Goal: Information Seeking & Learning: Find specific fact

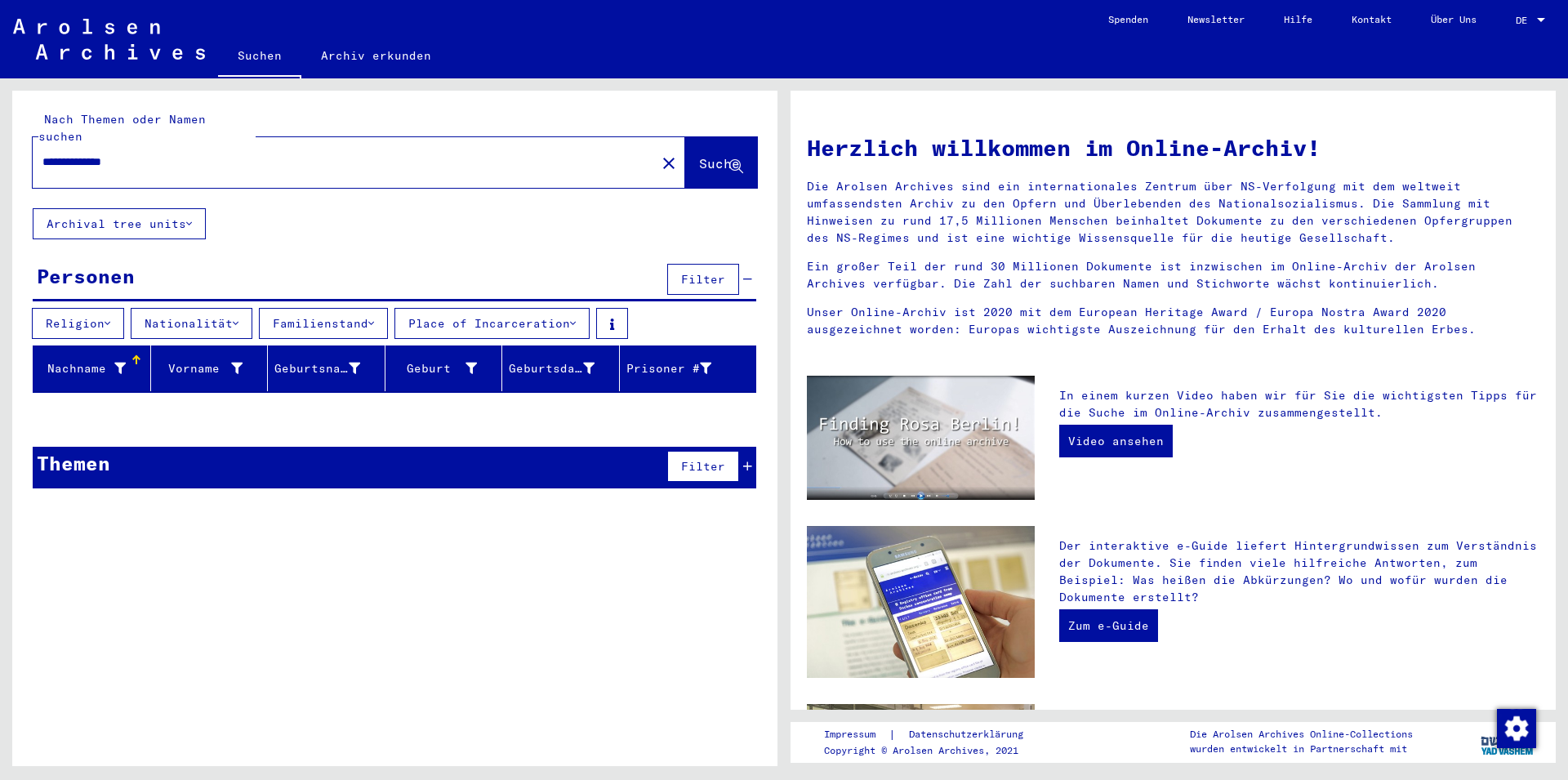
drag, startPoint x: 162, startPoint y: 149, endPoint x: 133, endPoint y: 148, distance: 29.0
click at [133, 154] on input "**********" at bounding box center [339, 162] width 594 height 17
drag, startPoint x: 169, startPoint y: 147, endPoint x: 20, endPoint y: 153, distance: 149.1
click at [42, 154] on input "**********" at bounding box center [339, 162] width 594 height 17
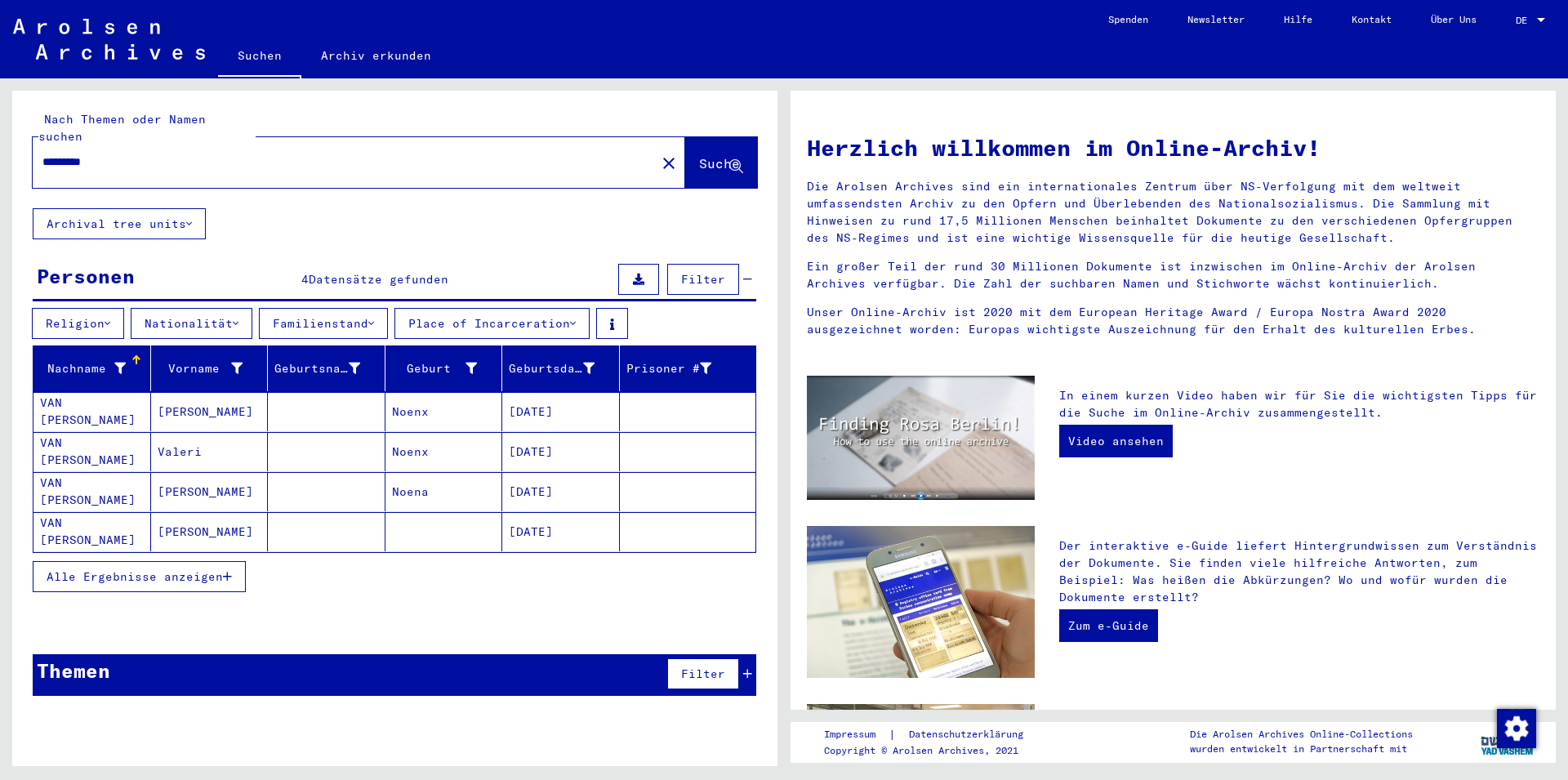
drag, startPoint x: 125, startPoint y: 149, endPoint x: 20, endPoint y: 148, distance: 105.0
click at [42, 154] on input "*********" at bounding box center [339, 162] width 594 height 17
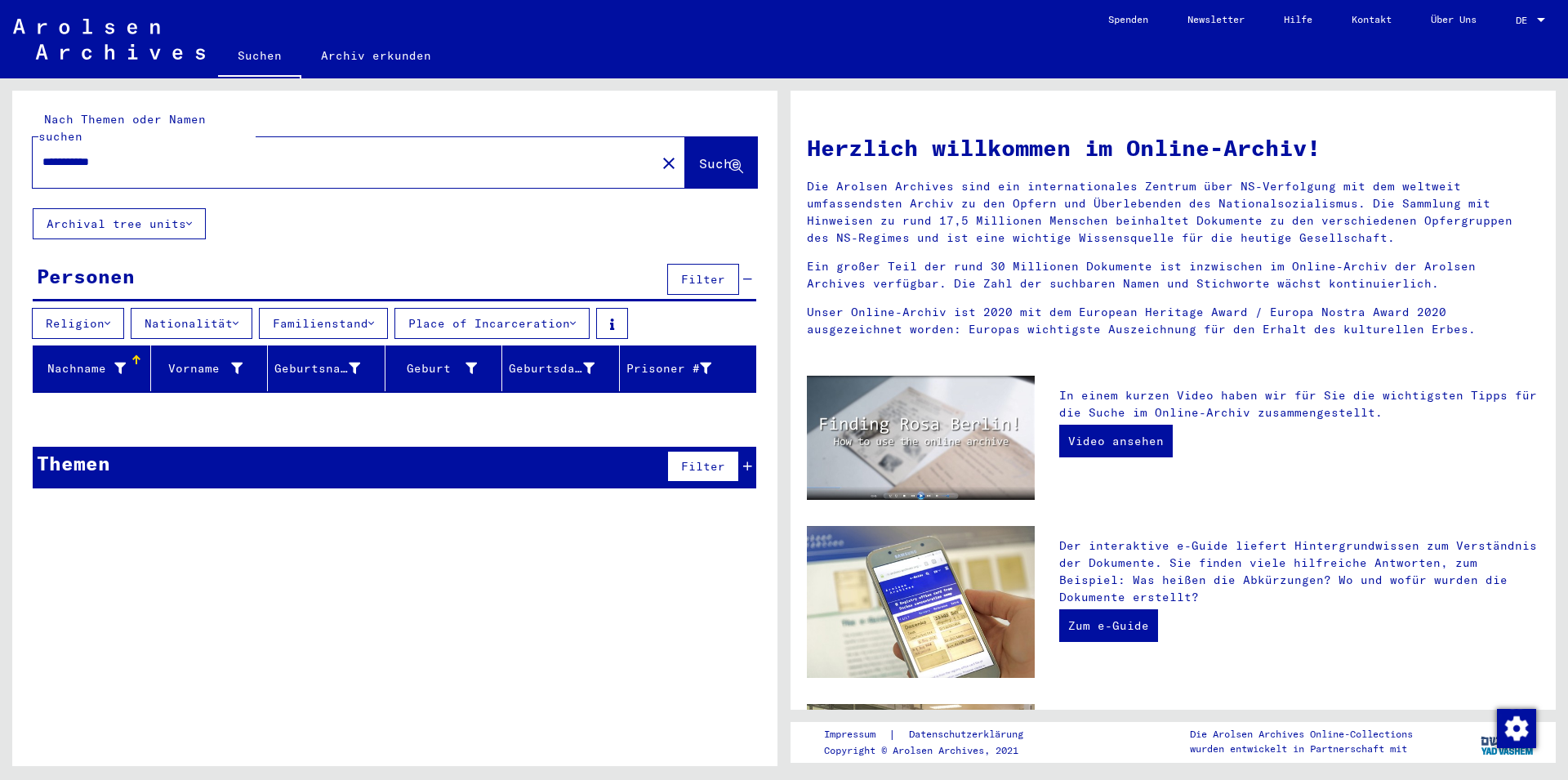
click at [105, 360] on div "Nachname" at bounding box center [83, 368] width 86 height 17
drag, startPoint x: 129, startPoint y: 149, endPoint x: 20, endPoint y: 155, distance: 109.2
click at [42, 154] on input "**********" at bounding box center [339, 162] width 594 height 17
type input "**********"
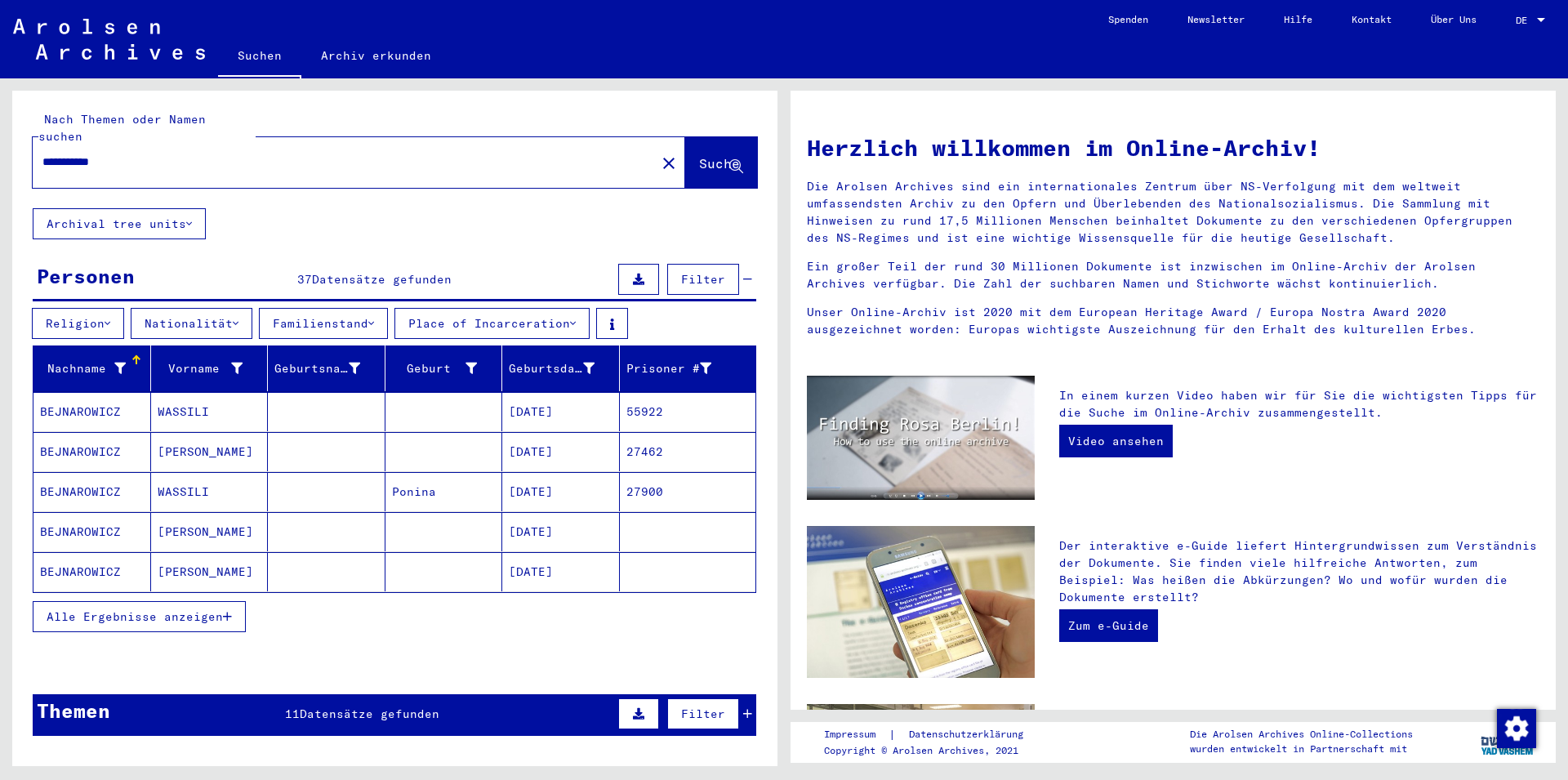
click at [214, 601] on button "Alle Ergebnisse anzeigen" at bounding box center [139, 617] width 213 height 31
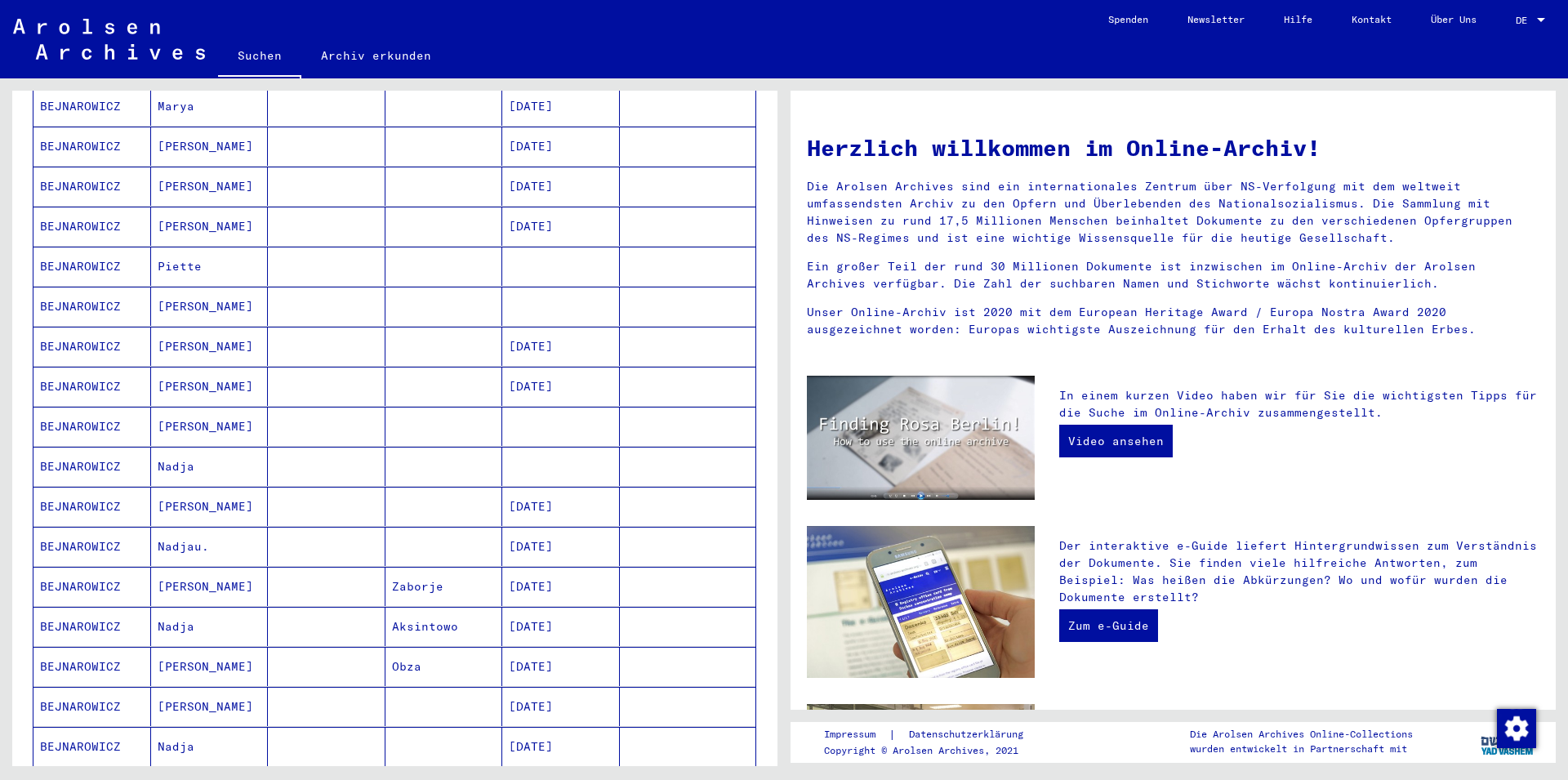
scroll to position [706, 0]
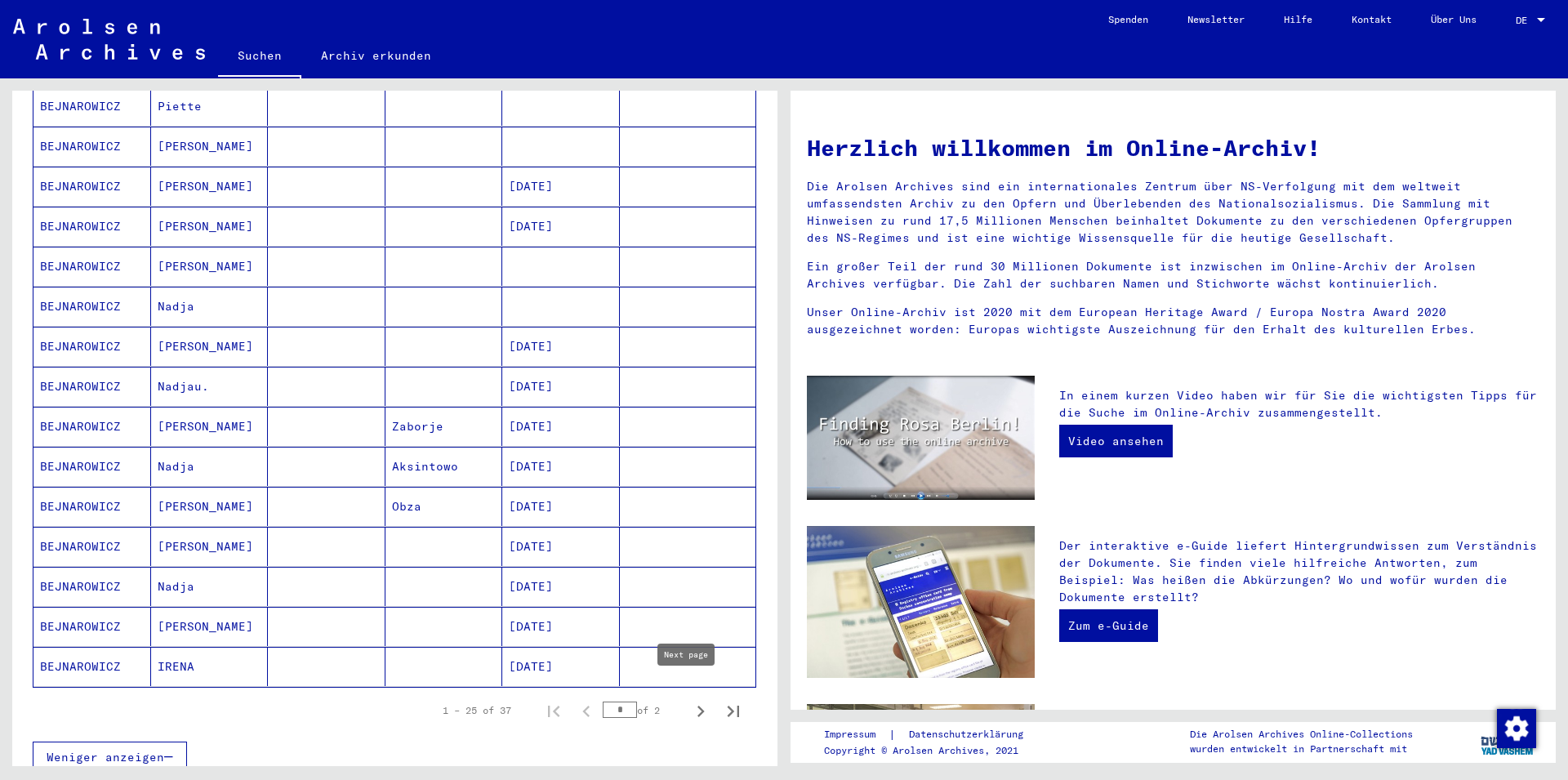
click at [698, 706] on icon "Next page" at bounding box center [701, 711] width 7 height 11
type input "*"
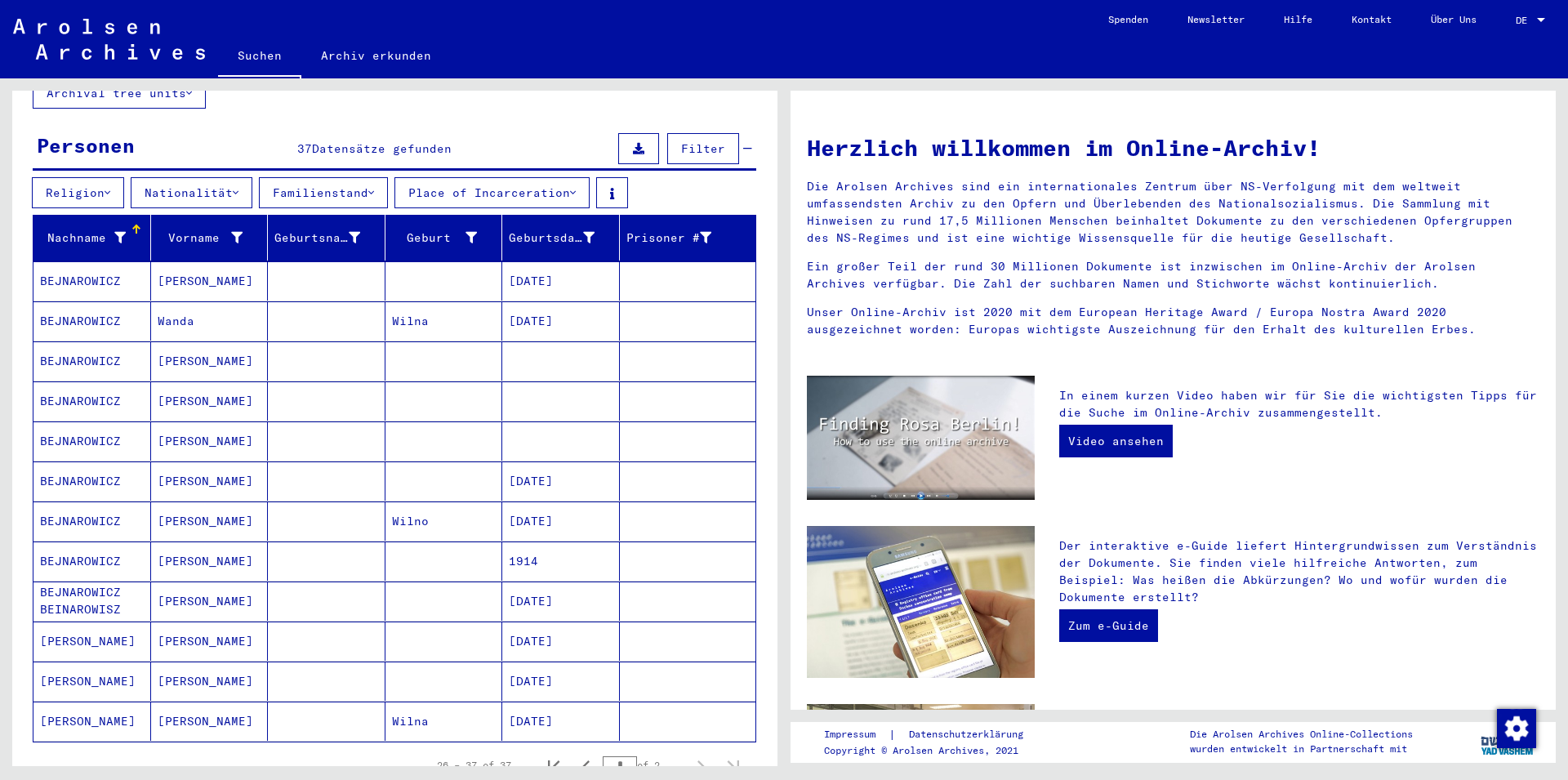
scroll to position [0, 0]
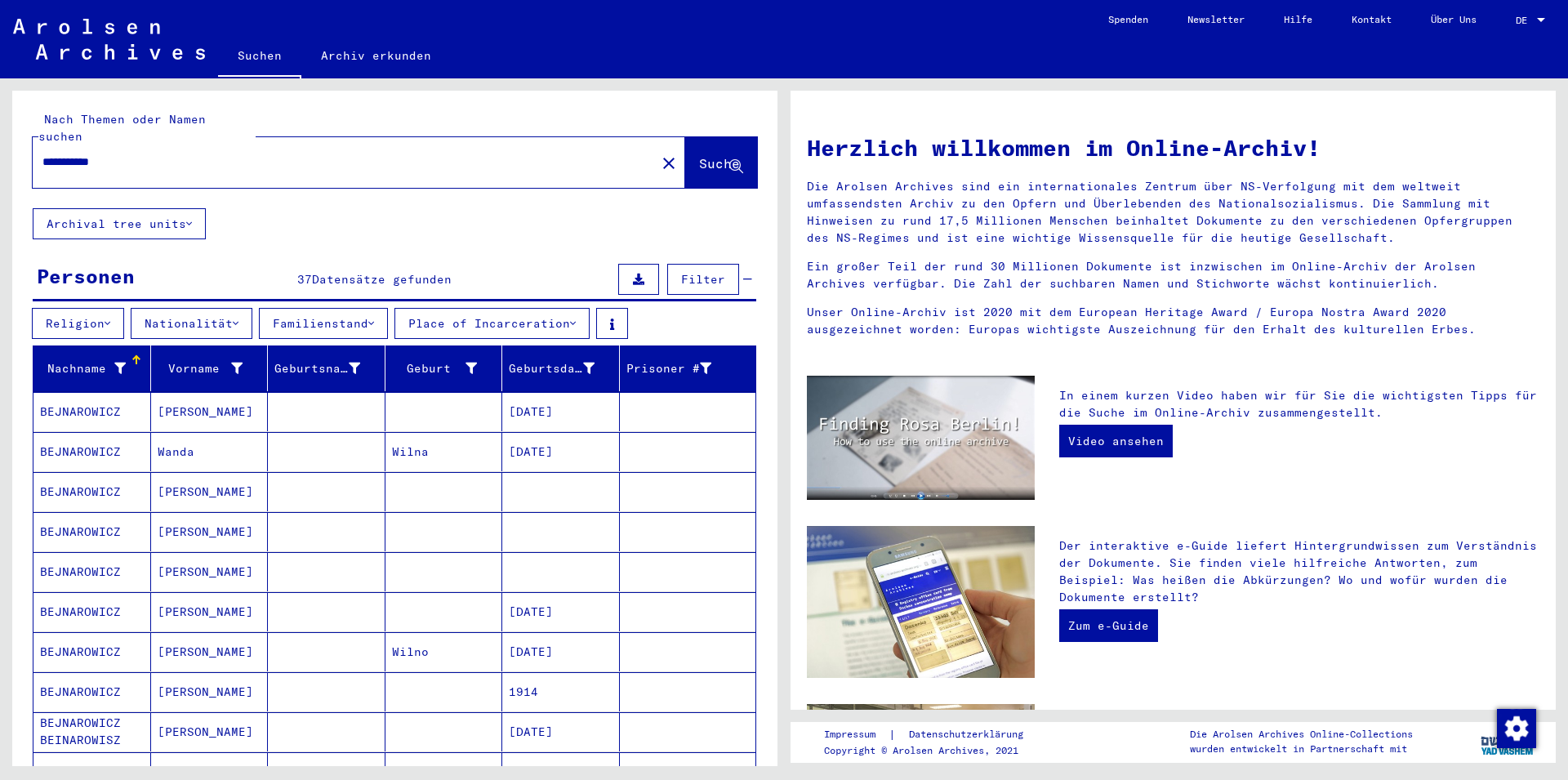
drag, startPoint x: 127, startPoint y: 140, endPoint x: 0, endPoint y: 131, distance: 127.3
click at [42, 154] on input "**********" at bounding box center [339, 162] width 594 height 17
type input "**********"
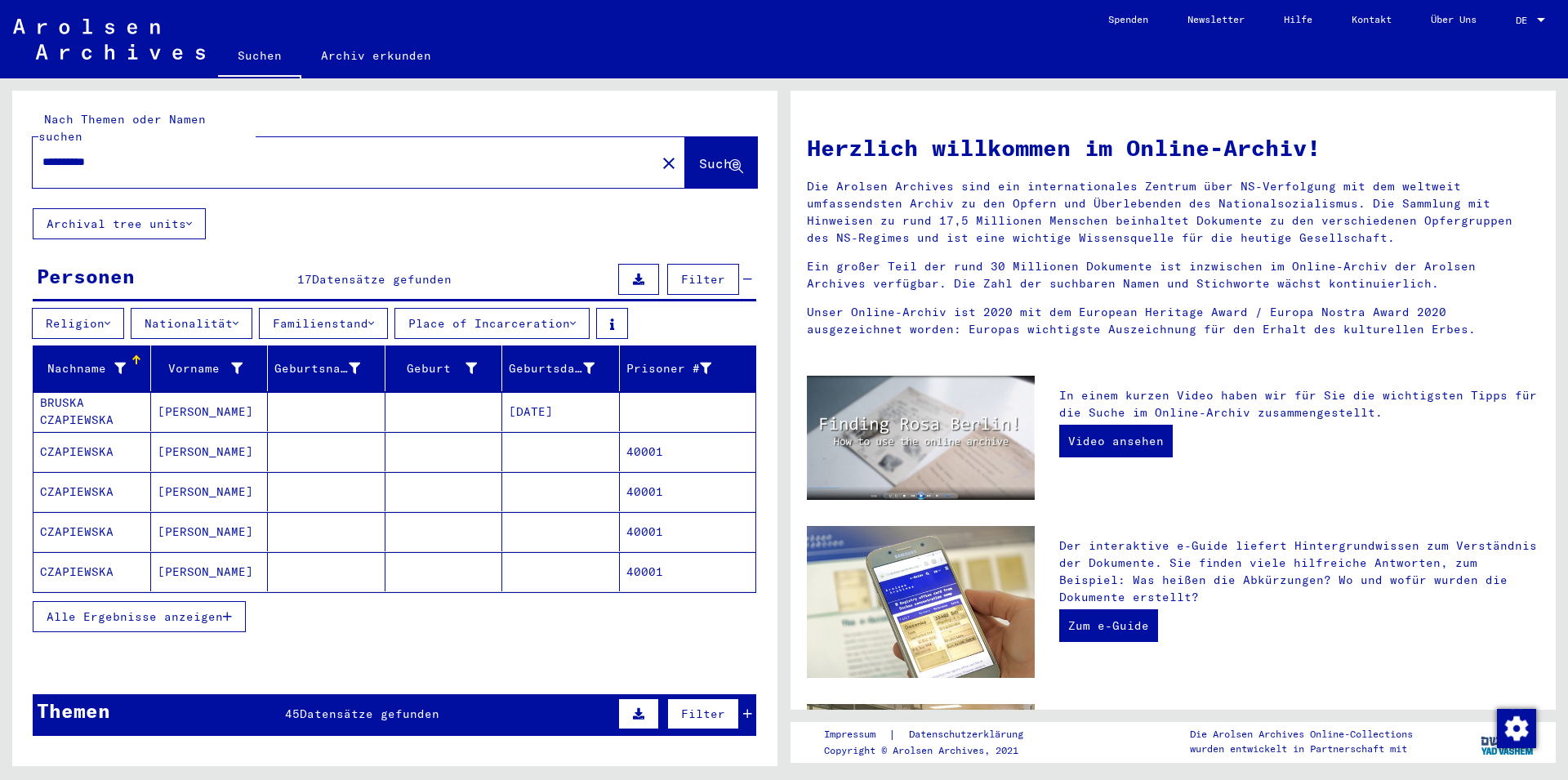
click at [177, 609] on span "Alle Ergebnisse anzeigen" at bounding box center [135, 617] width 176 height 15
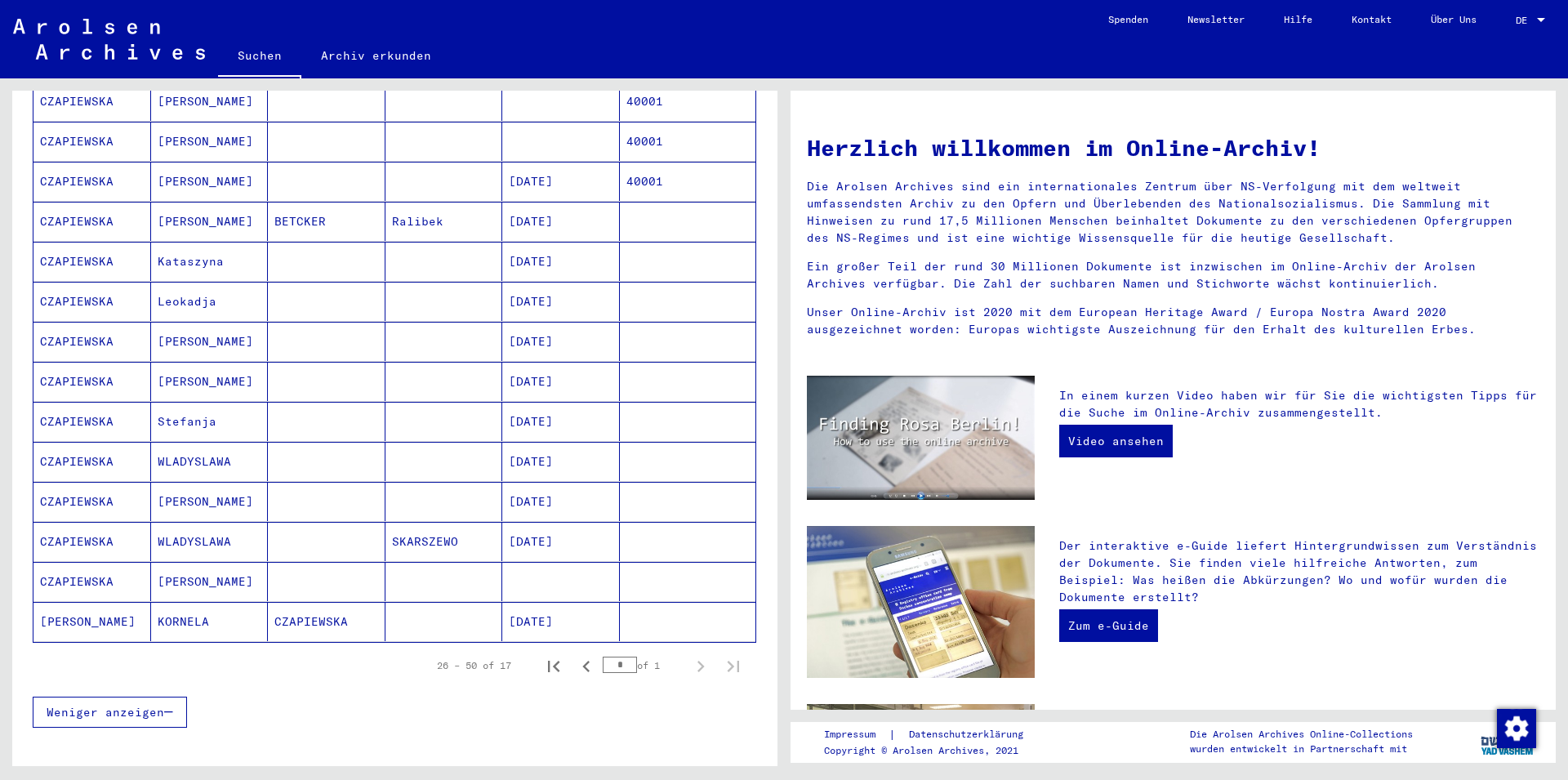
scroll to position [441, 0]
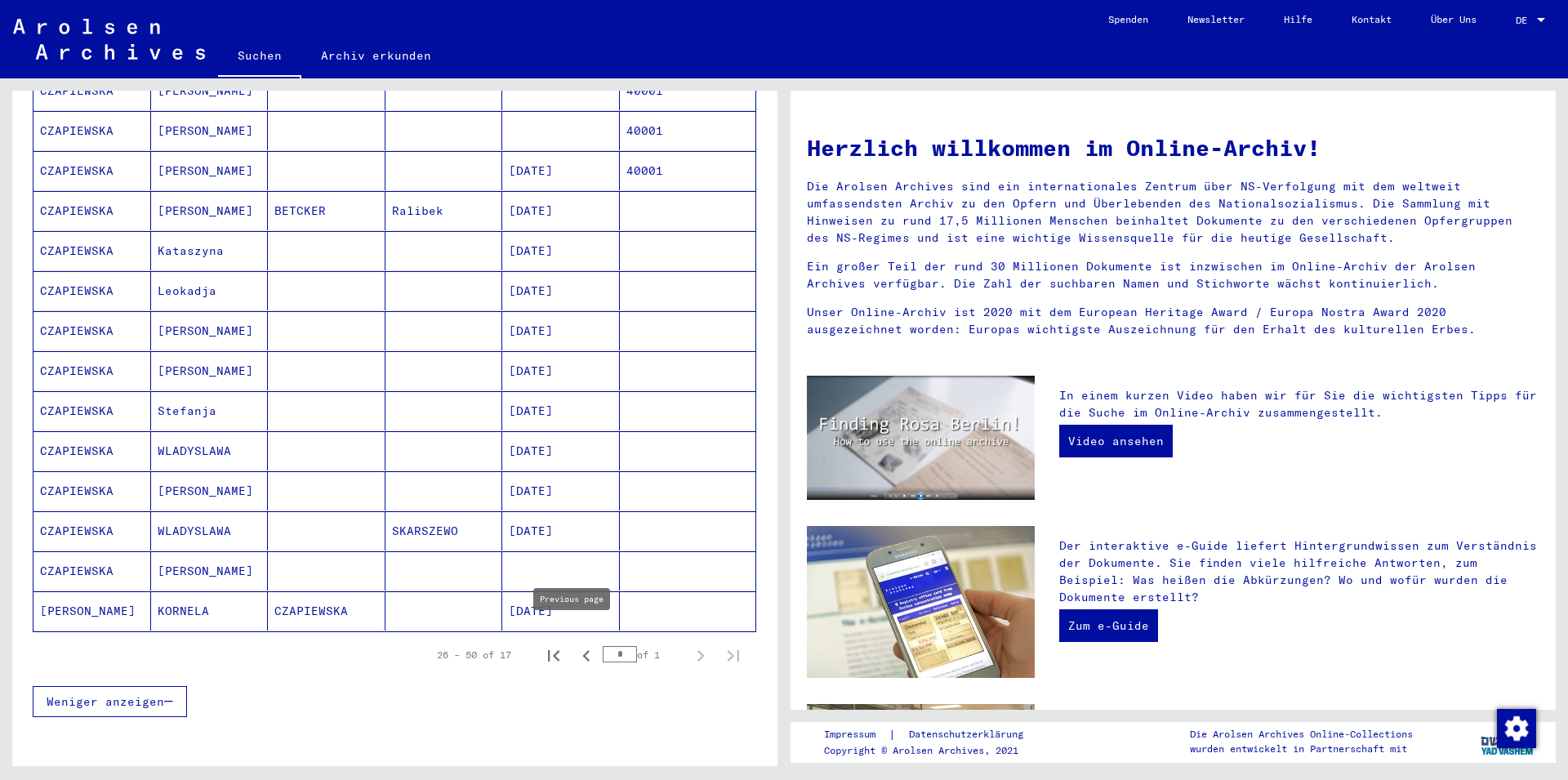
click at [575, 644] on icon "Previous page" at bounding box center [587, 656] width 23 height 23
type input "*"
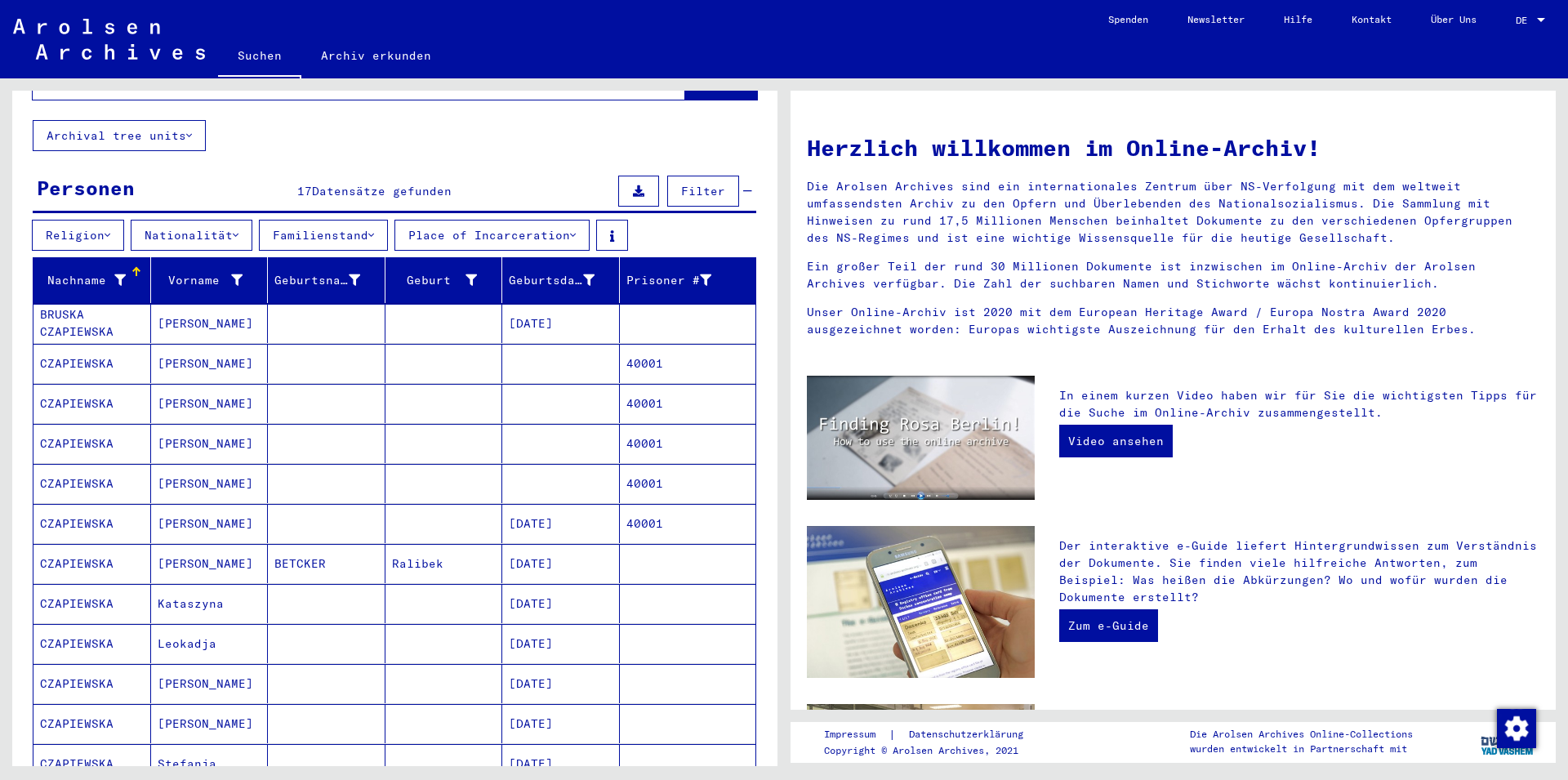
scroll to position [0, 0]
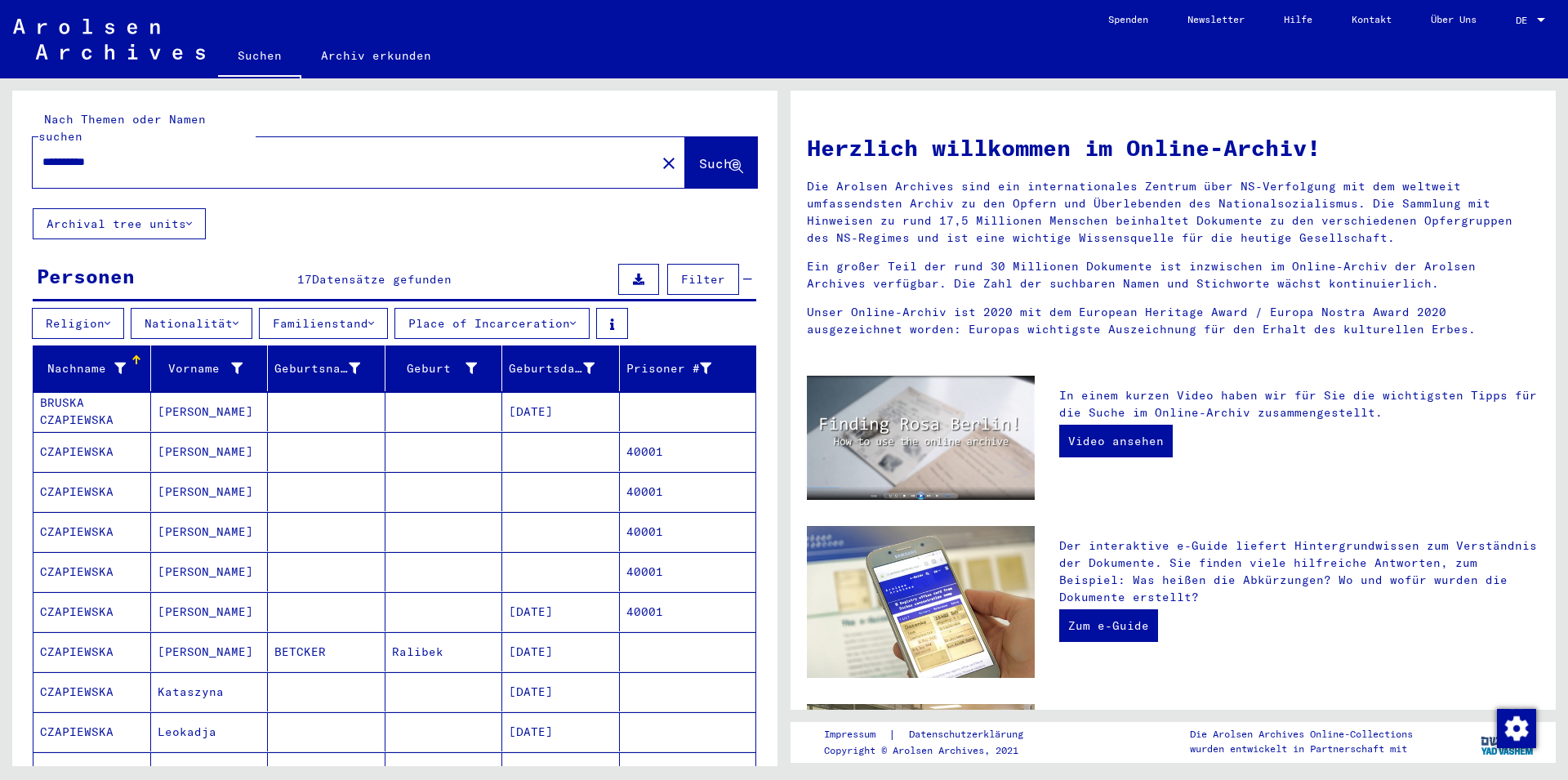
click at [130, 155] on div "**********" at bounding box center [334, 162] width 604 height 37
click at [130, 154] on input "**********" at bounding box center [339, 162] width 594 height 17
click at [699, 155] on span "Suche" at bounding box center [720, 163] width 41 height 16
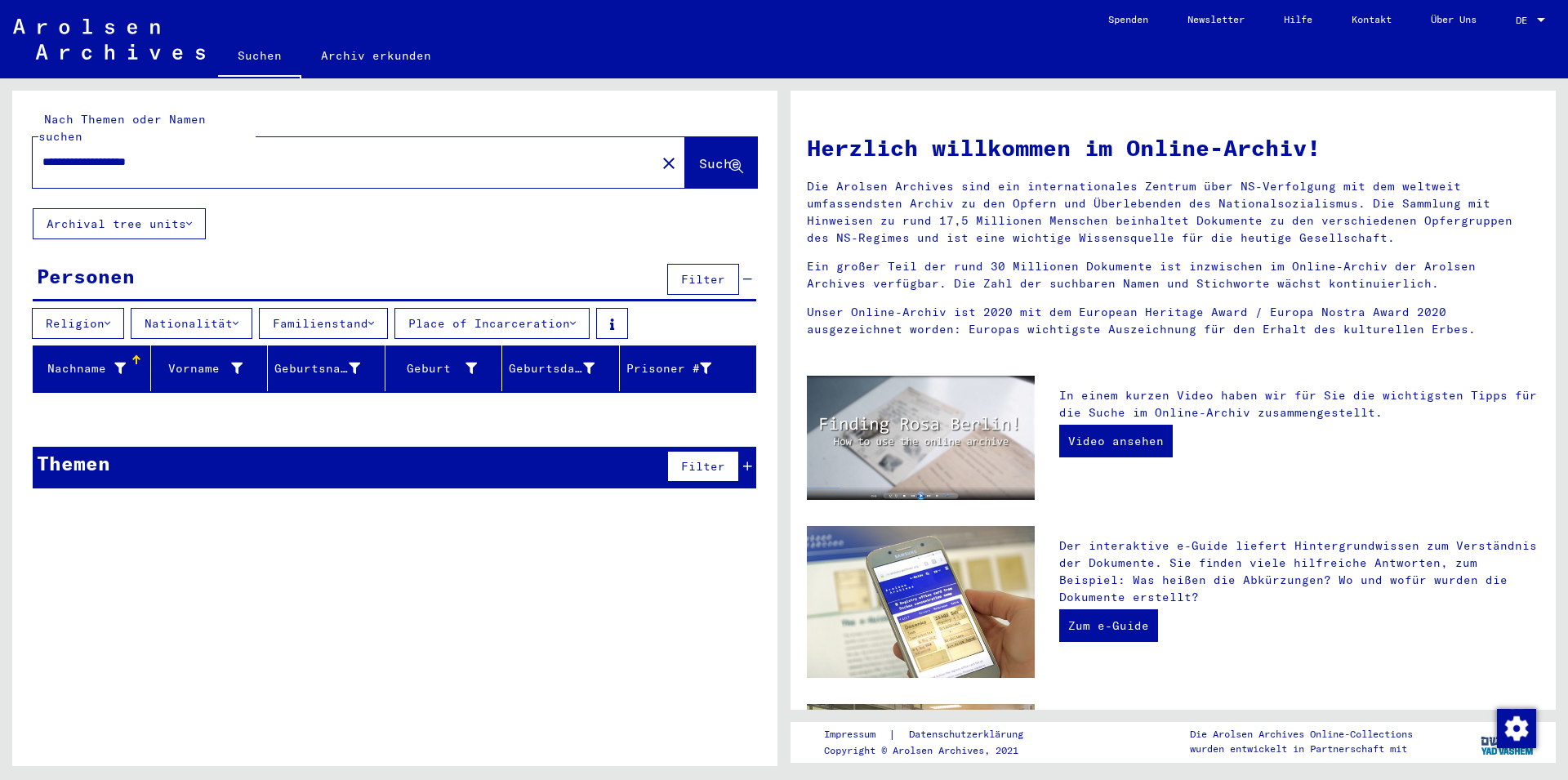
drag, startPoint x: 114, startPoint y: 147, endPoint x: 0, endPoint y: 150, distance: 114.0
click at [42, 154] on input "**********" at bounding box center [339, 162] width 594 height 17
drag, startPoint x: 215, startPoint y: 146, endPoint x: 0, endPoint y: 130, distance: 215.6
click at [42, 154] on input "**********" at bounding box center [339, 162] width 594 height 17
type input "**********"
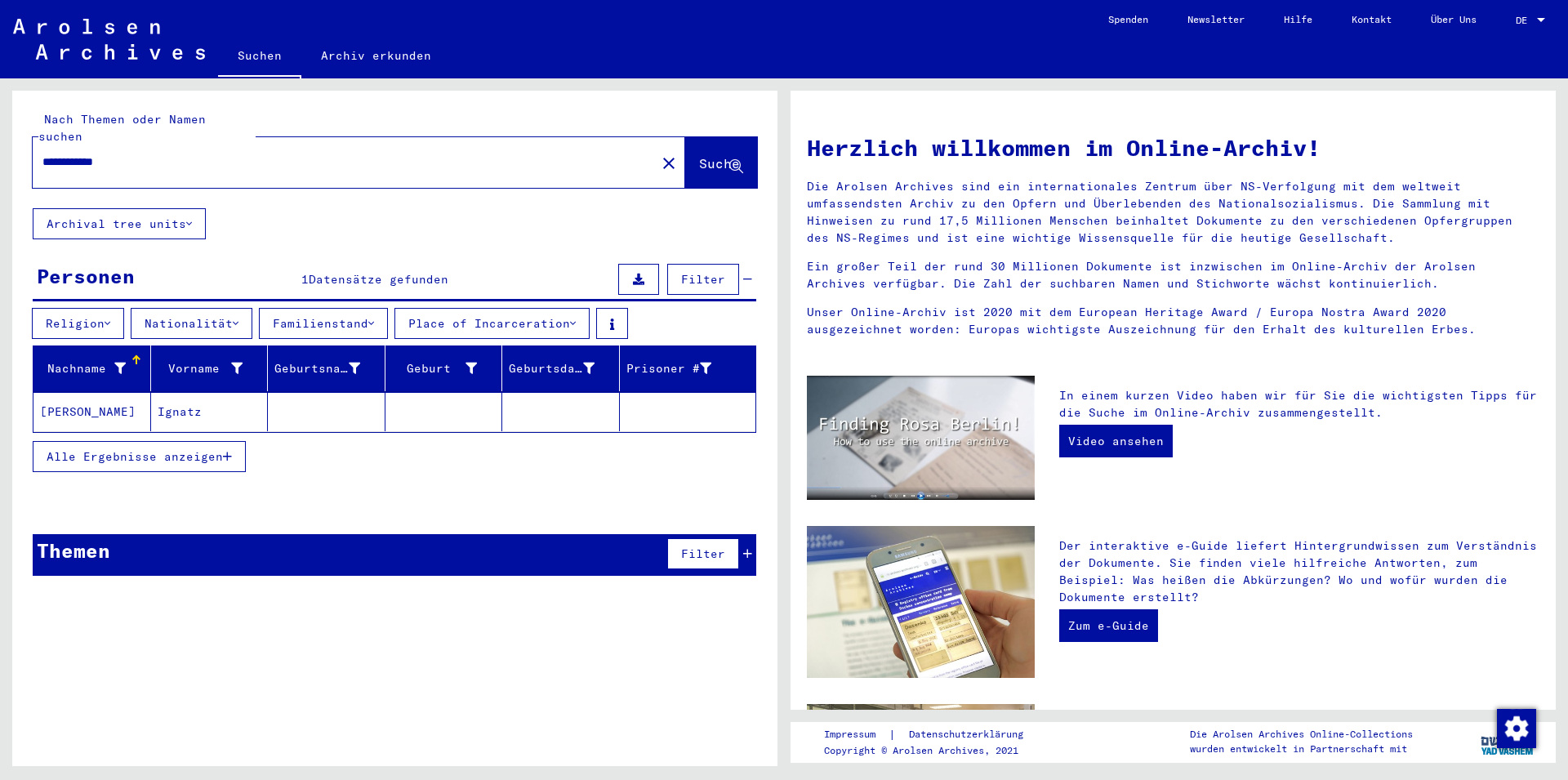
click at [167, 397] on mat-cell "Ignatz" at bounding box center [210, 412] width 118 height 39
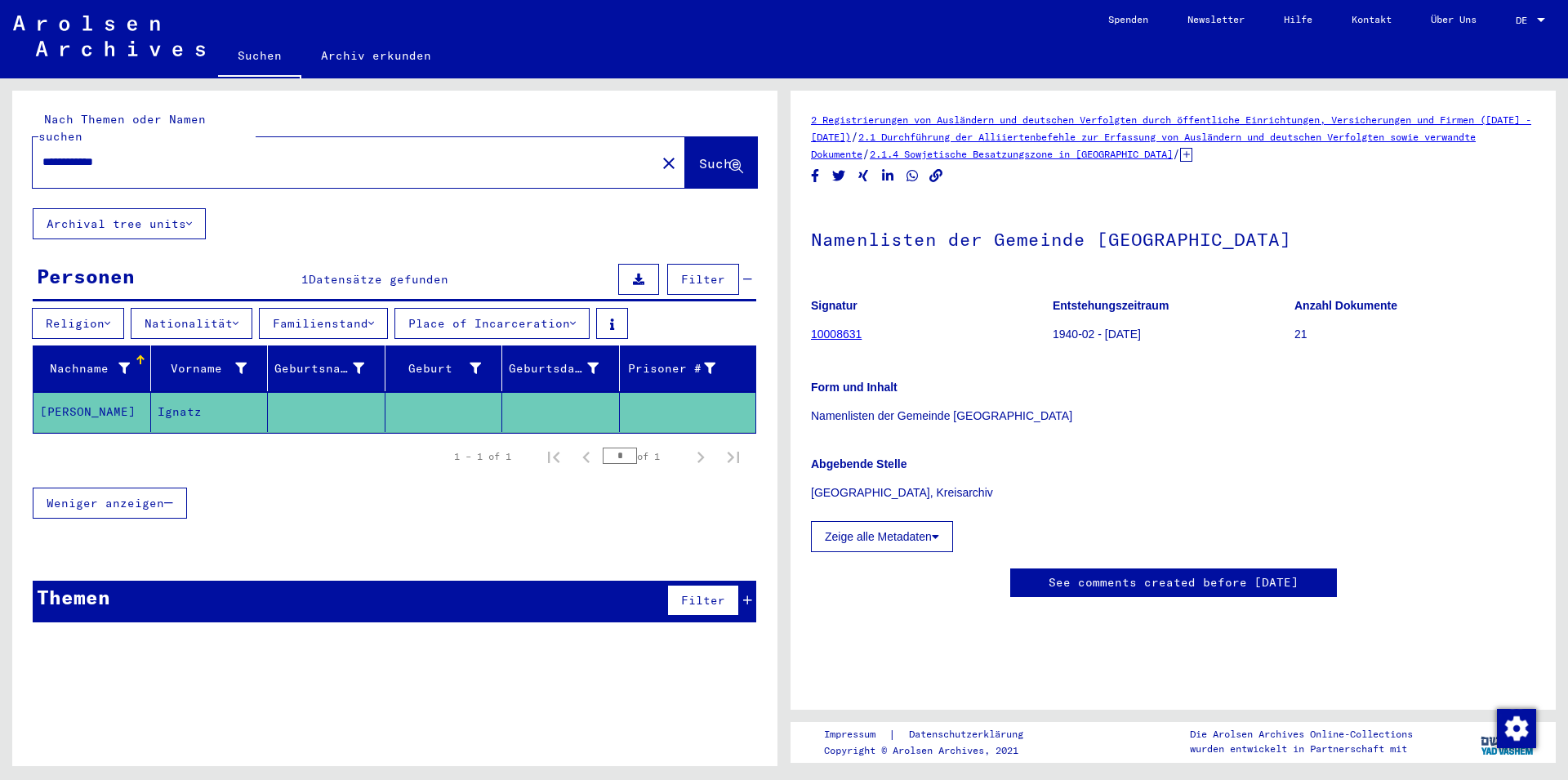
click at [828, 336] on link "10008631" at bounding box center [837, 334] width 51 height 13
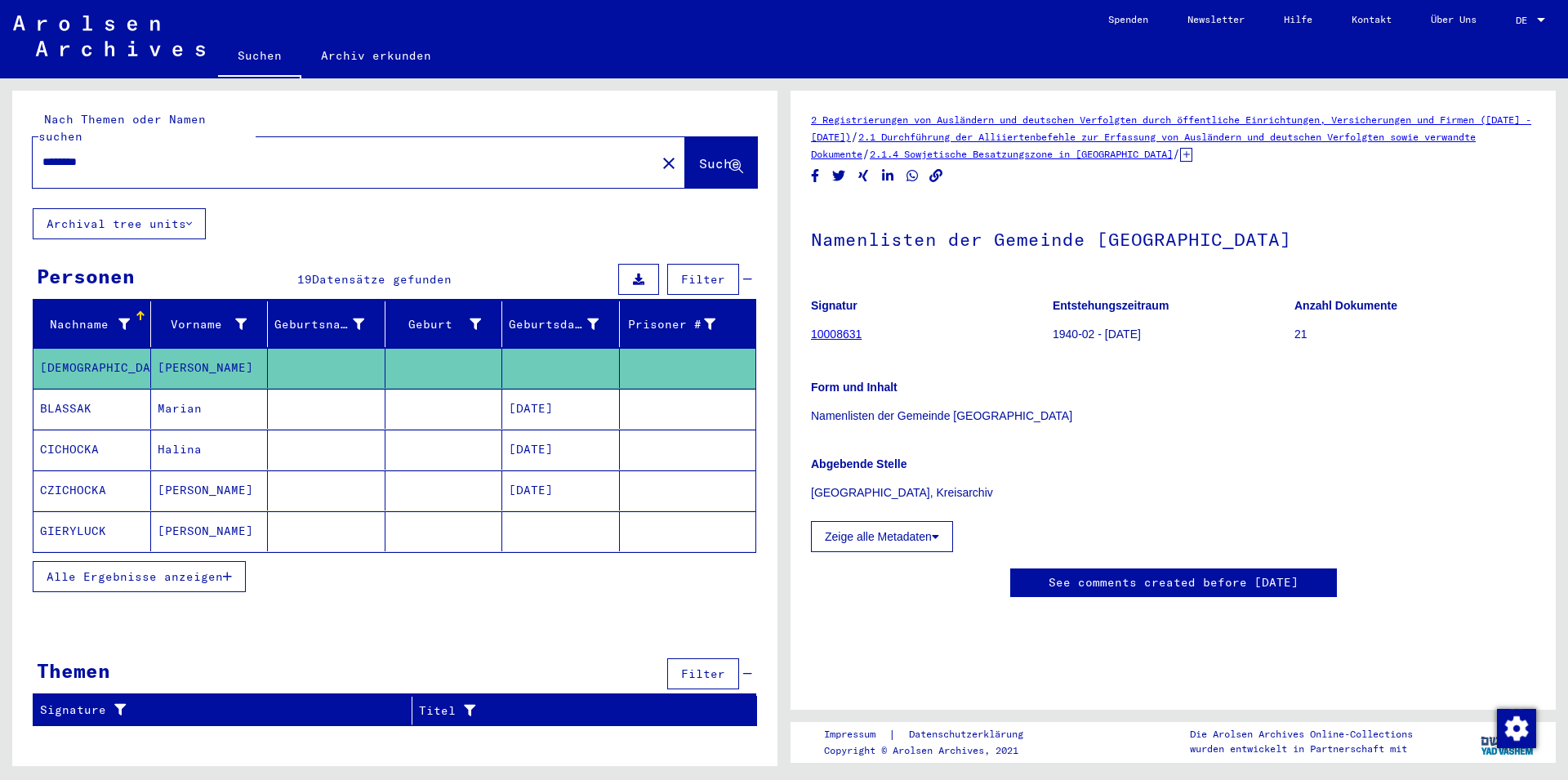
drag, startPoint x: 122, startPoint y: 140, endPoint x: 4, endPoint y: 159, distance: 119.5
click at [42, 159] on input "********" at bounding box center [344, 162] width 604 height 17
type input "**********"
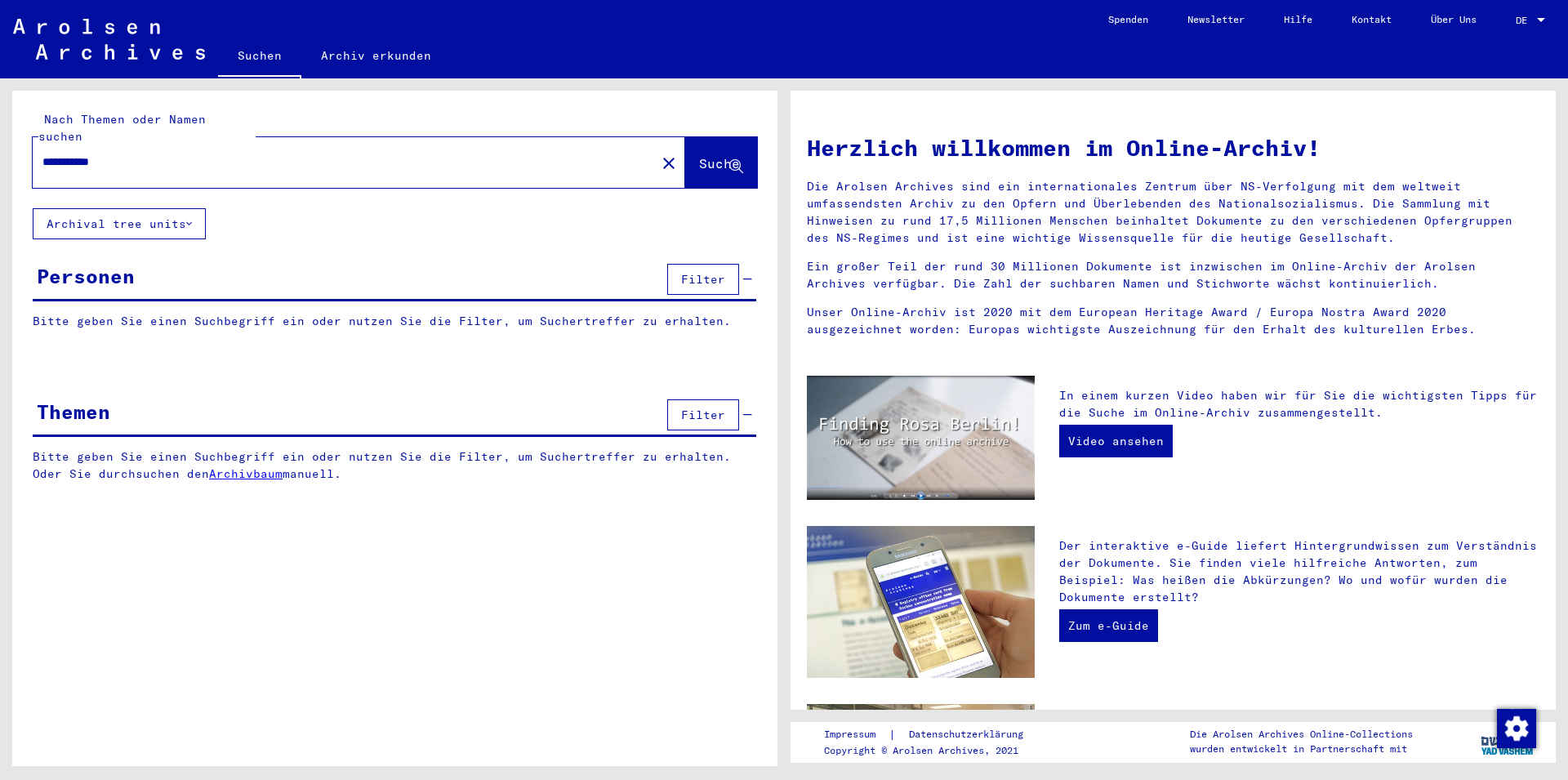
click at [748, 143] on button "Suche" at bounding box center [721, 163] width 72 height 51
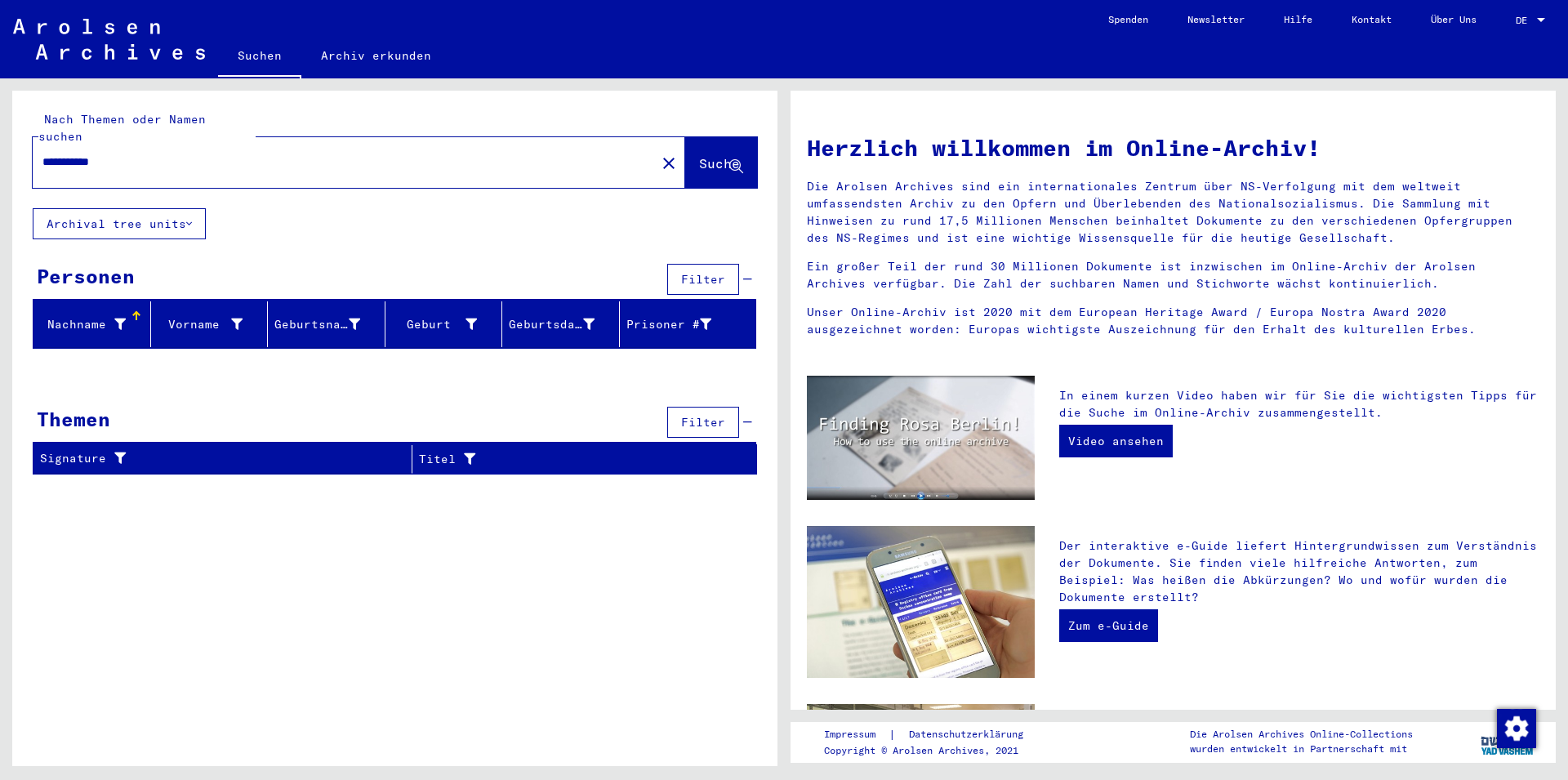
click at [102, 316] on div "Nachname" at bounding box center [83, 324] width 86 height 17
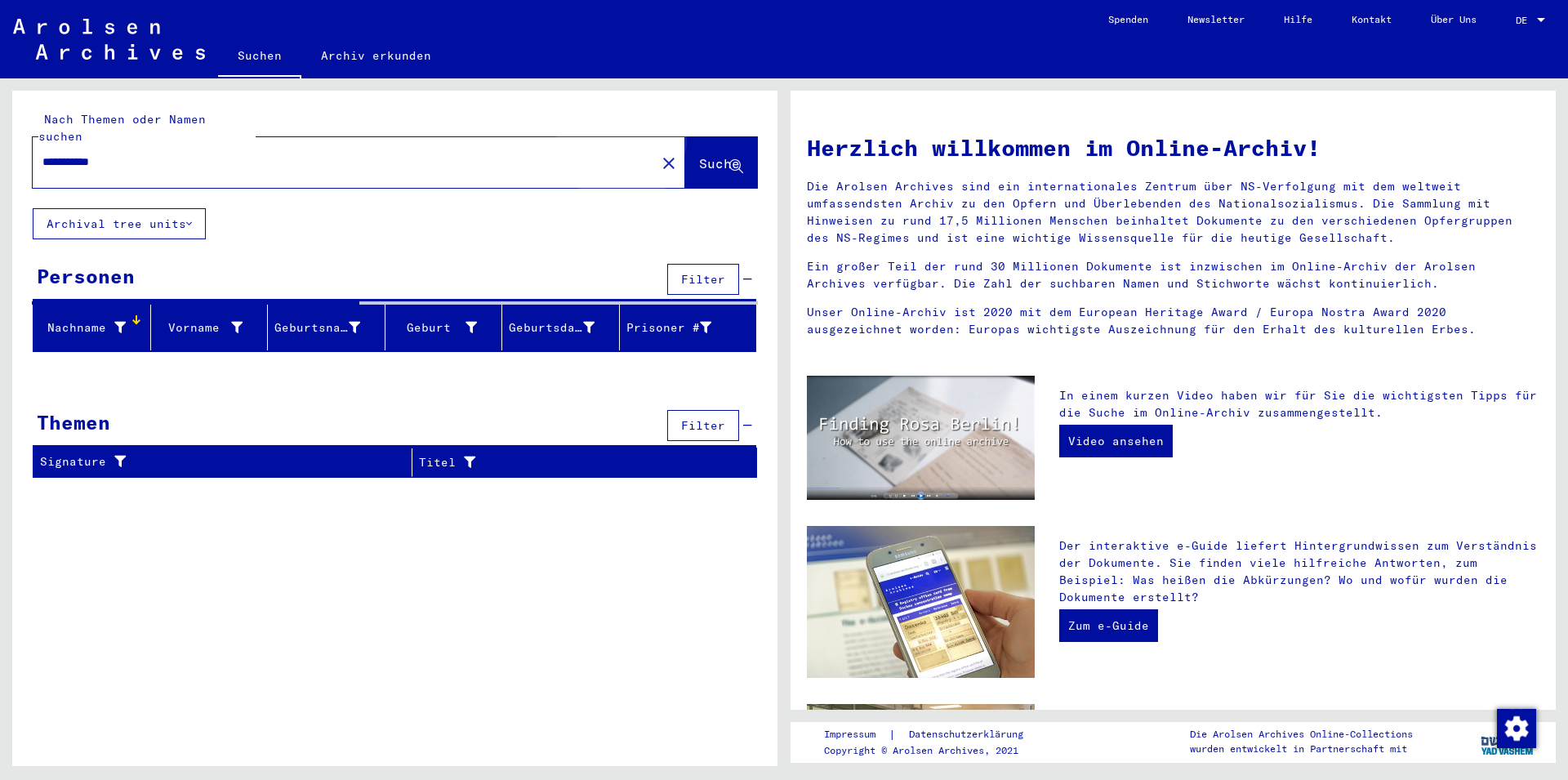
click at [699, 155] on span "Suche" at bounding box center [720, 163] width 41 height 16
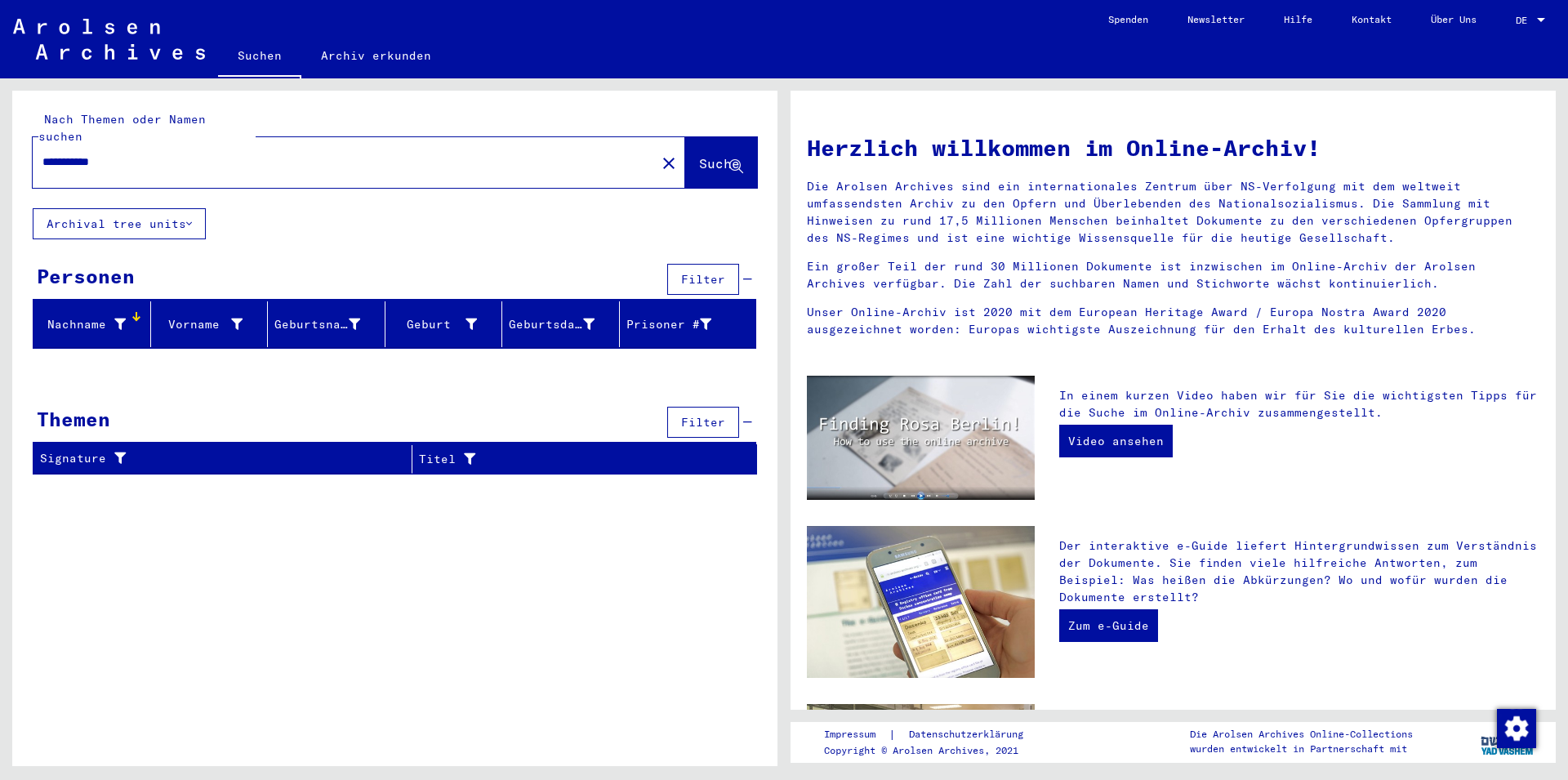
click at [129, 154] on input "**********" at bounding box center [339, 162] width 594 height 17
click at [109, 210] on button "Archival tree units" at bounding box center [119, 224] width 173 height 31
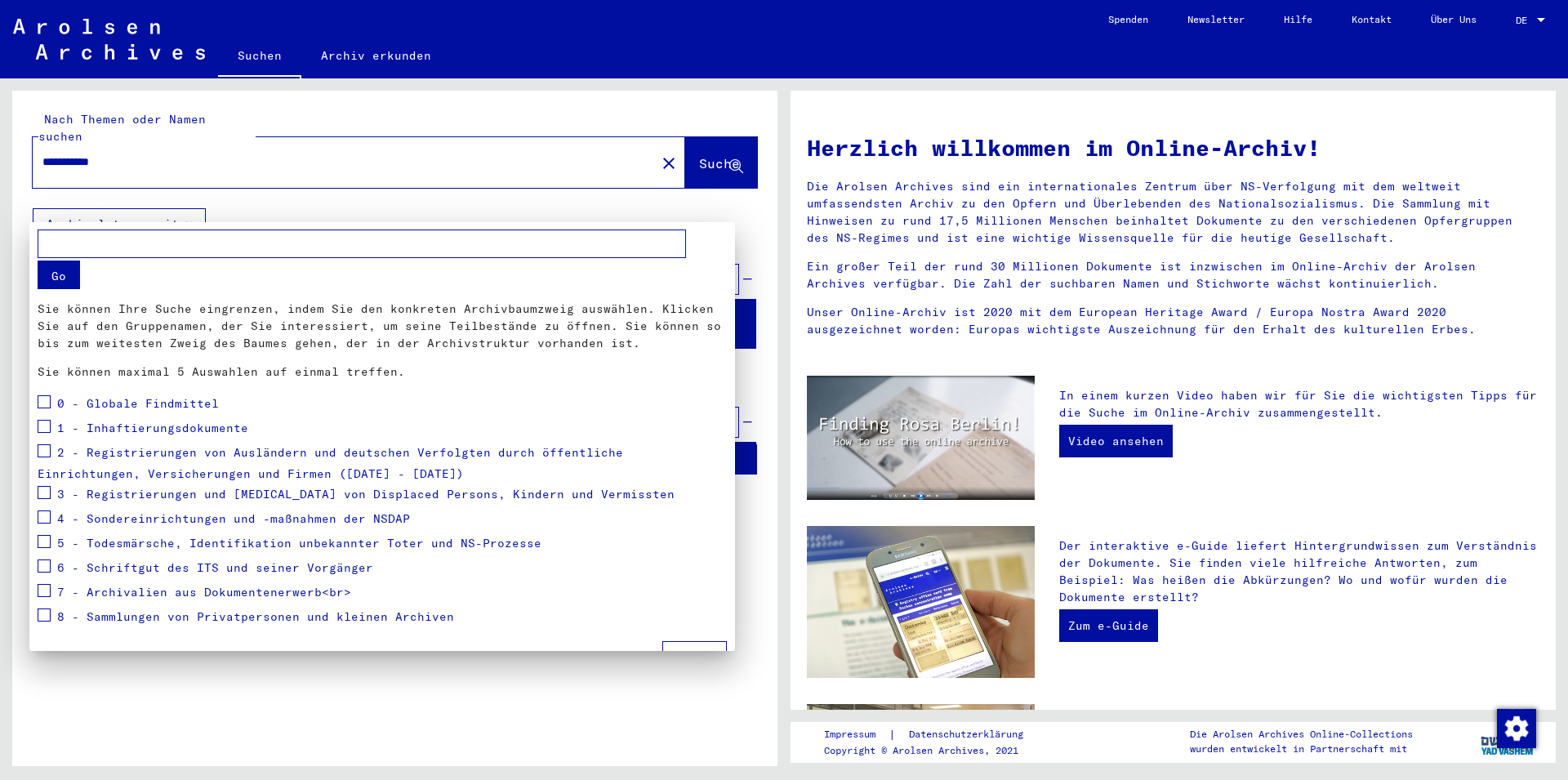
click at [104, 205] on div at bounding box center [784, 390] width 1568 height 780
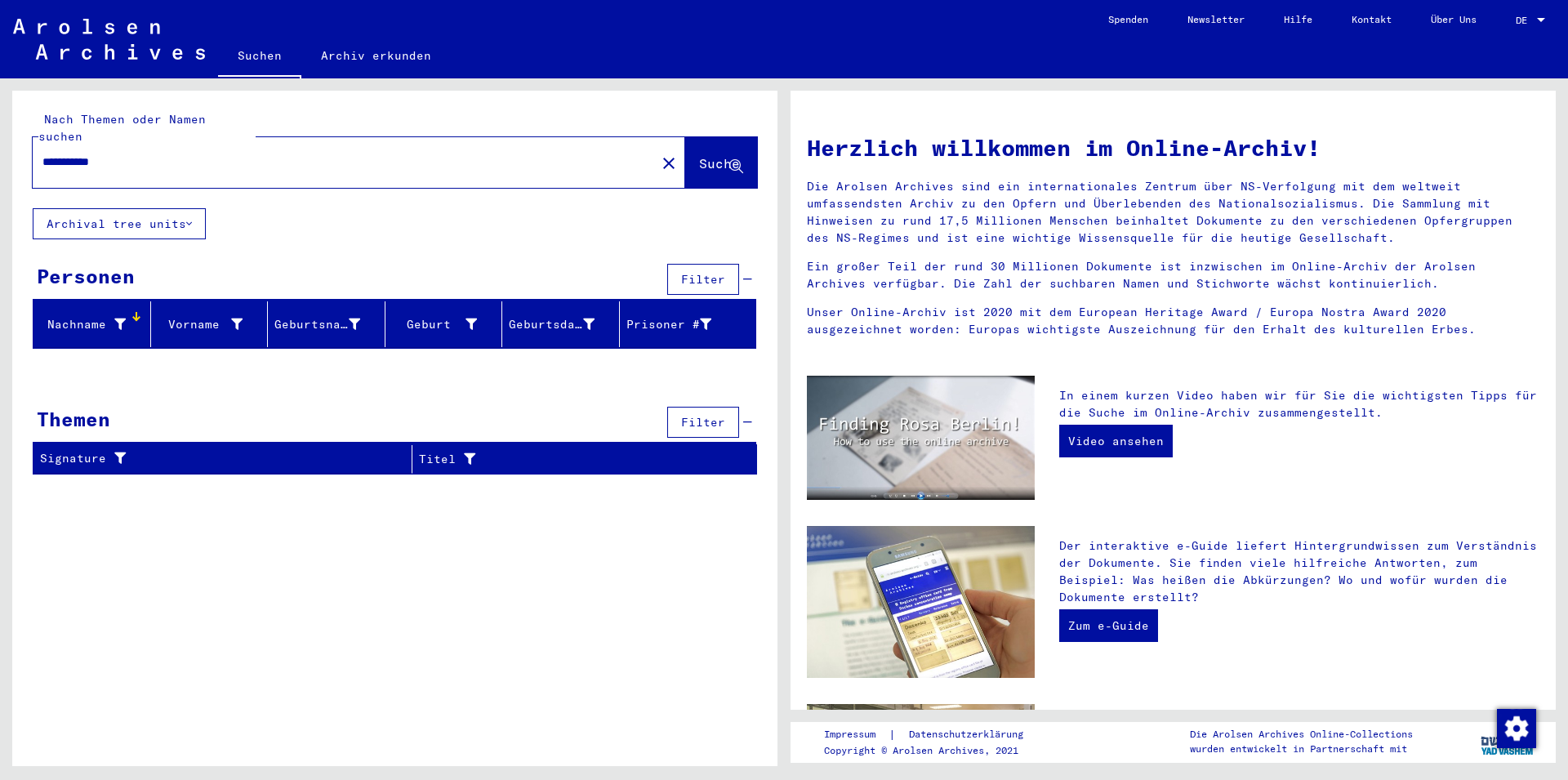
click at [117, 208] on button "Archival tree units" at bounding box center [119, 224] width 173 height 31
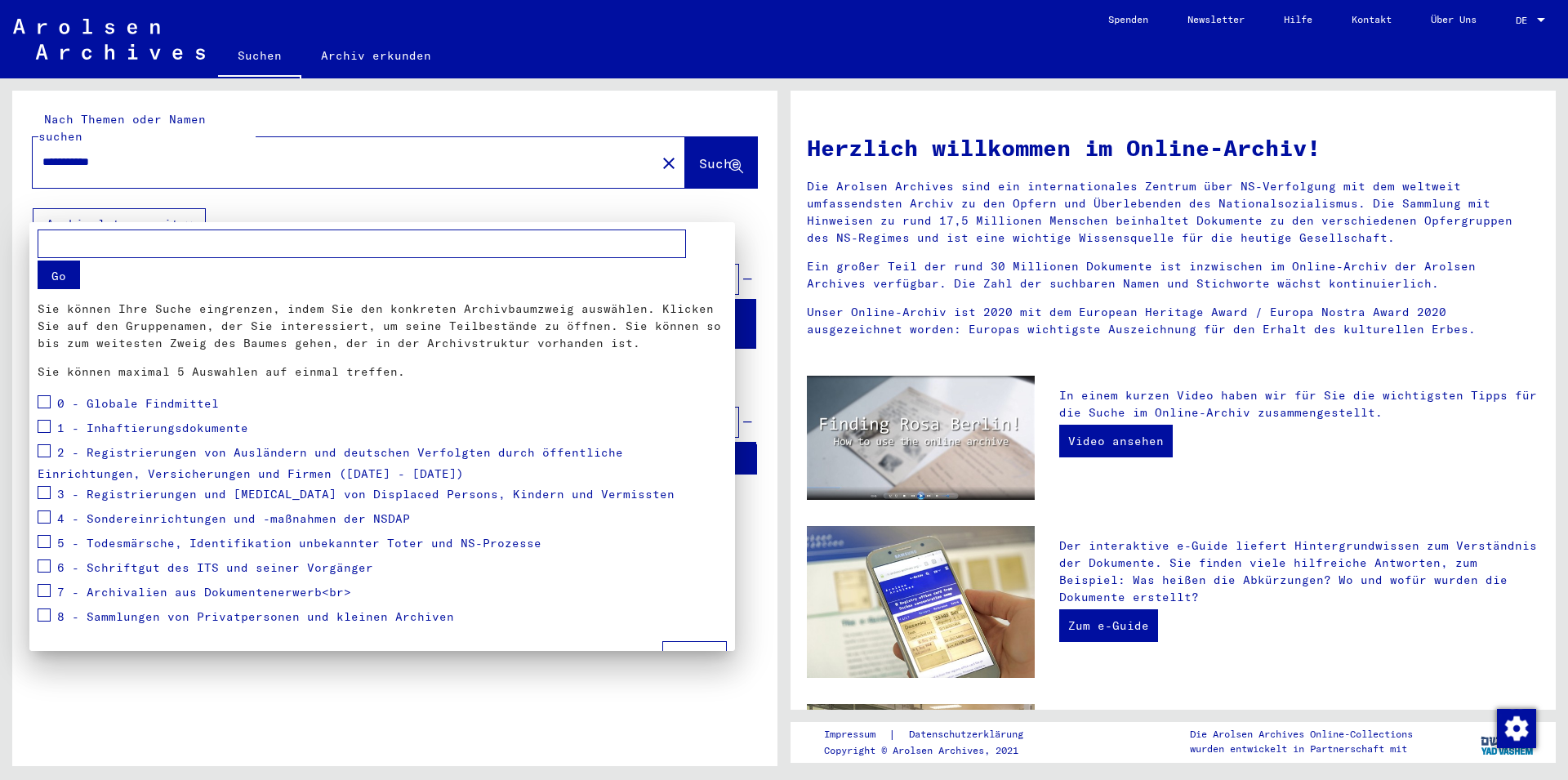
scroll to position [29, 0]
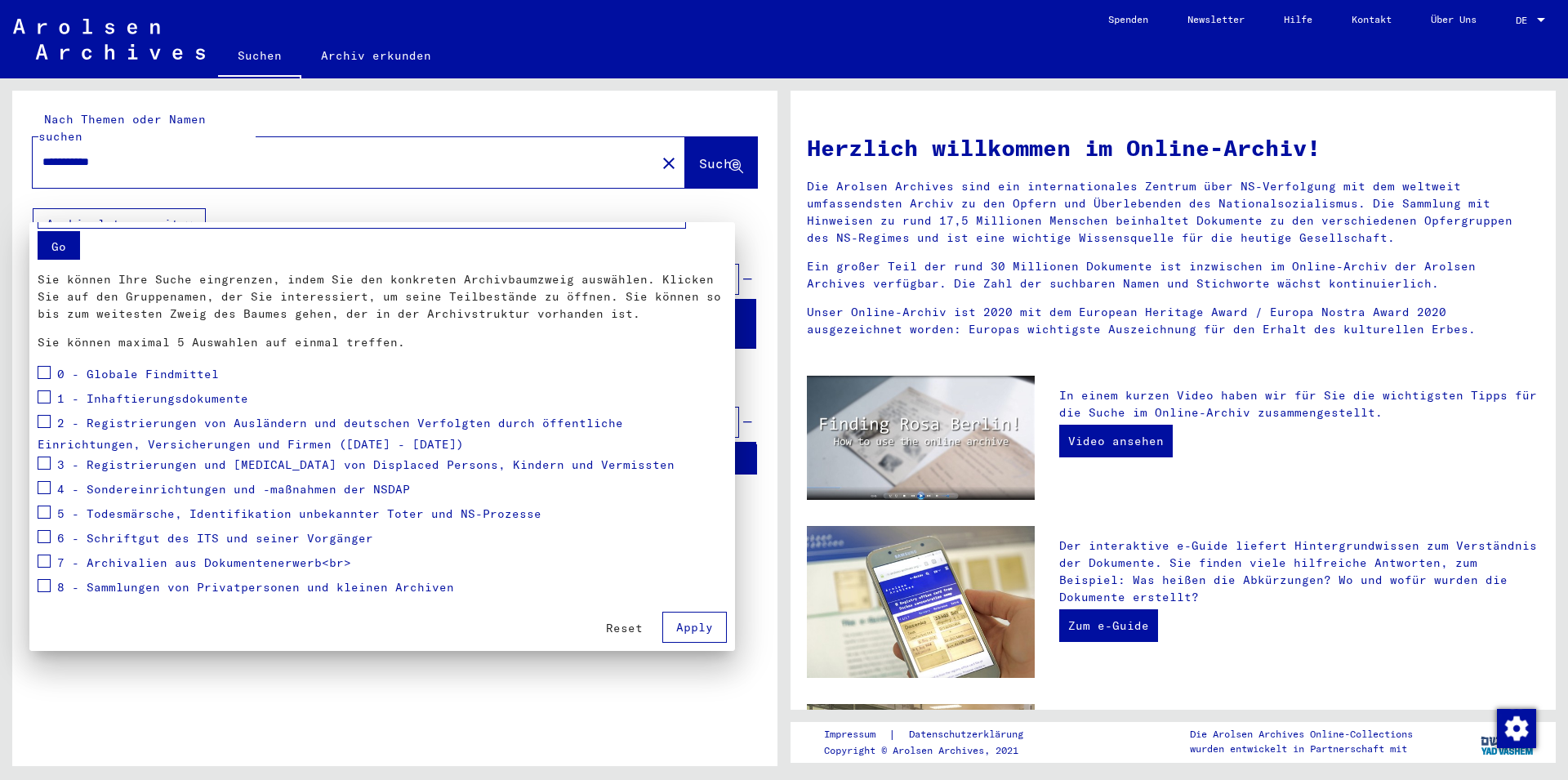
click at [764, 224] on div at bounding box center [784, 390] width 1568 height 780
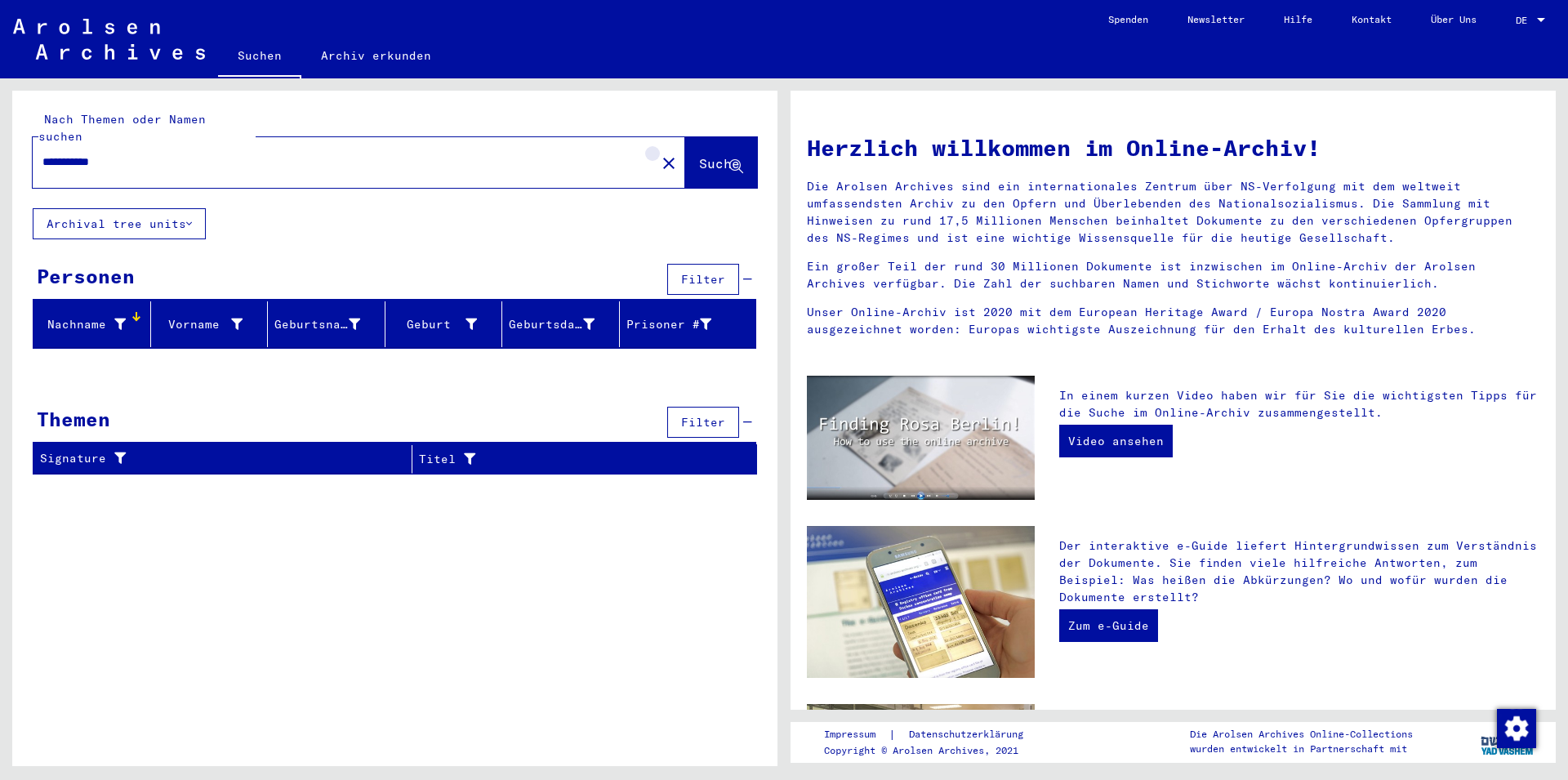
click at [659, 154] on mat-icon "close" at bounding box center [669, 163] width 20 height 20
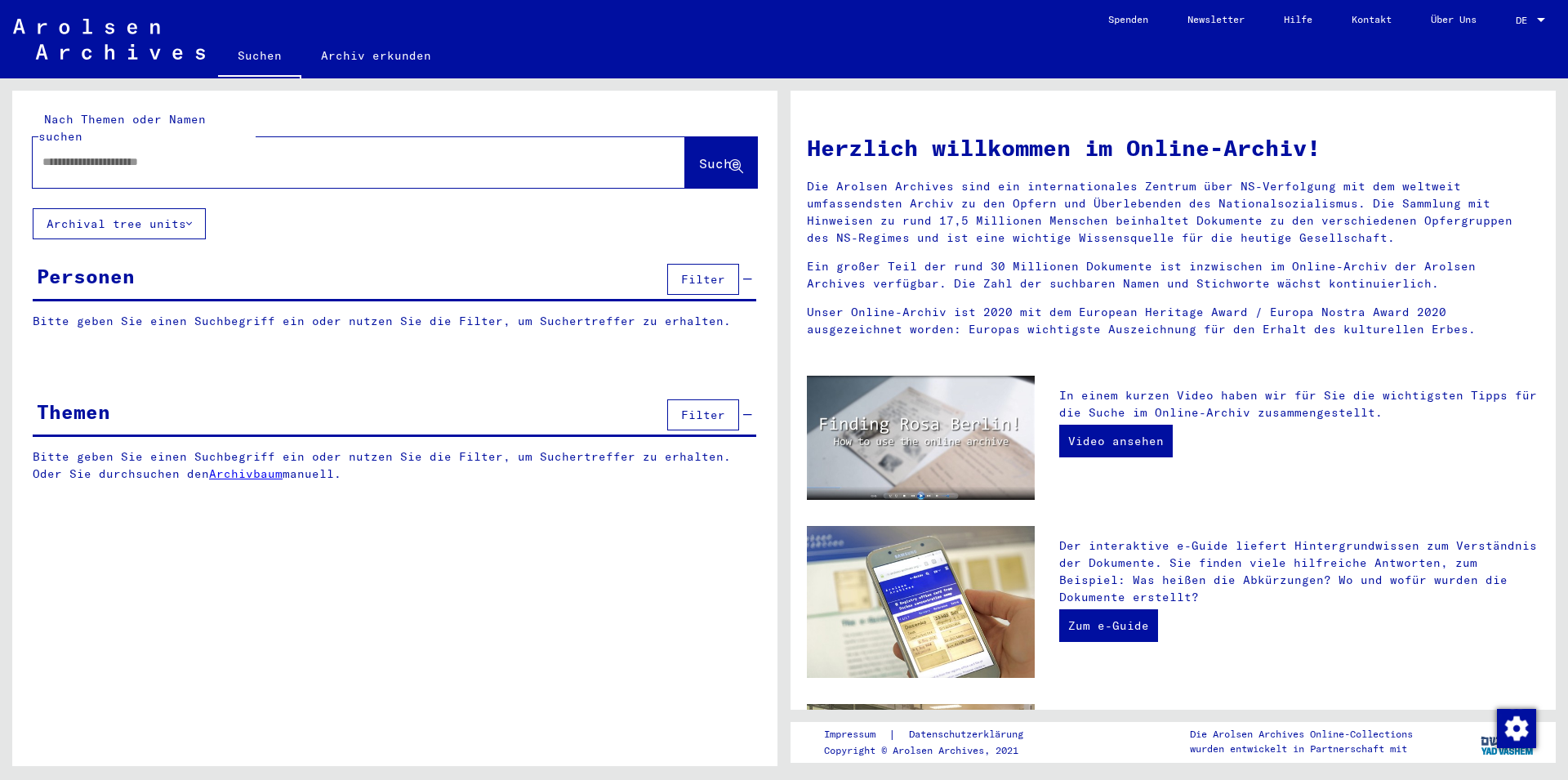
click at [273, 154] on input "text" at bounding box center [339, 162] width 594 height 17
type input "**********"
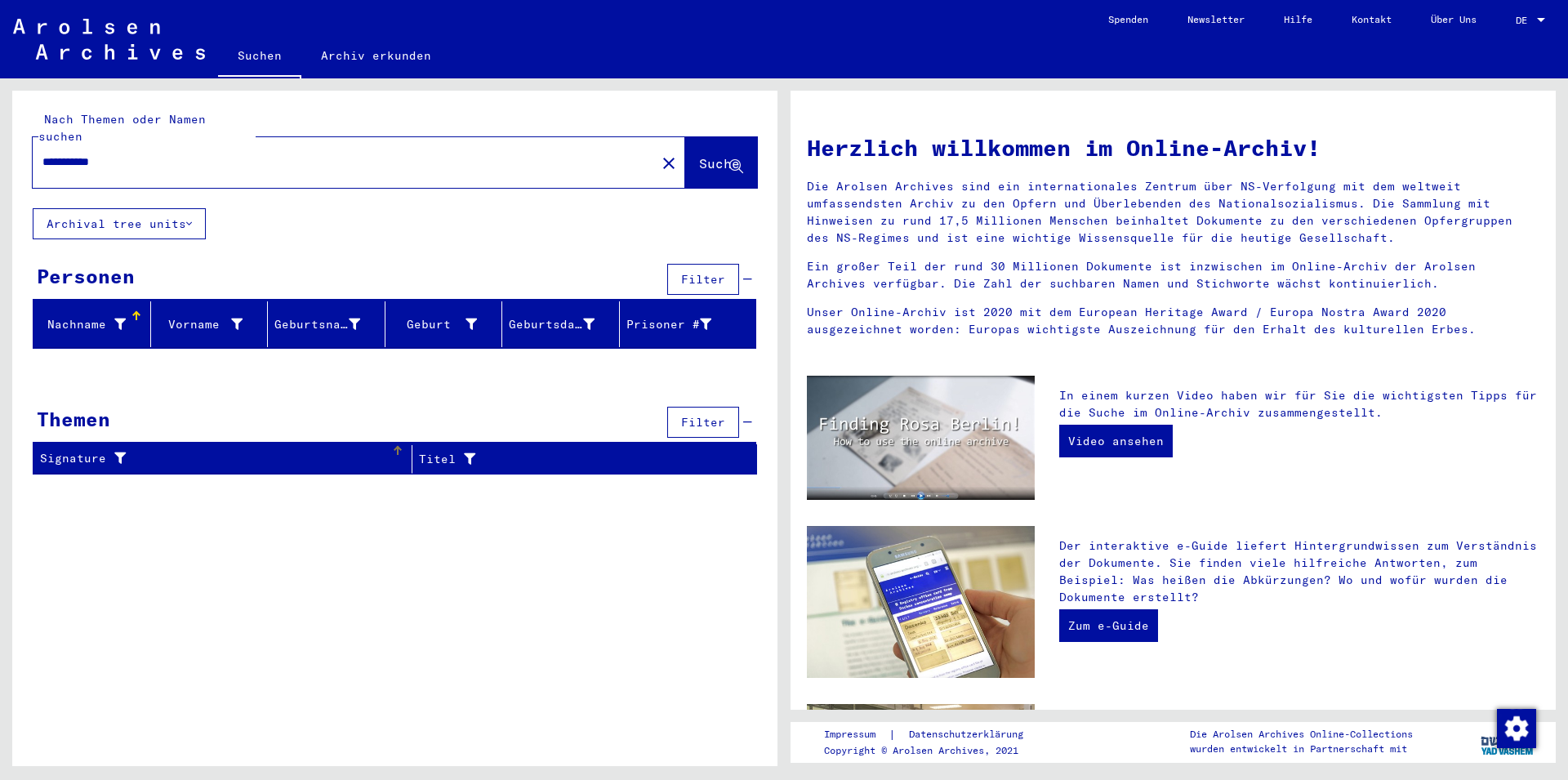
drag, startPoint x: 107, startPoint y: 448, endPoint x: 100, endPoint y: 440, distance: 10.6
click at [104, 450] on div "Signature" at bounding box center [216, 458] width 351 height 17
click at [116, 319] on icon at bounding box center [120, 324] width 11 height 11
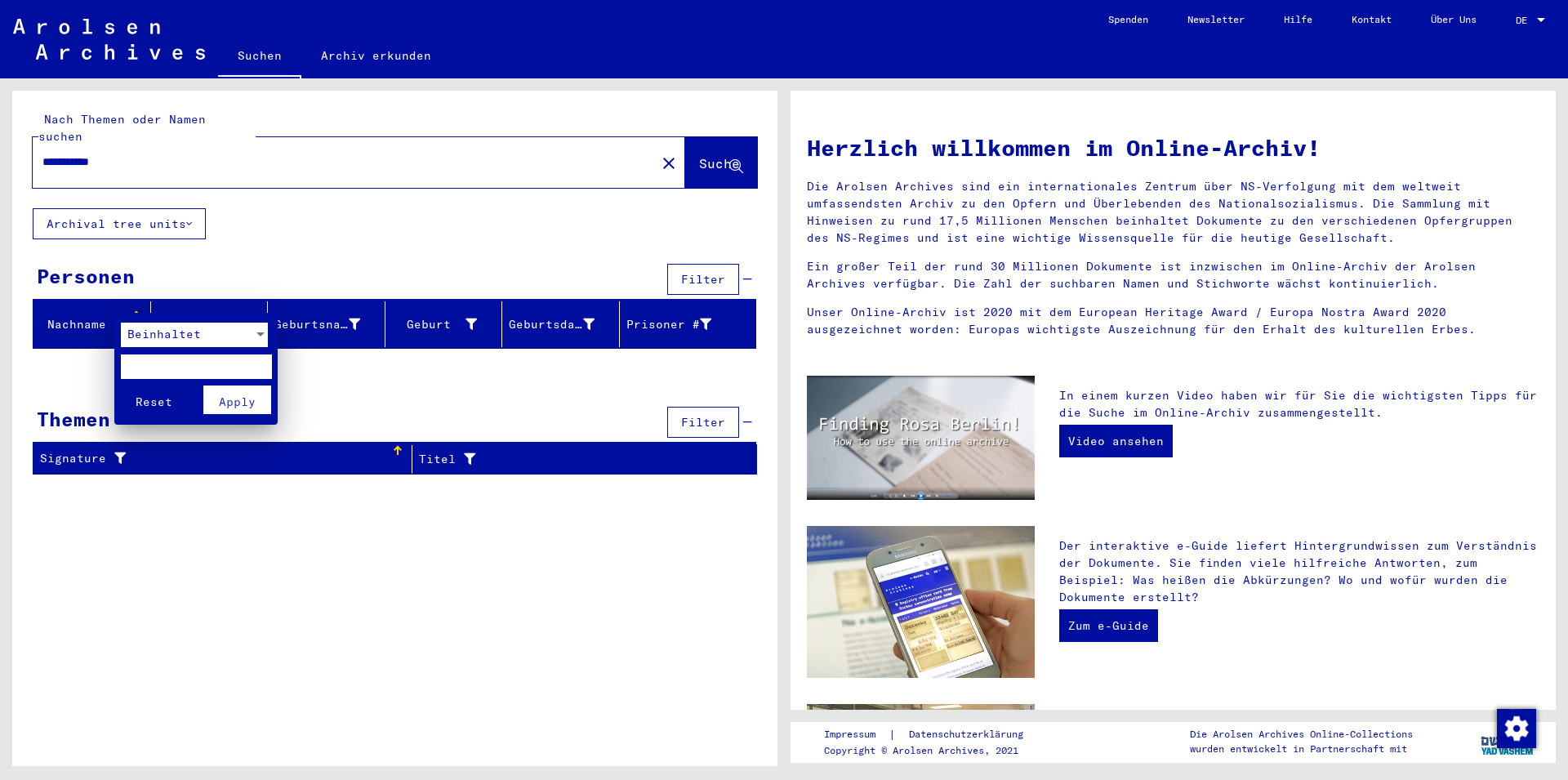
click at [186, 340] on span "Beinhaltet" at bounding box center [164, 334] width 74 height 15
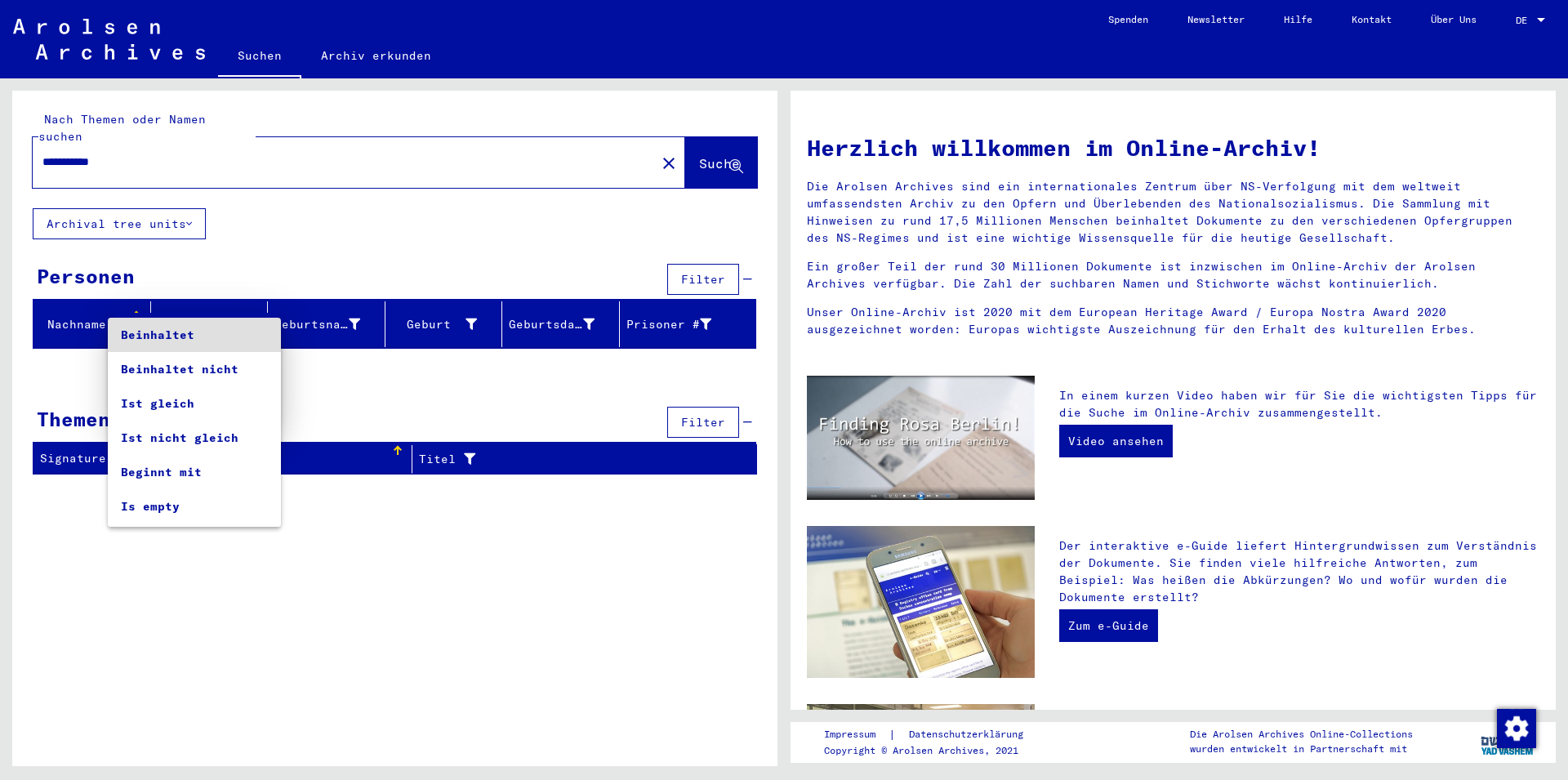
click at [131, 306] on div at bounding box center [784, 390] width 1568 height 780
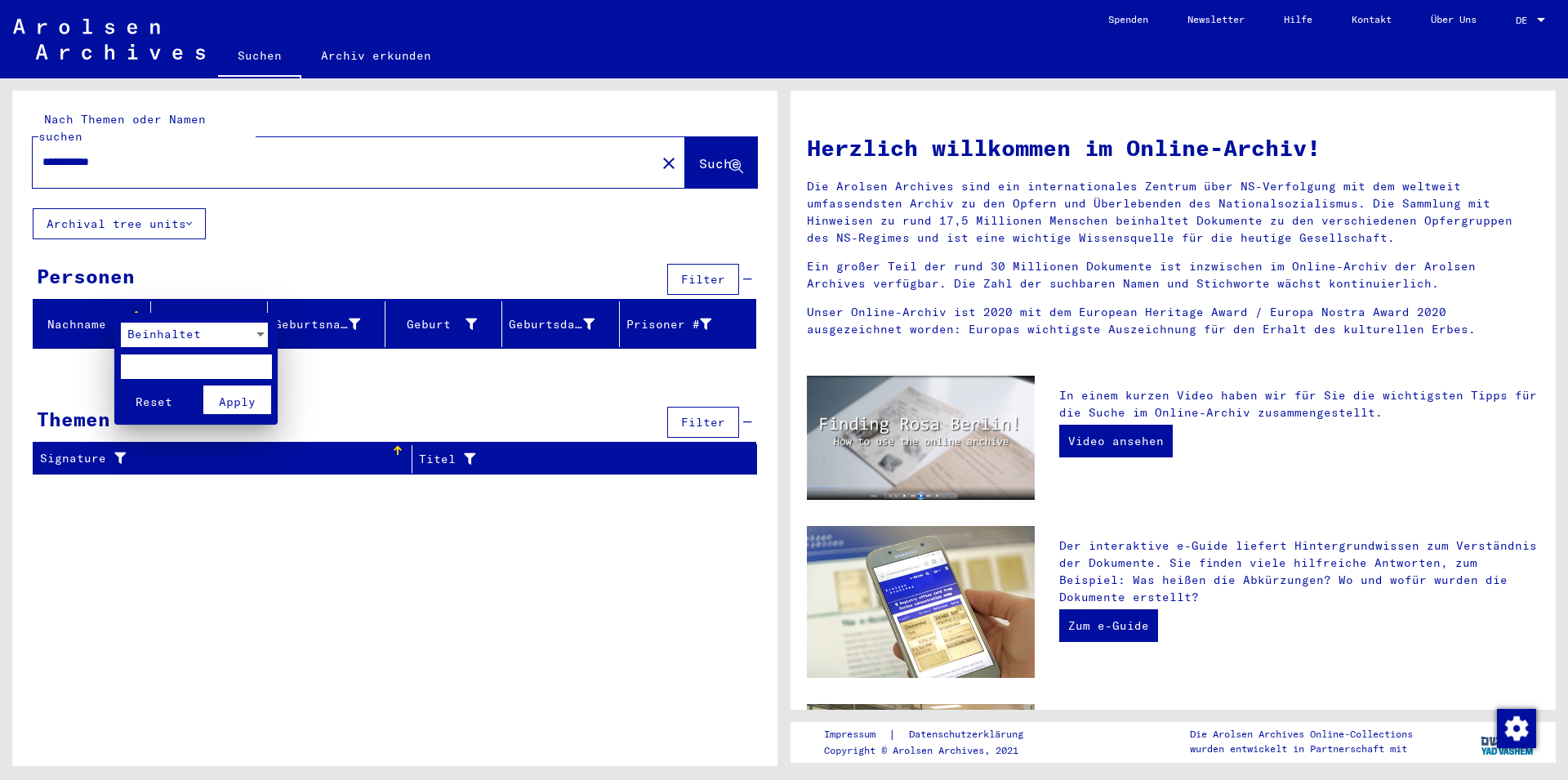
click at [146, 361] on input "text" at bounding box center [196, 367] width 151 height 25
type input "******"
click at [245, 385] on div "Reset Apply" at bounding box center [198, 400] width 154 height 42
click at [245, 390] on button "Apply" at bounding box center [237, 399] width 68 height 29
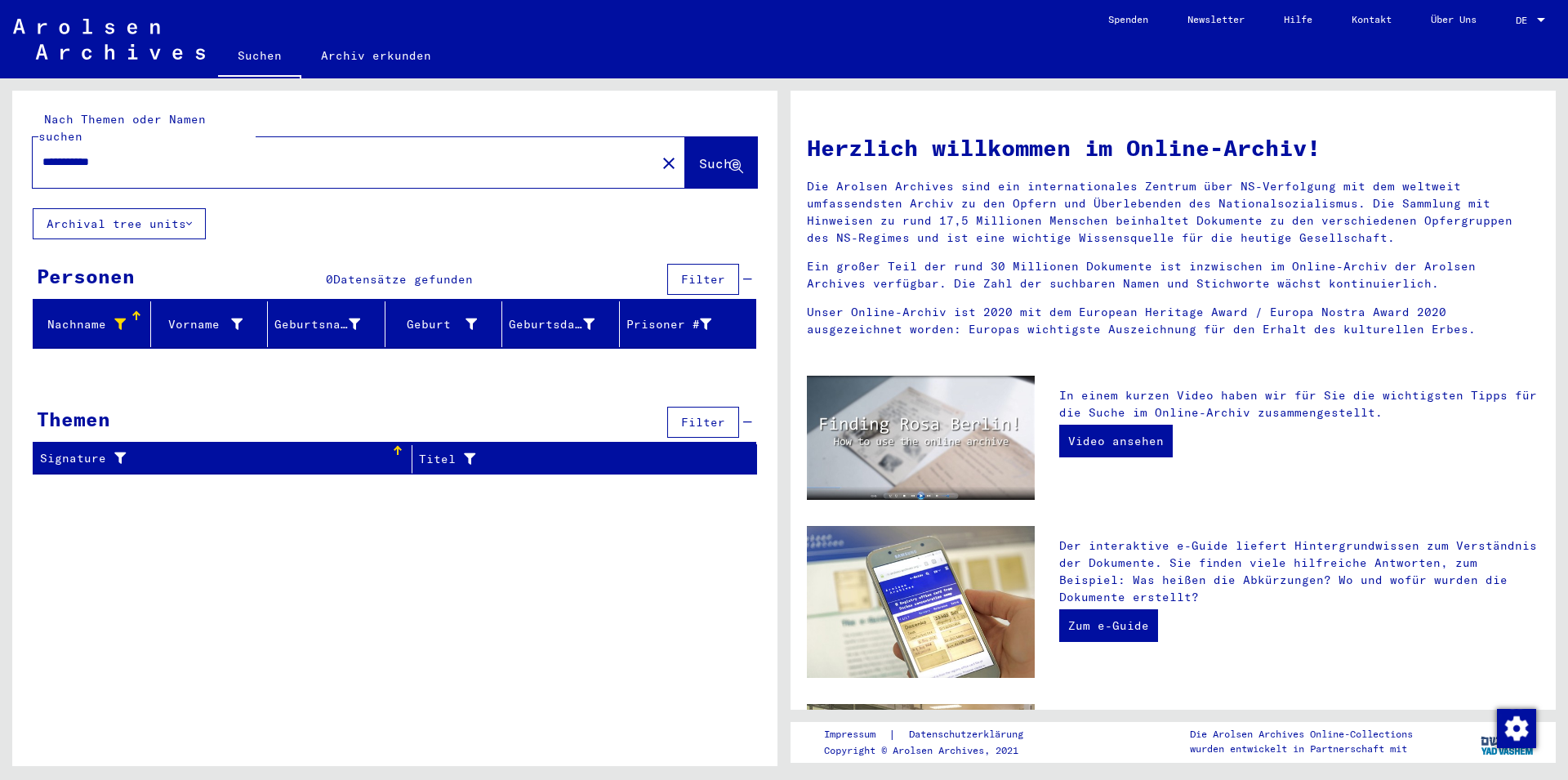
drag, startPoint x: 165, startPoint y: 154, endPoint x: 34, endPoint y: 179, distance: 133.4
click at [41, 168] on div "**********" at bounding box center [359, 163] width 653 height 51
drag, startPoint x: 143, startPoint y: 145, endPoint x: 14, endPoint y: 132, distance: 129.7
click at [42, 154] on input "**********" at bounding box center [339, 162] width 594 height 17
click at [659, 154] on mat-icon "close" at bounding box center [669, 163] width 20 height 20
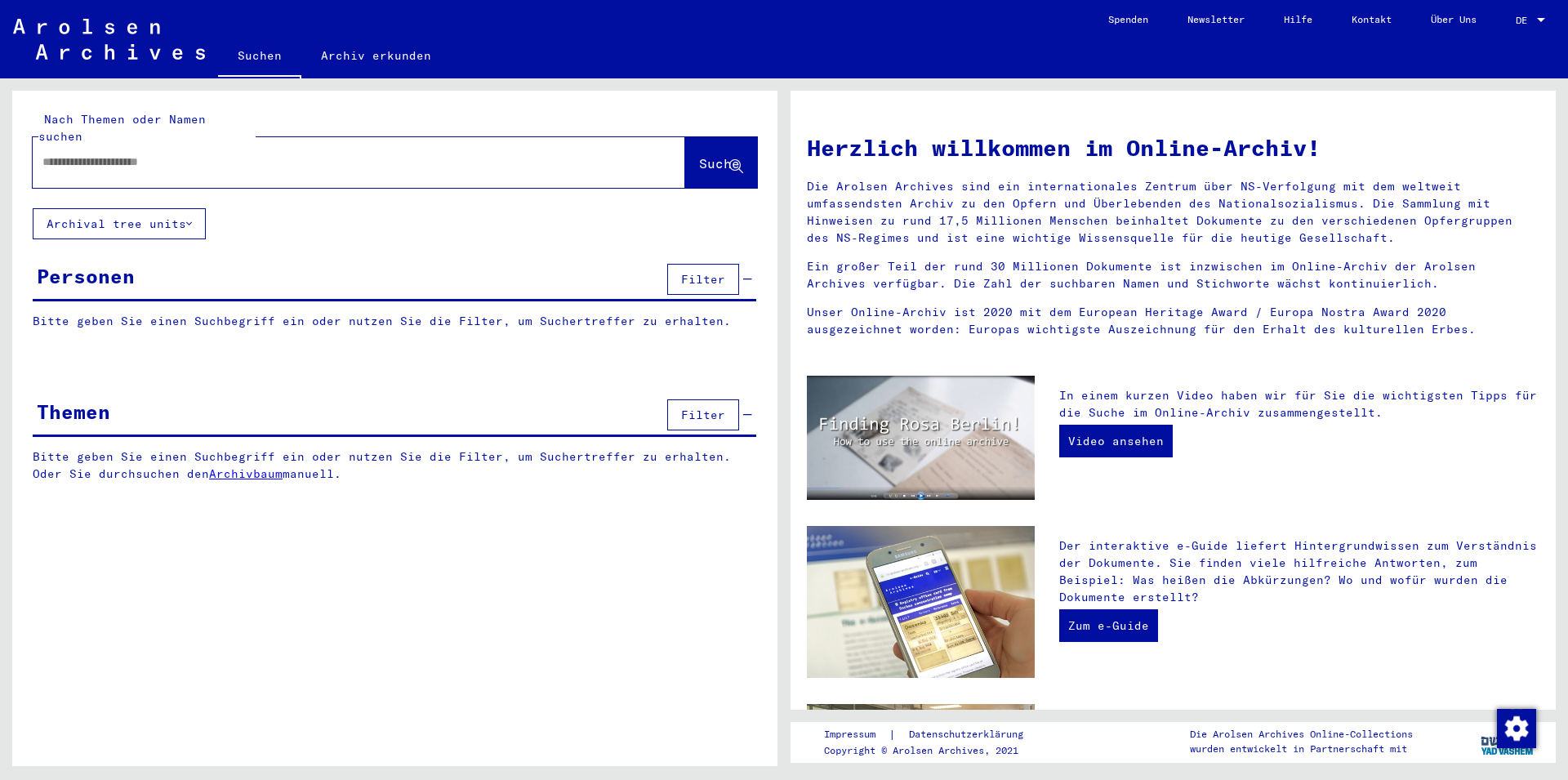
click at [683, 408] on button "Filter" at bounding box center [704, 415] width 72 height 31
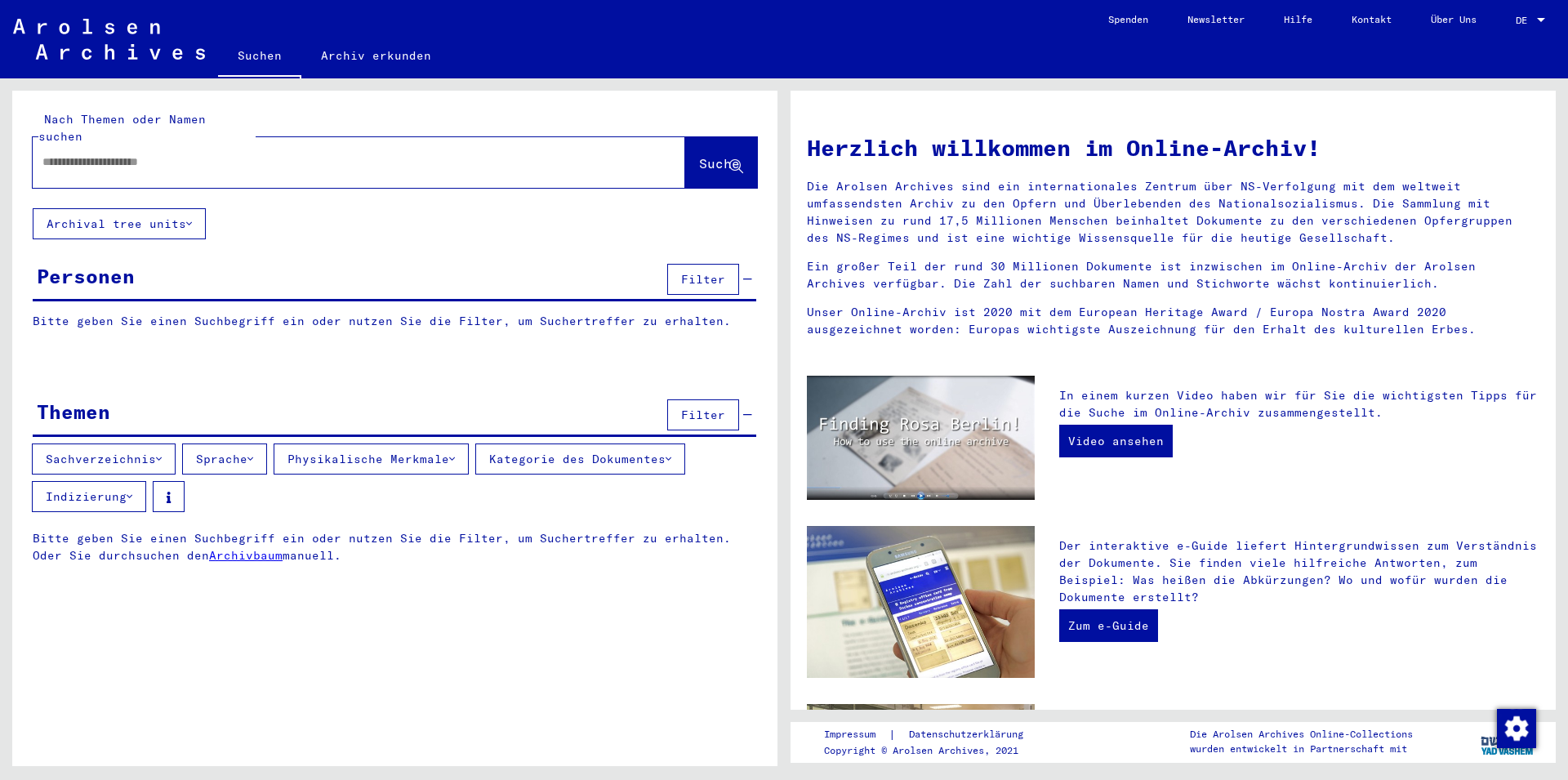
click at [132, 154] on input "text" at bounding box center [339, 162] width 594 height 17
click at [341, 61] on link "Archiv erkunden" at bounding box center [376, 56] width 150 height 39
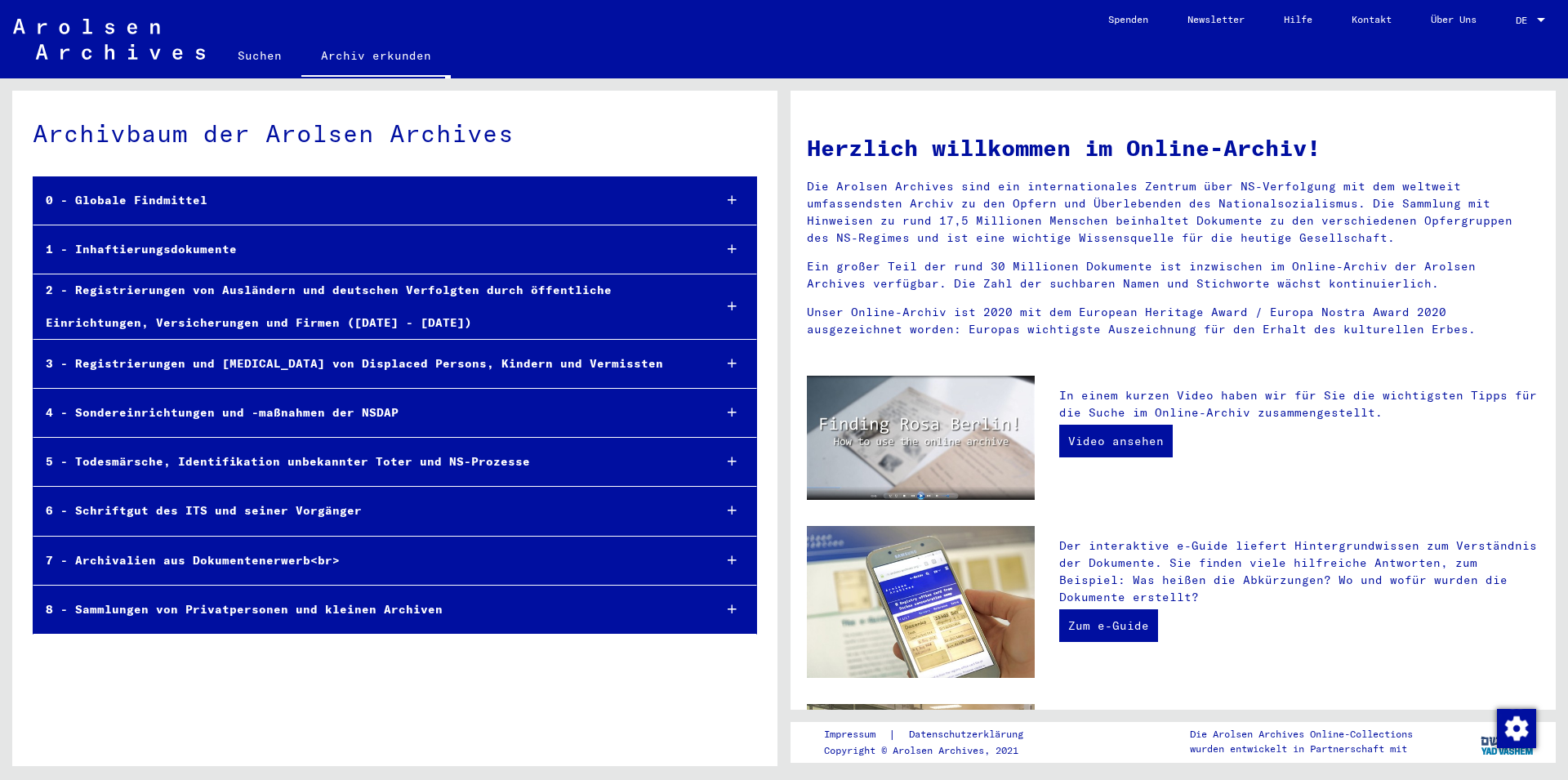
click at [378, 58] on link "Archiv erkunden" at bounding box center [376, 57] width 150 height 42
click at [246, 52] on link "Suchen" at bounding box center [260, 56] width 83 height 39
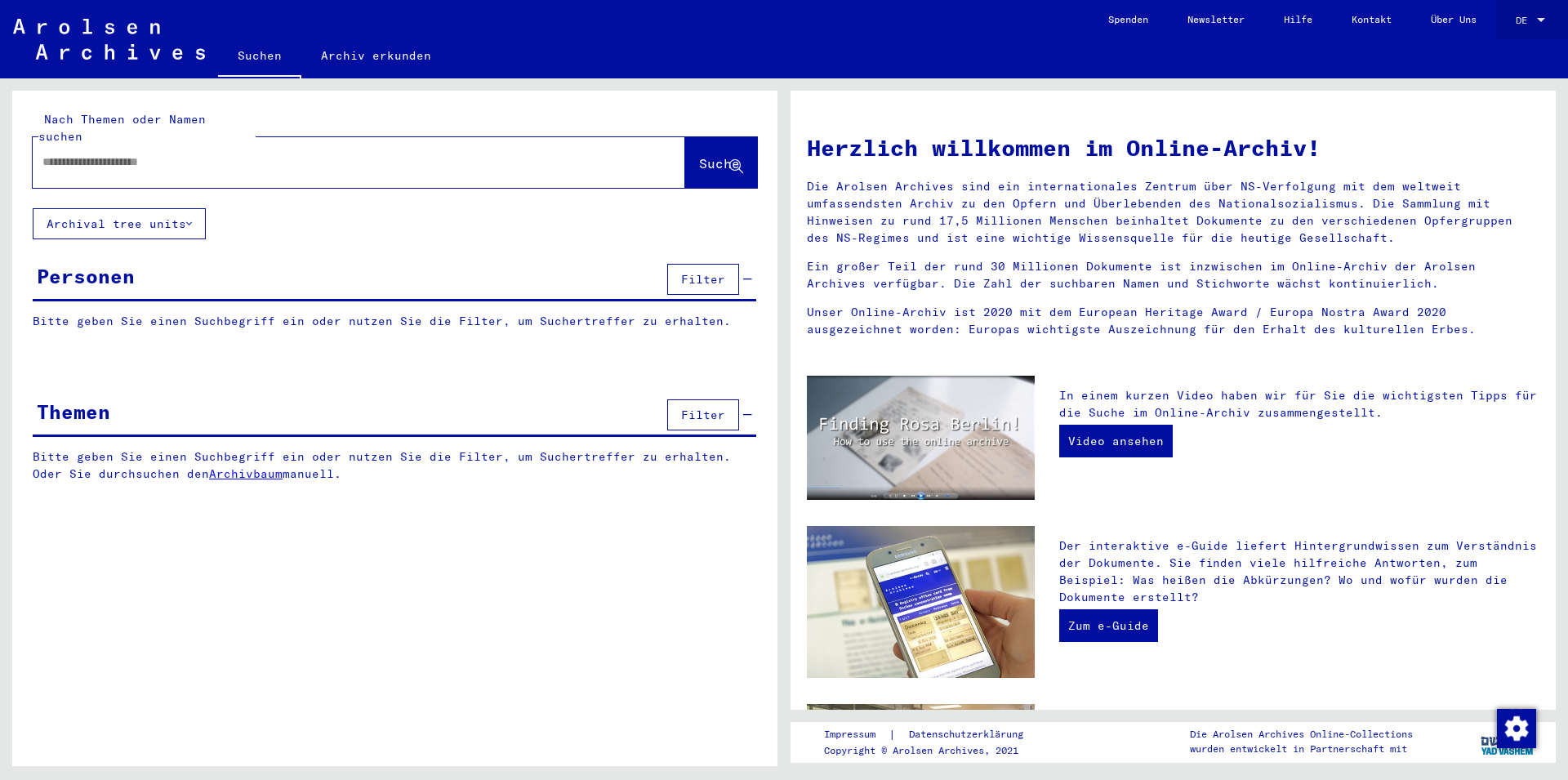
click at [1536, 20] on div at bounding box center [1541, 20] width 15 height 11
click at [1536, 21] on span "English" at bounding box center [1512, 29] width 66 height 29
click at [1528, 24] on div "EN" at bounding box center [1525, 20] width 18 height 11
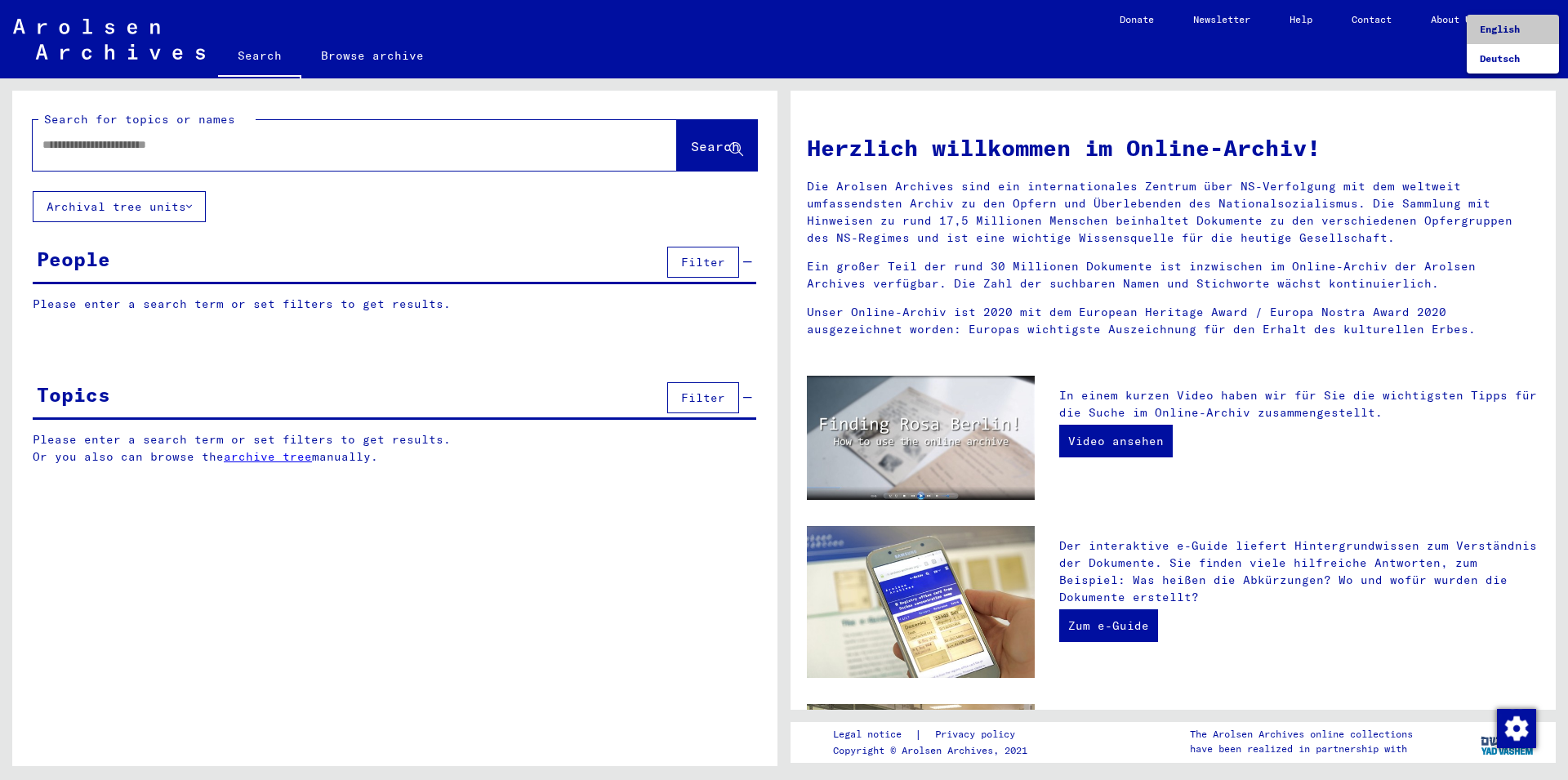
click at [1499, 30] on span "English" at bounding box center [1499, 29] width 40 height 12
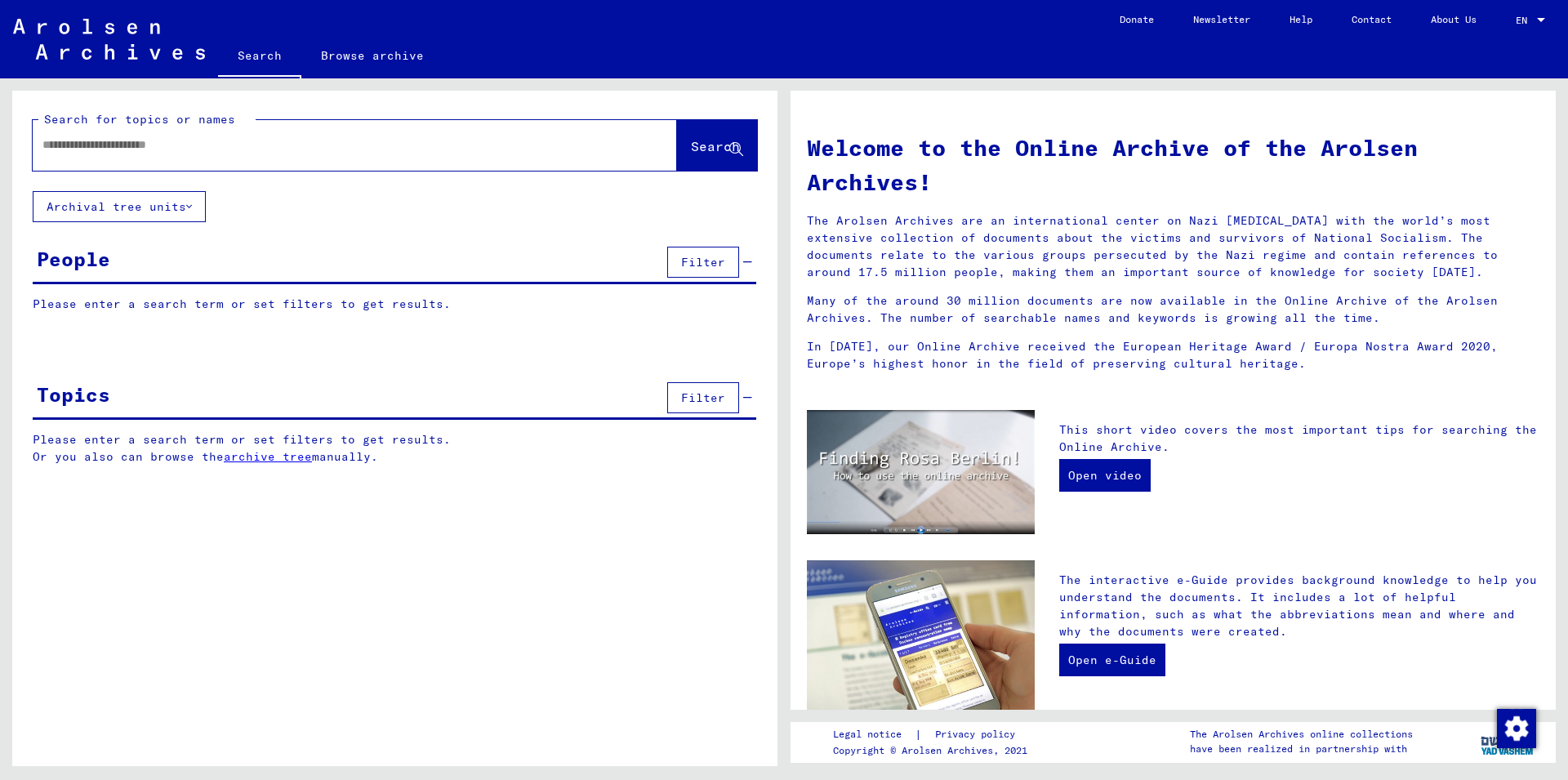
click at [193, 147] on input "text" at bounding box center [335, 145] width 586 height 17
type input "******"
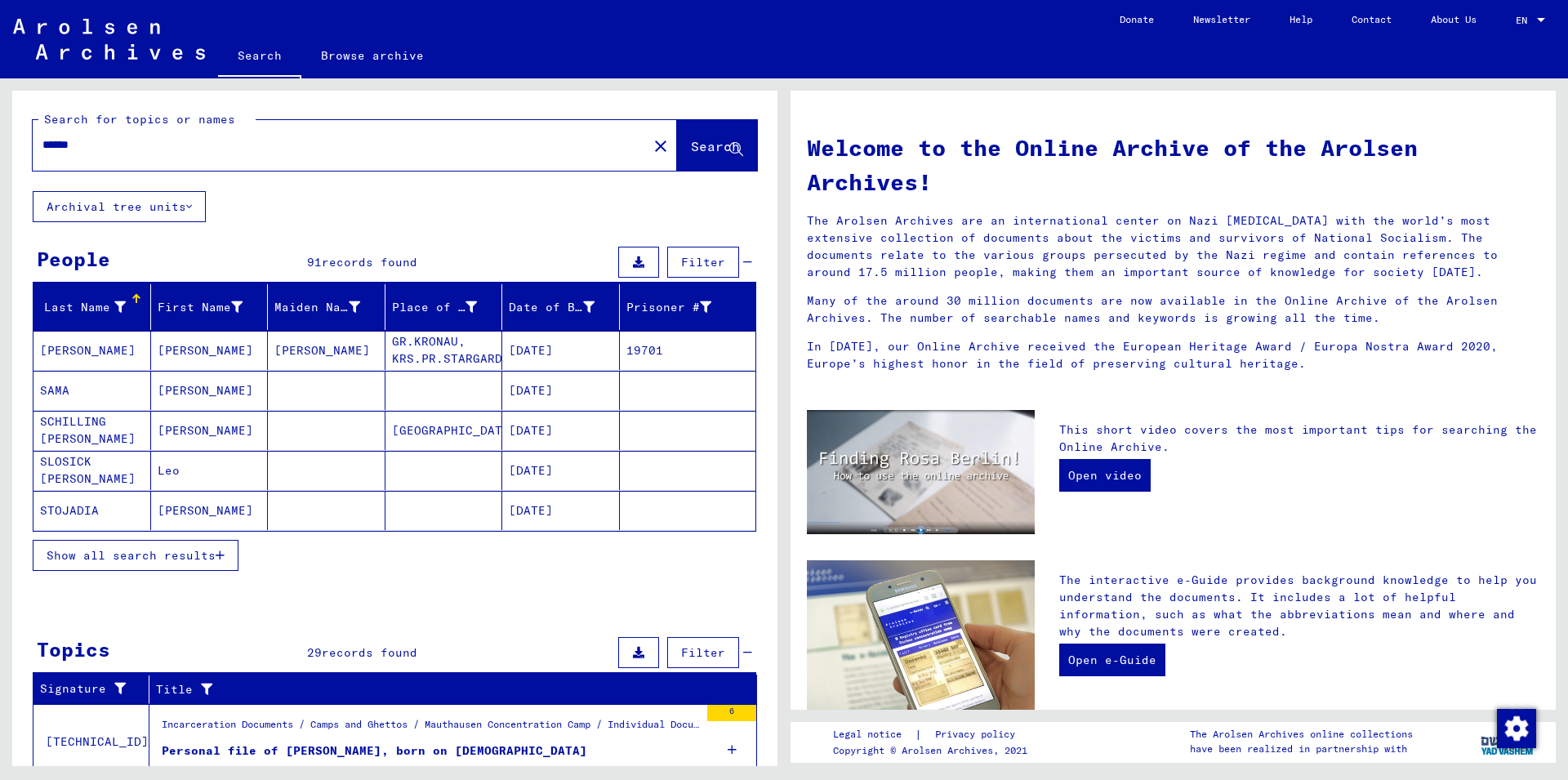
click at [221, 550] on icon "button" at bounding box center [220, 555] width 9 height 11
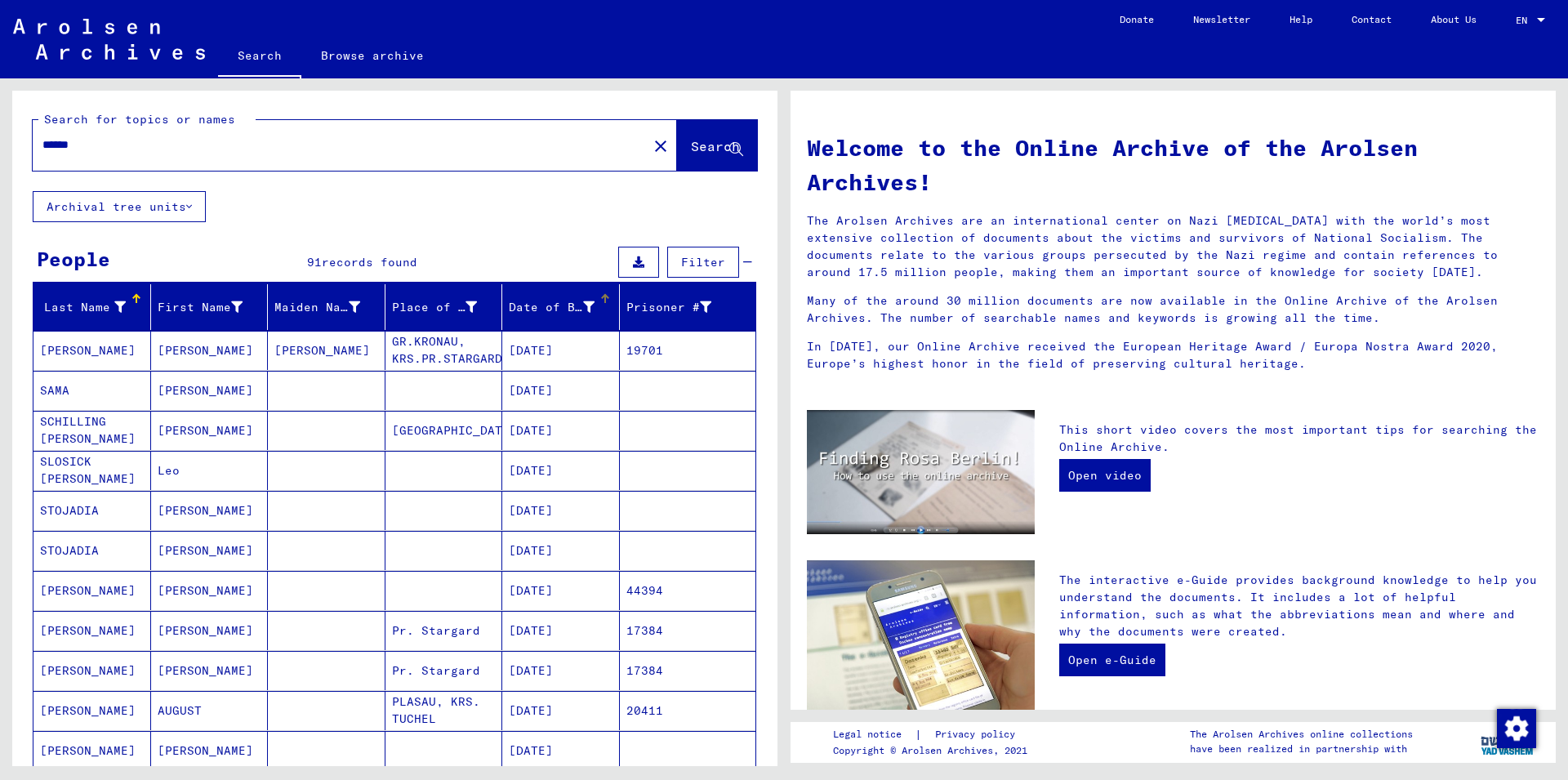
click at [577, 298] on div "Date of Birth" at bounding box center [564, 307] width 110 height 26
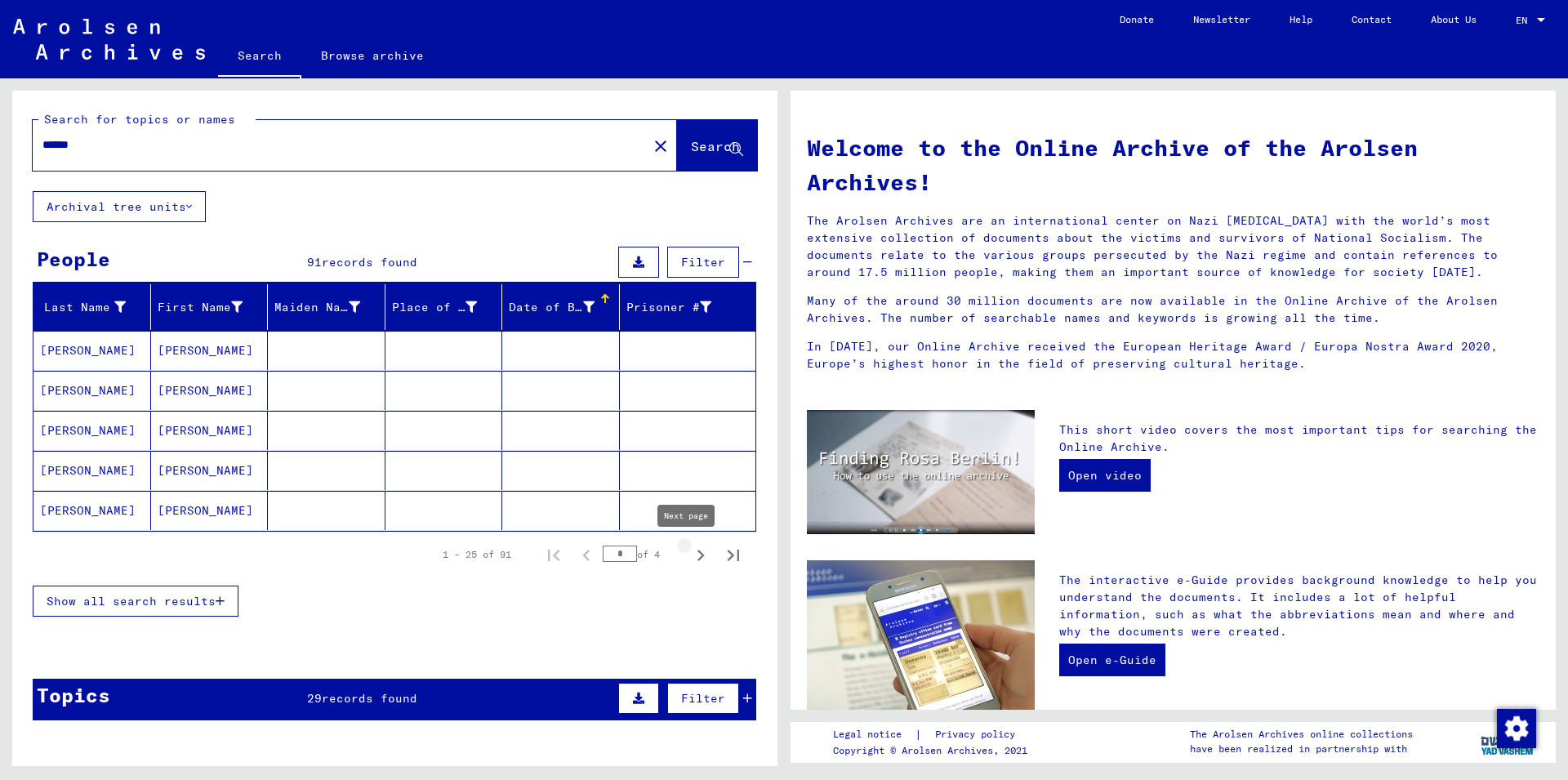
click at [690, 555] on icon "Next page" at bounding box center [701, 555] width 23 height 23
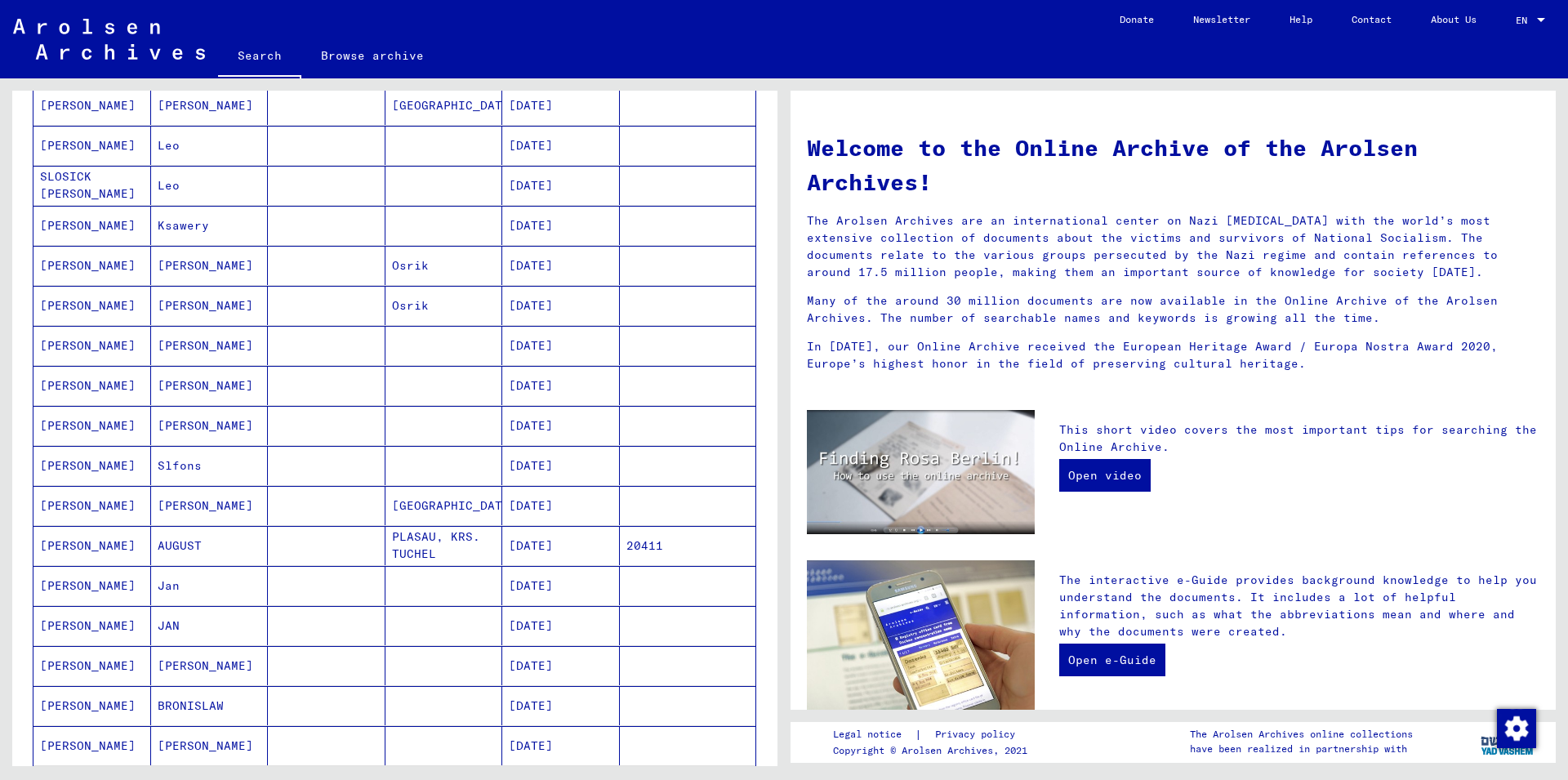
scroll to position [441, 0]
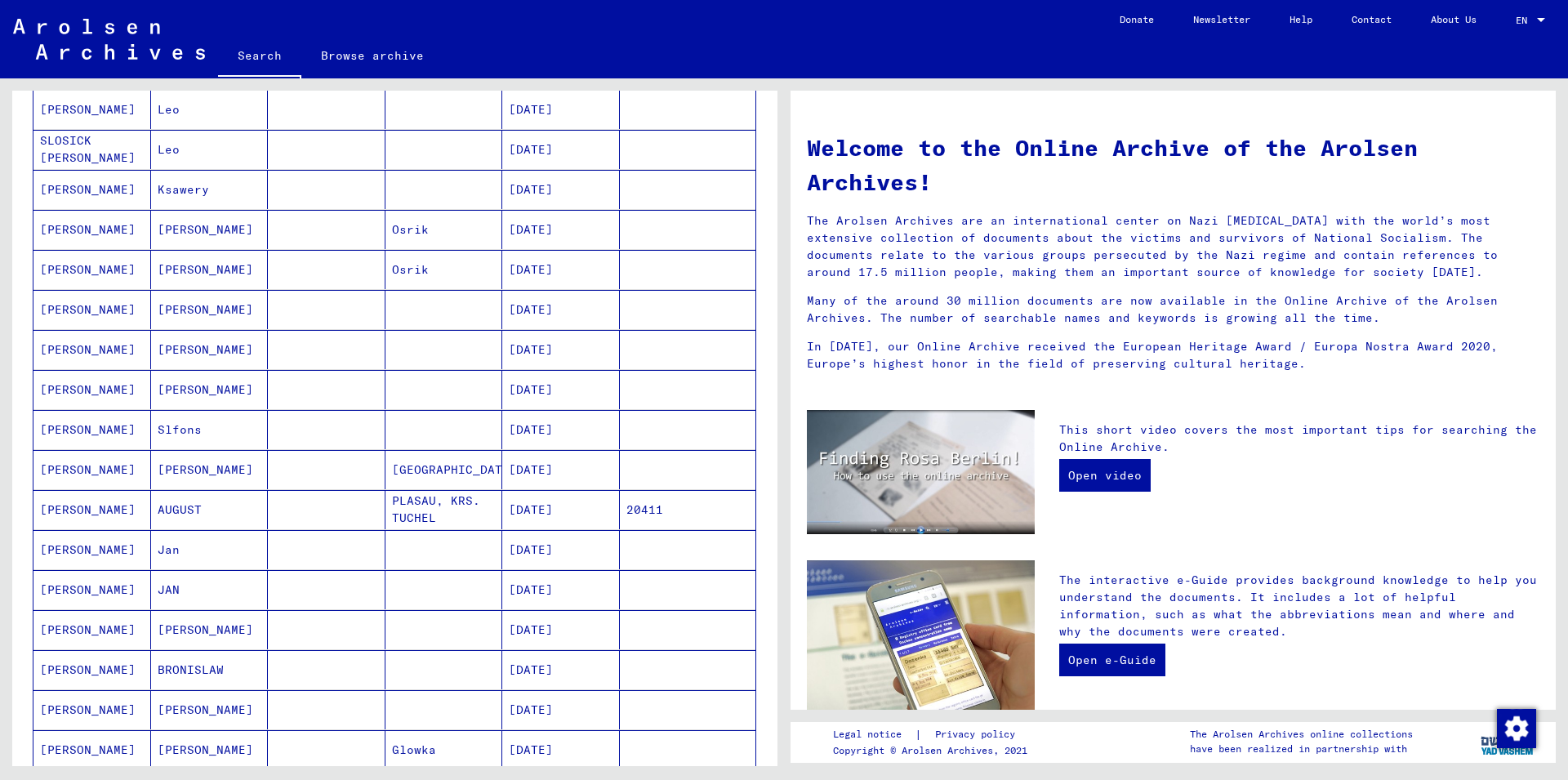
click at [188, 514] on mat-cell "AUGUST" at bounding box center [210, 510] width 118 height 39
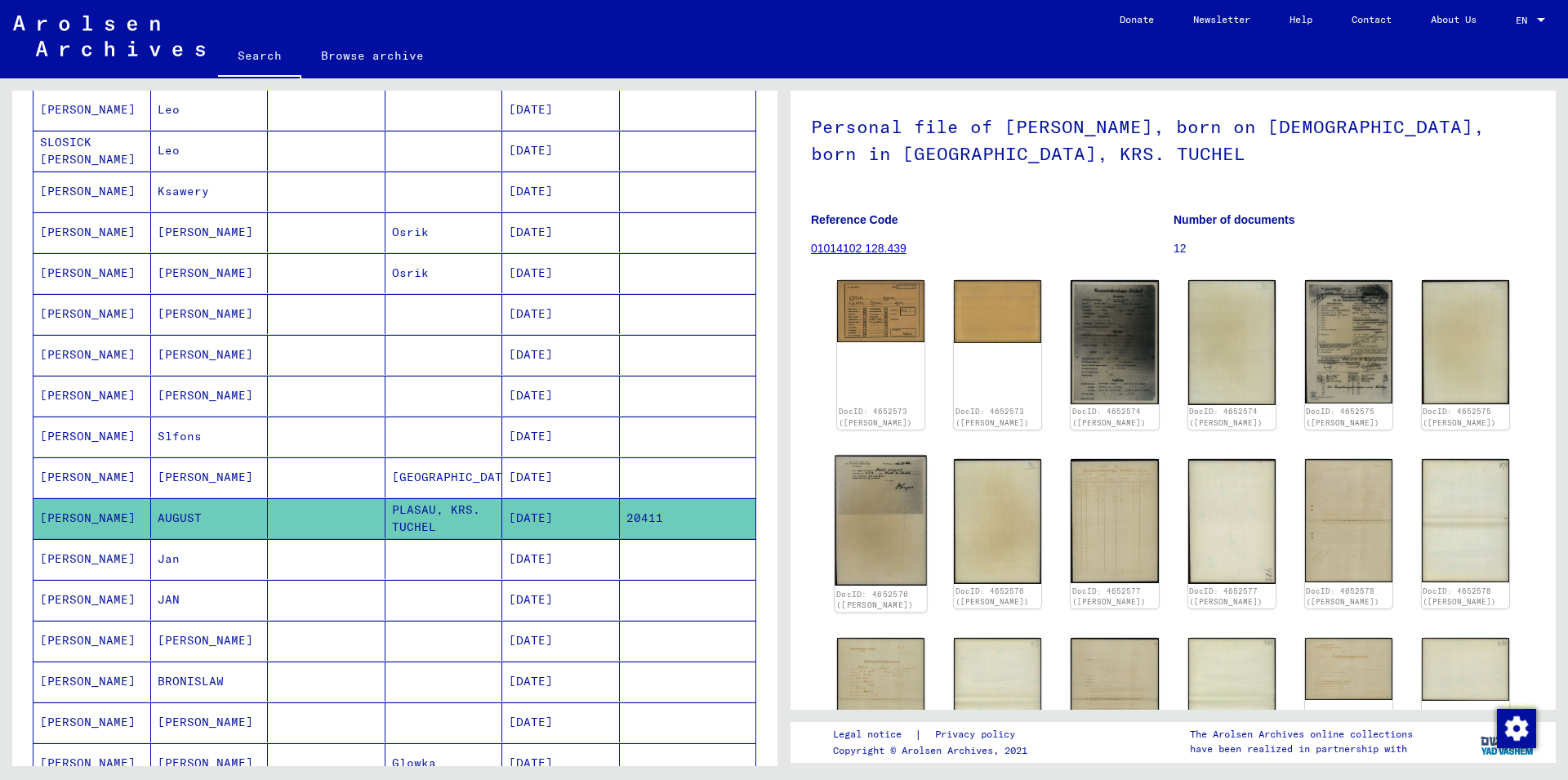
scroll to position [88, 0]
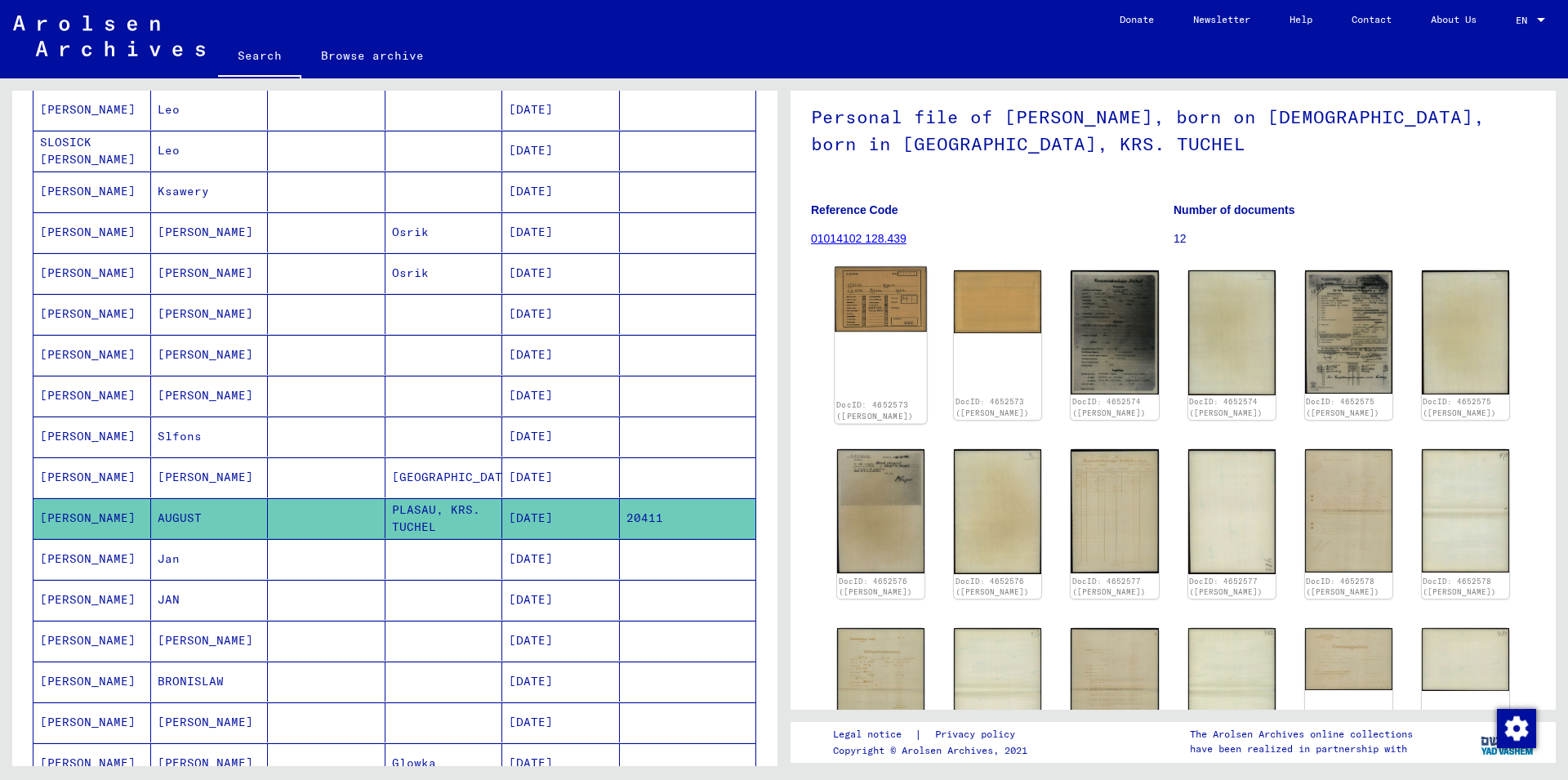
click at [871, 310] on img at bounding box center [880, 300] width 92 height 65
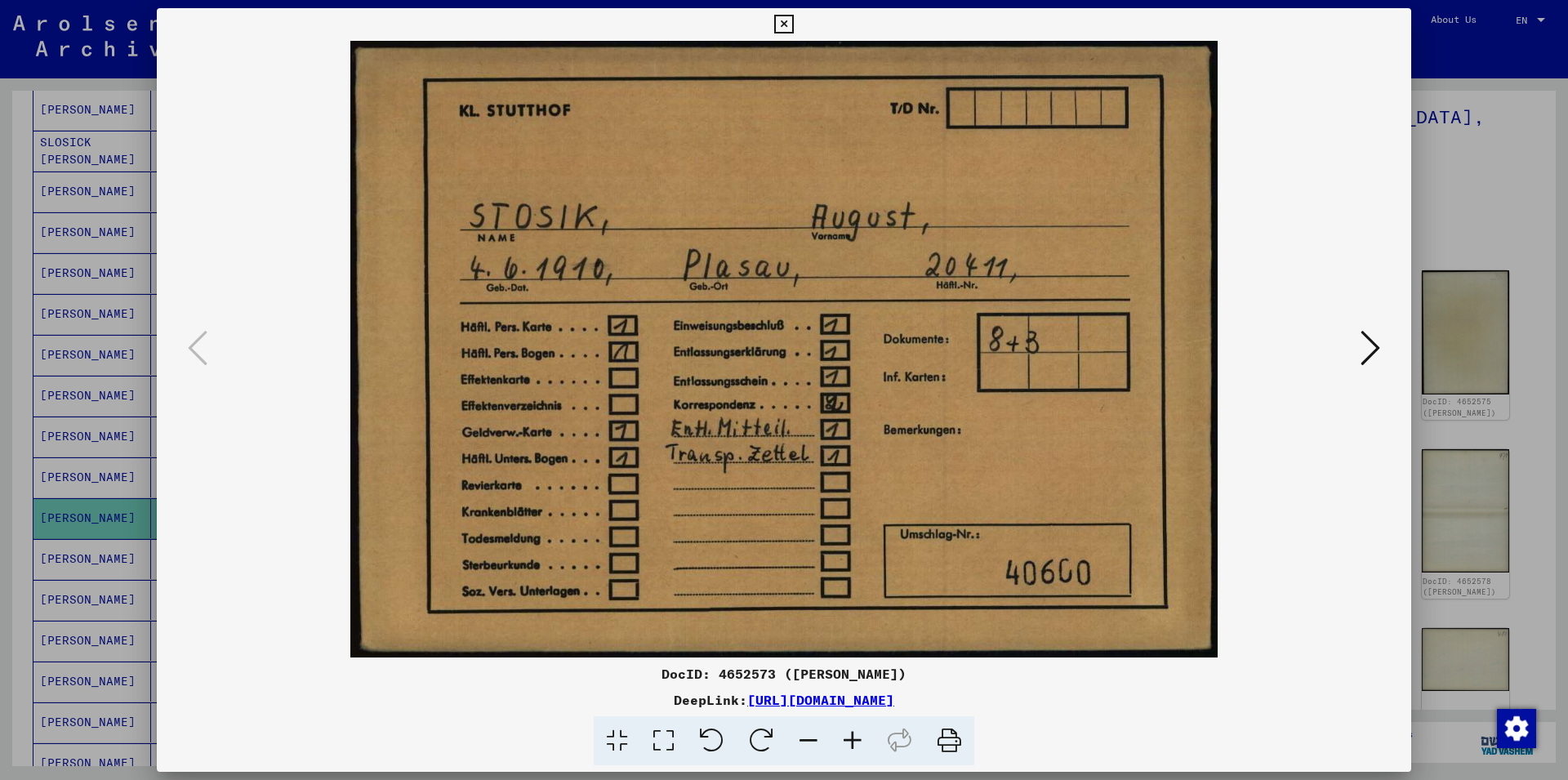
click at [1362, 355] on icon at bounding box center [1370, 348] width 20 height 39
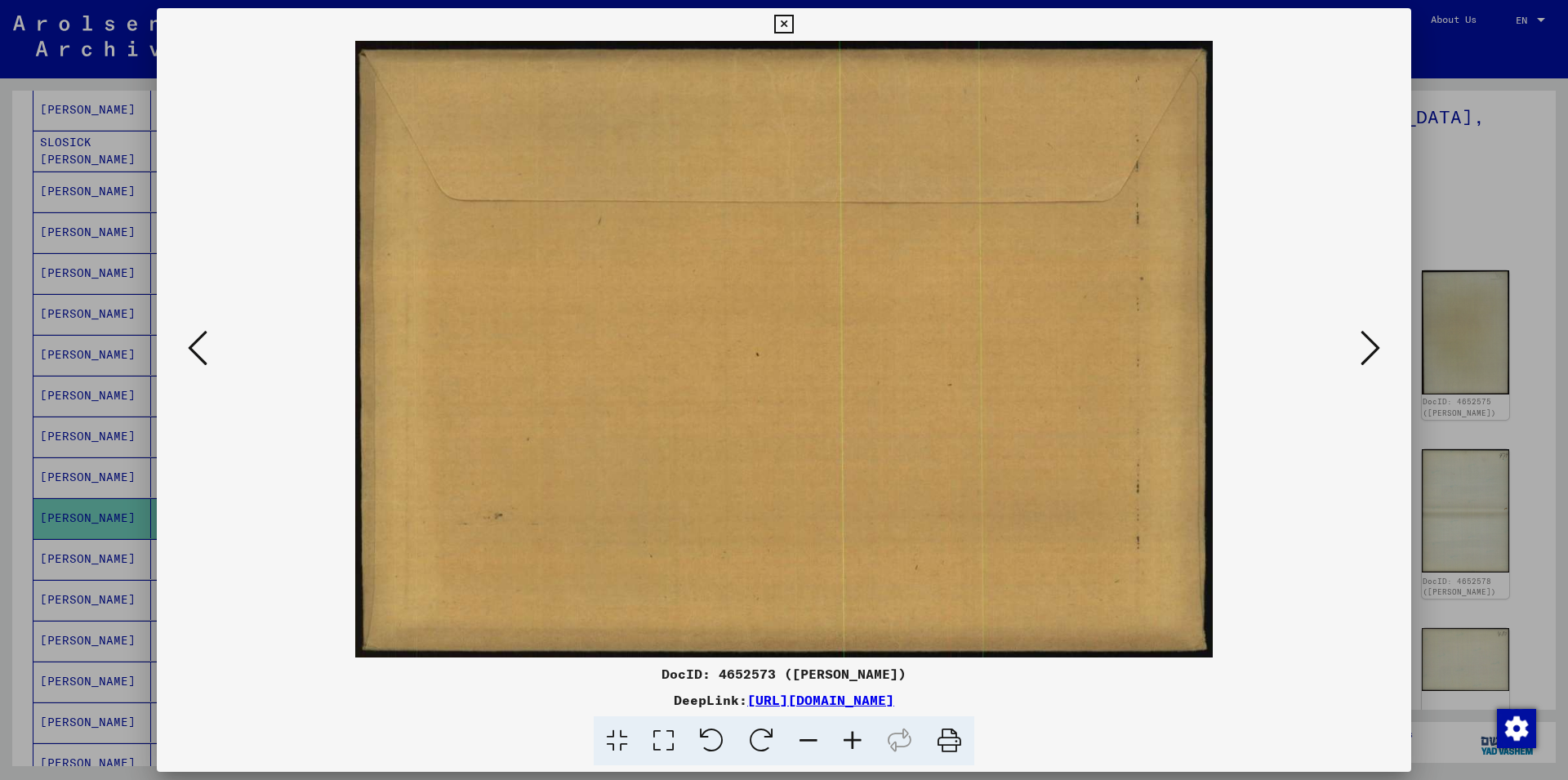
click at [1360, 354] on button at bounding box center [1370, 349] width 29 height 47
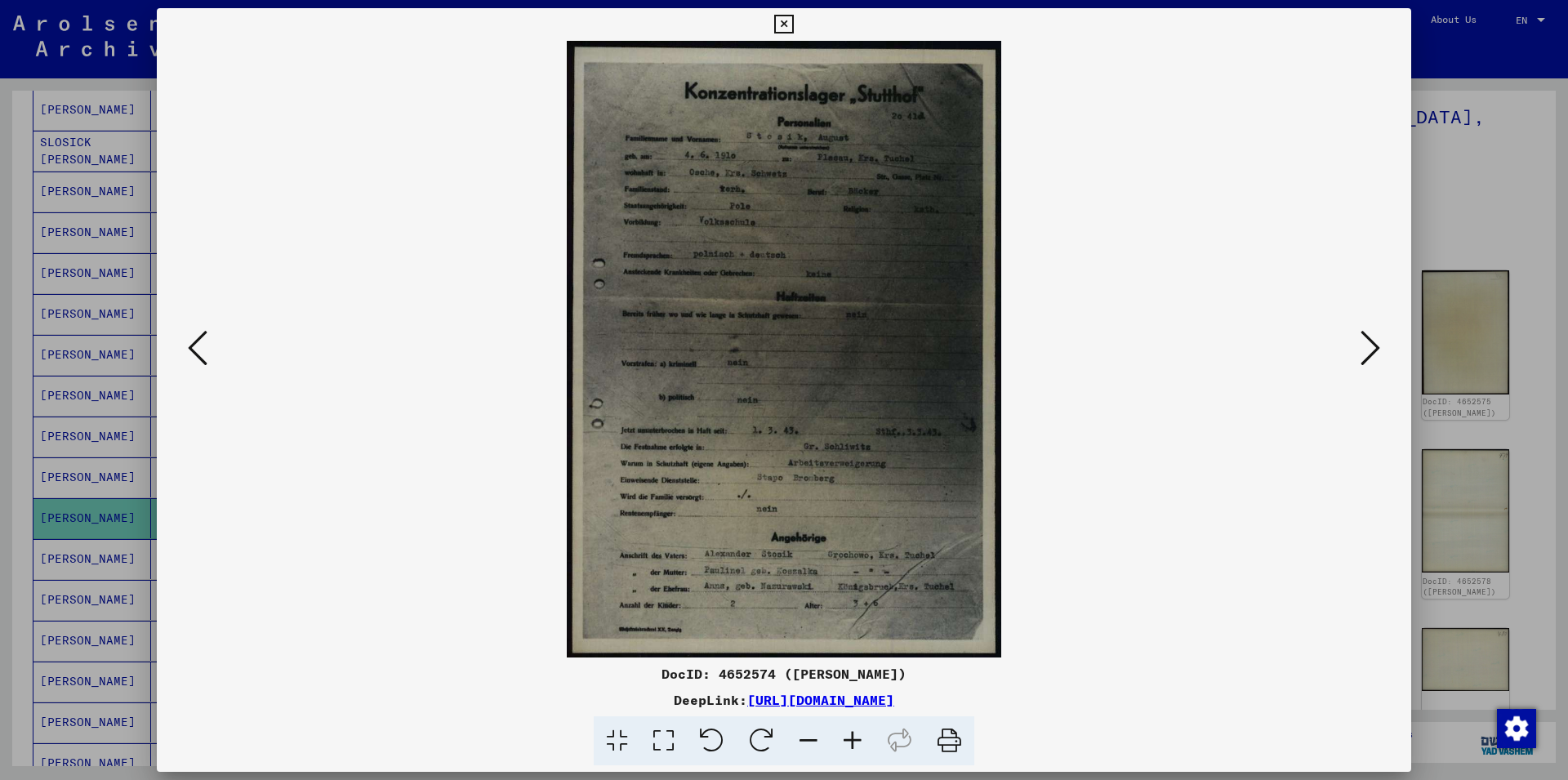
click at [1369, 345] on icon at bounding box center [1370, 348] width 20 height 39
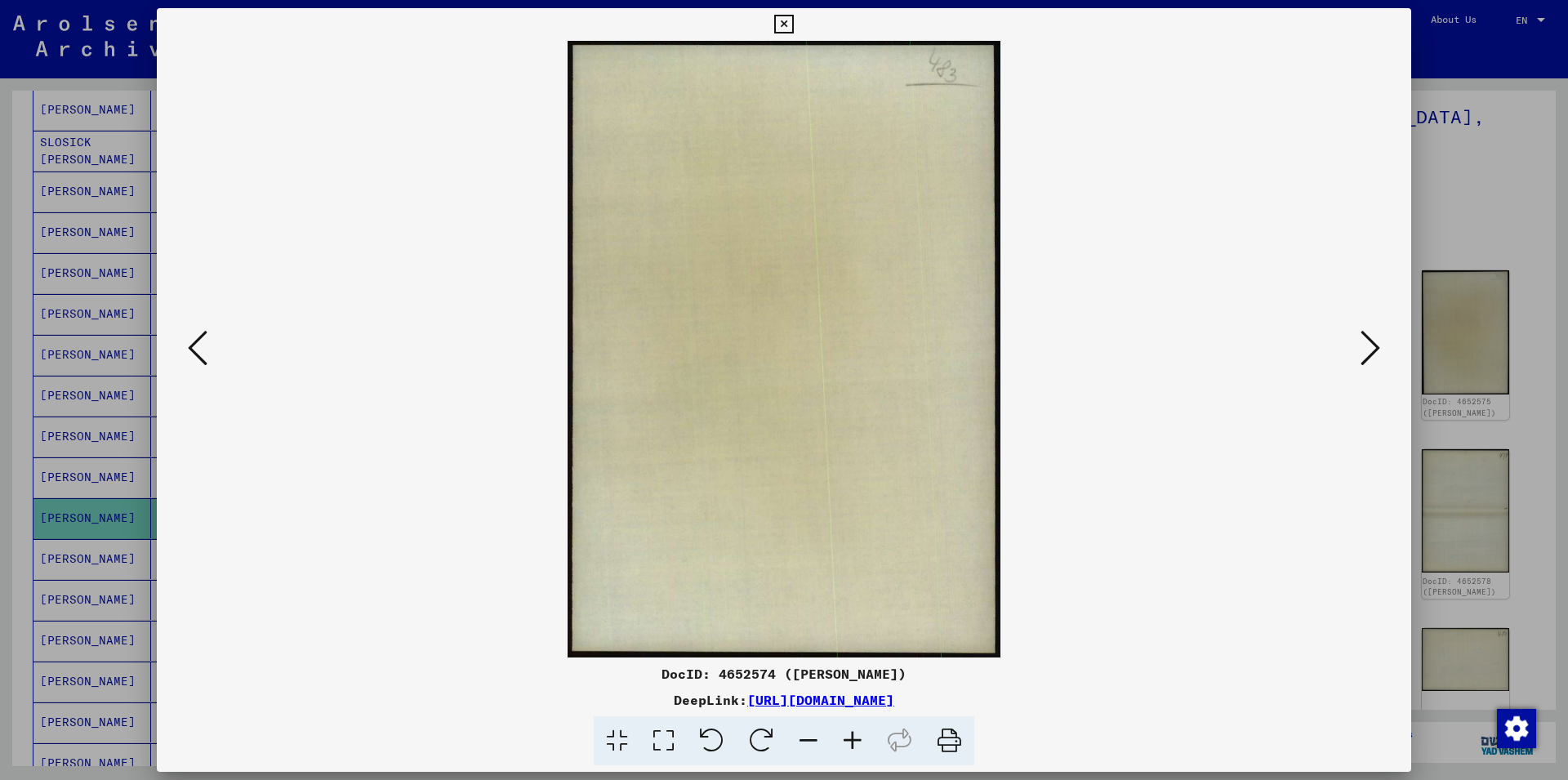
click at [1369, 345] on icon at bounding box center [1370, 348] width 20 height 39
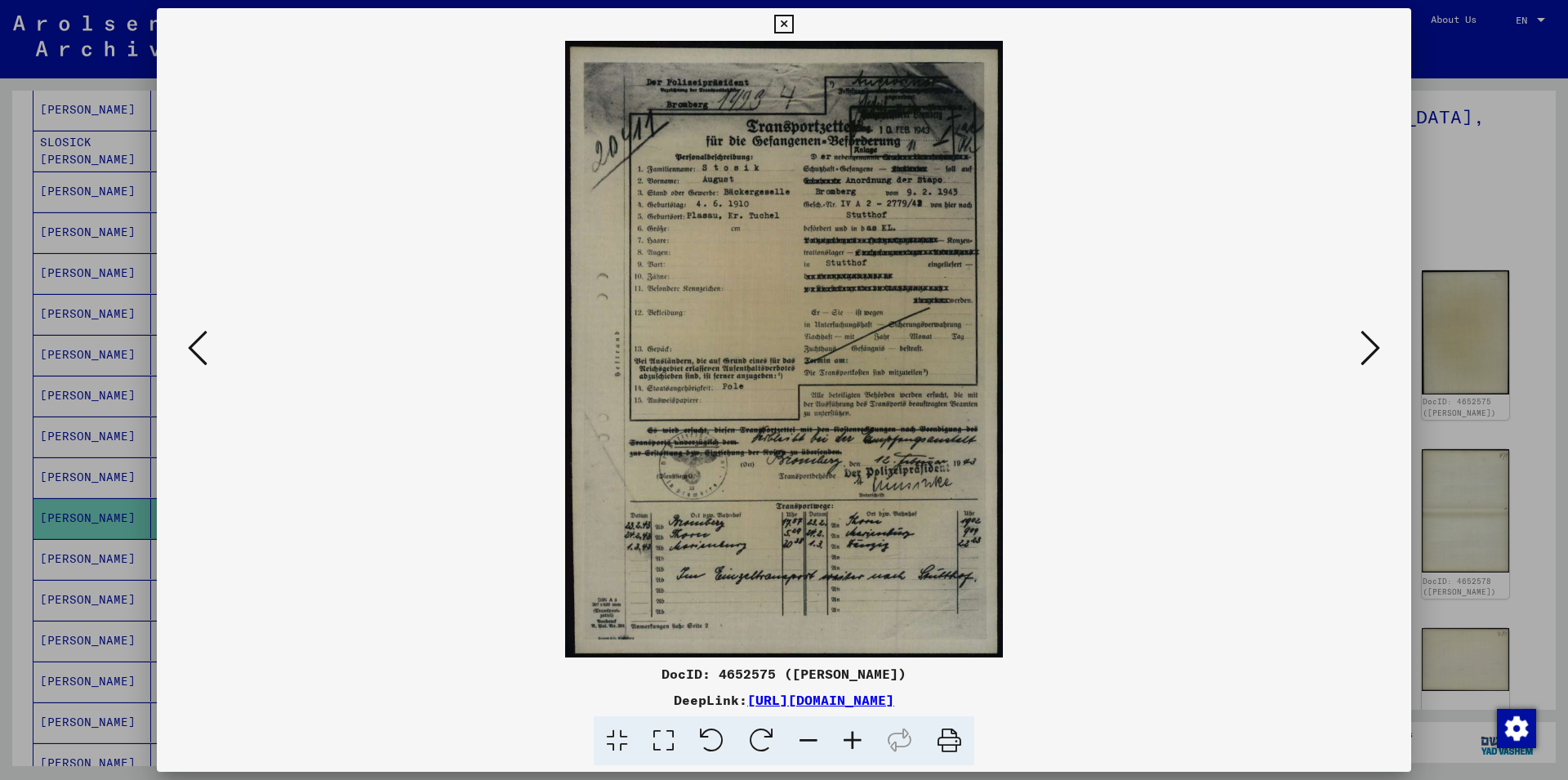
click at [1367, 344] on icon at bounding box center [1370, 348] width 20 height 39
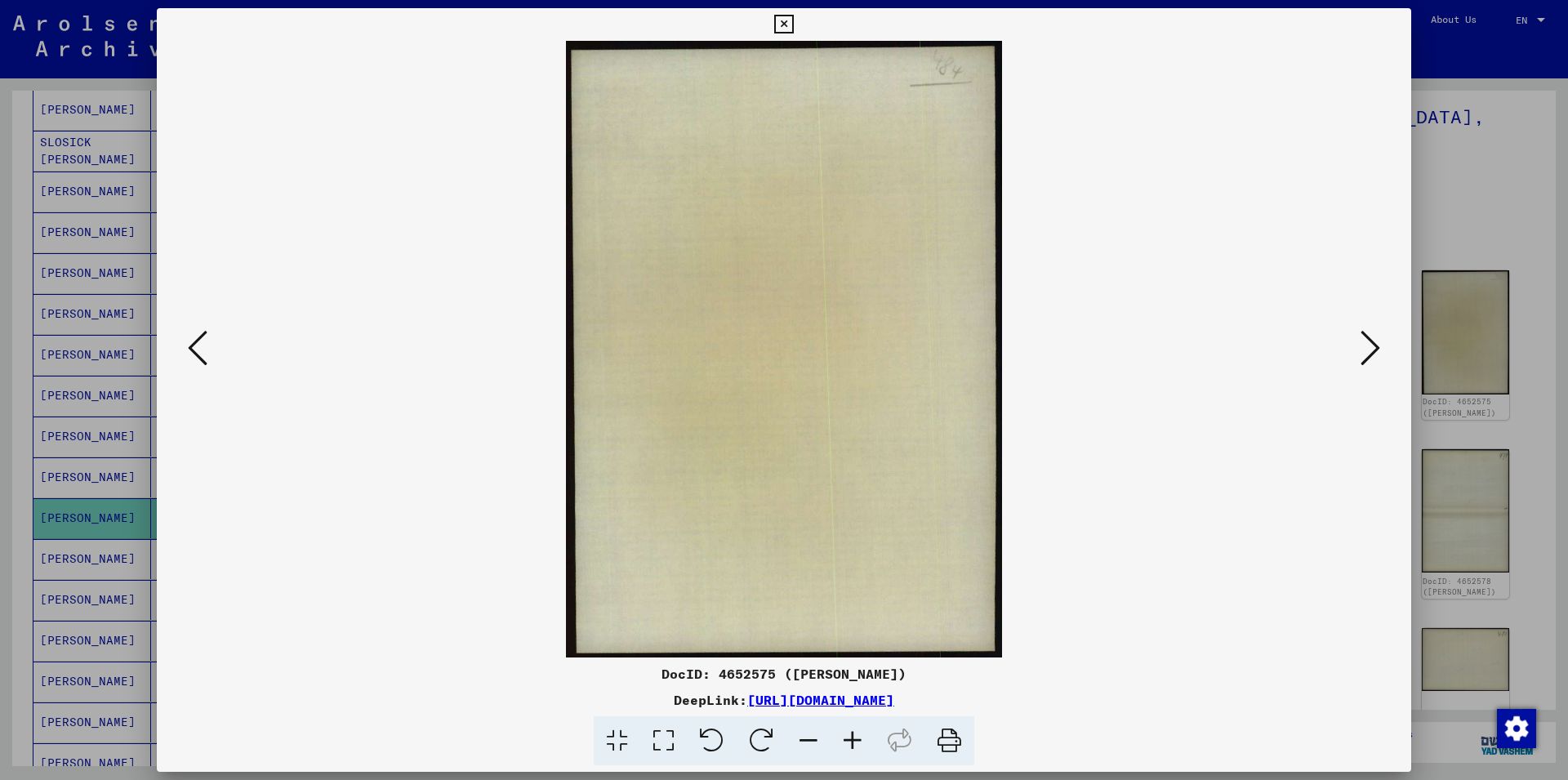
click at [1366, 345] on icon at bounding box center [1370, 348] width 20 height 39
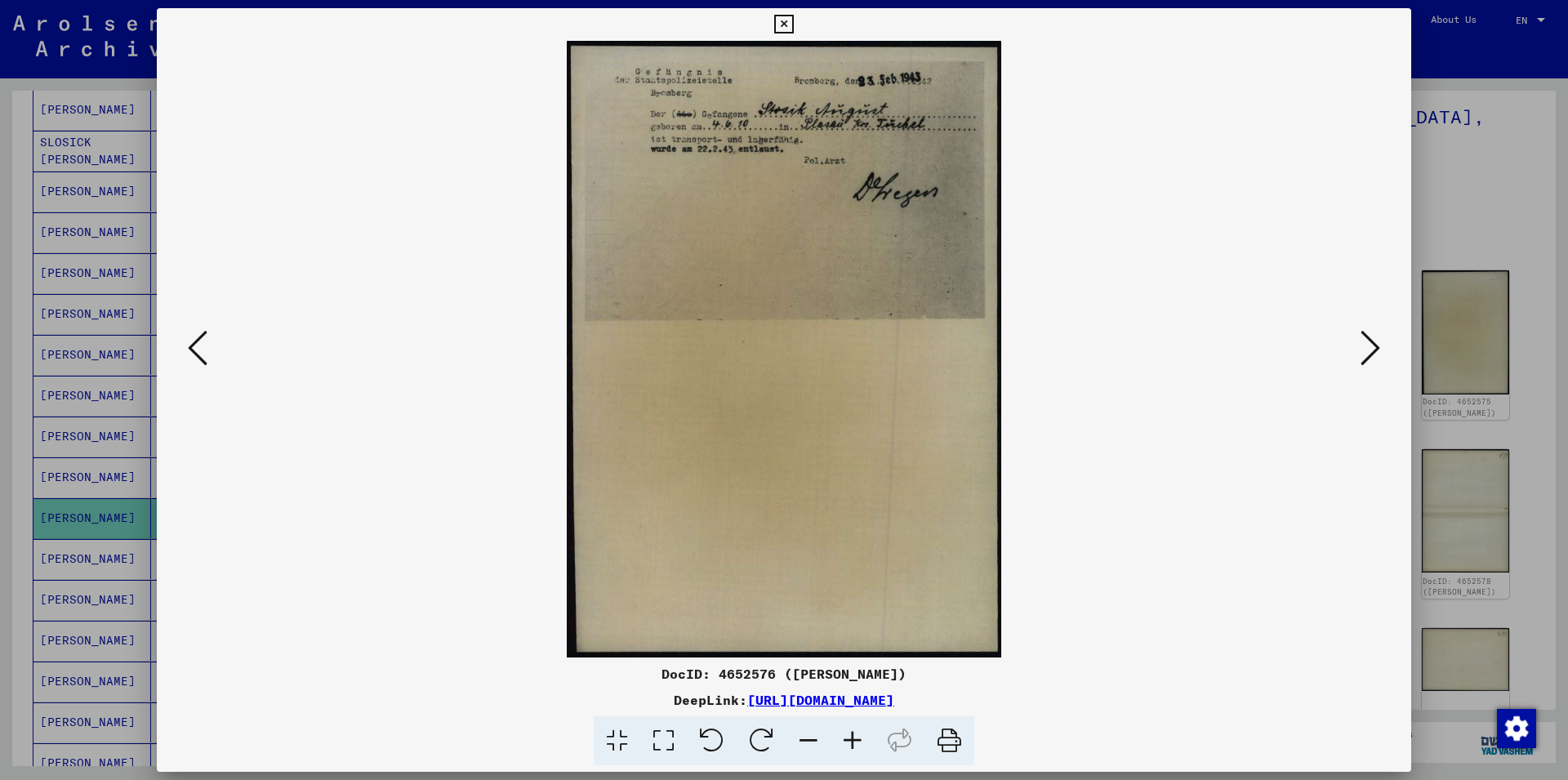
click at [1356, 332] on img at bounding box center [784, 349] width 1143 height 617
click at [1351, 340] on img at bounding box center [784, 349] width 1143 height 617
click at [1362, 348] on icon at bounding box center [1370, 348] width 20 height 39
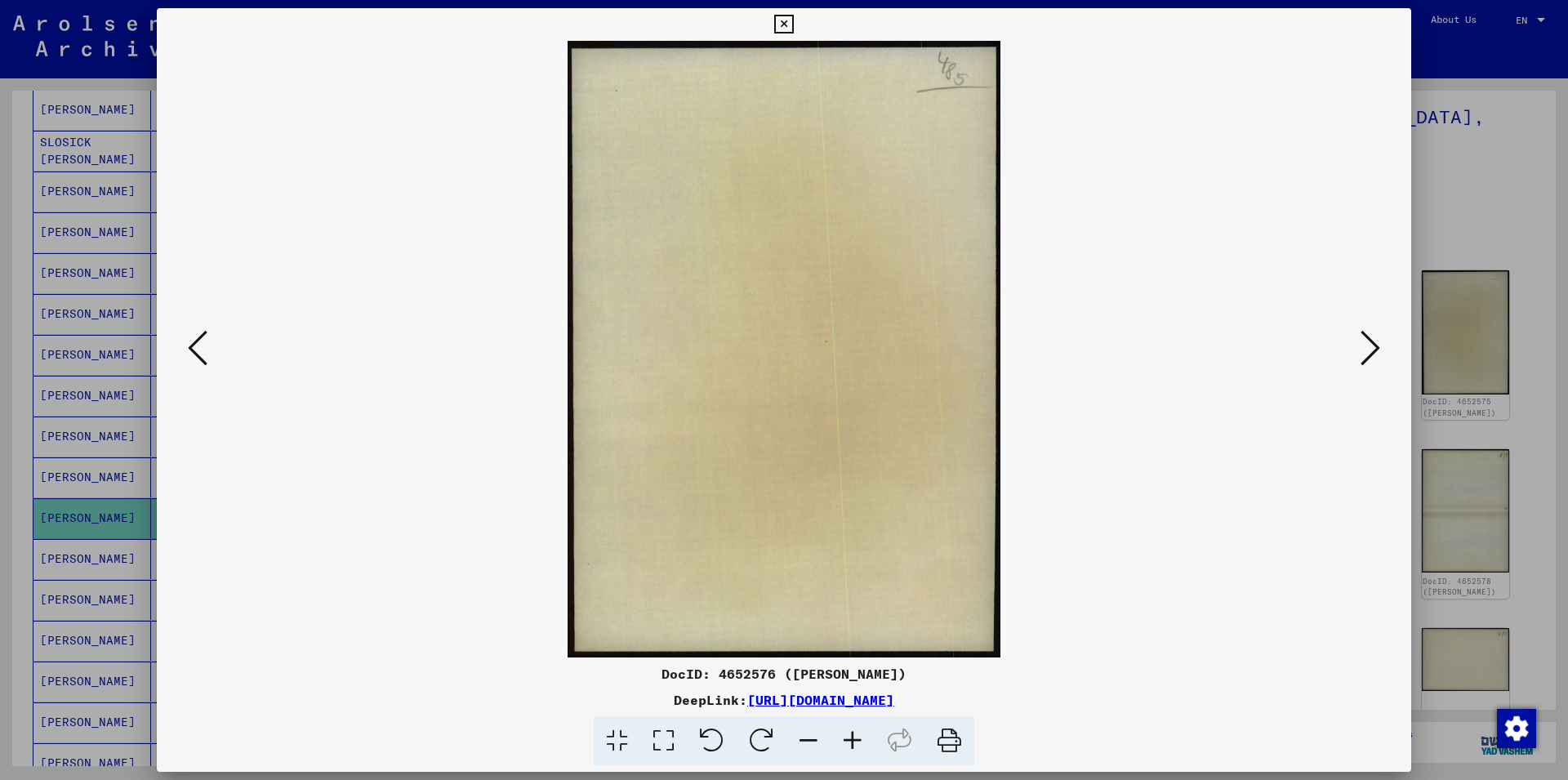
click at [1366, 356] on icon at bounding box center [1370, 348] width 20 height 39
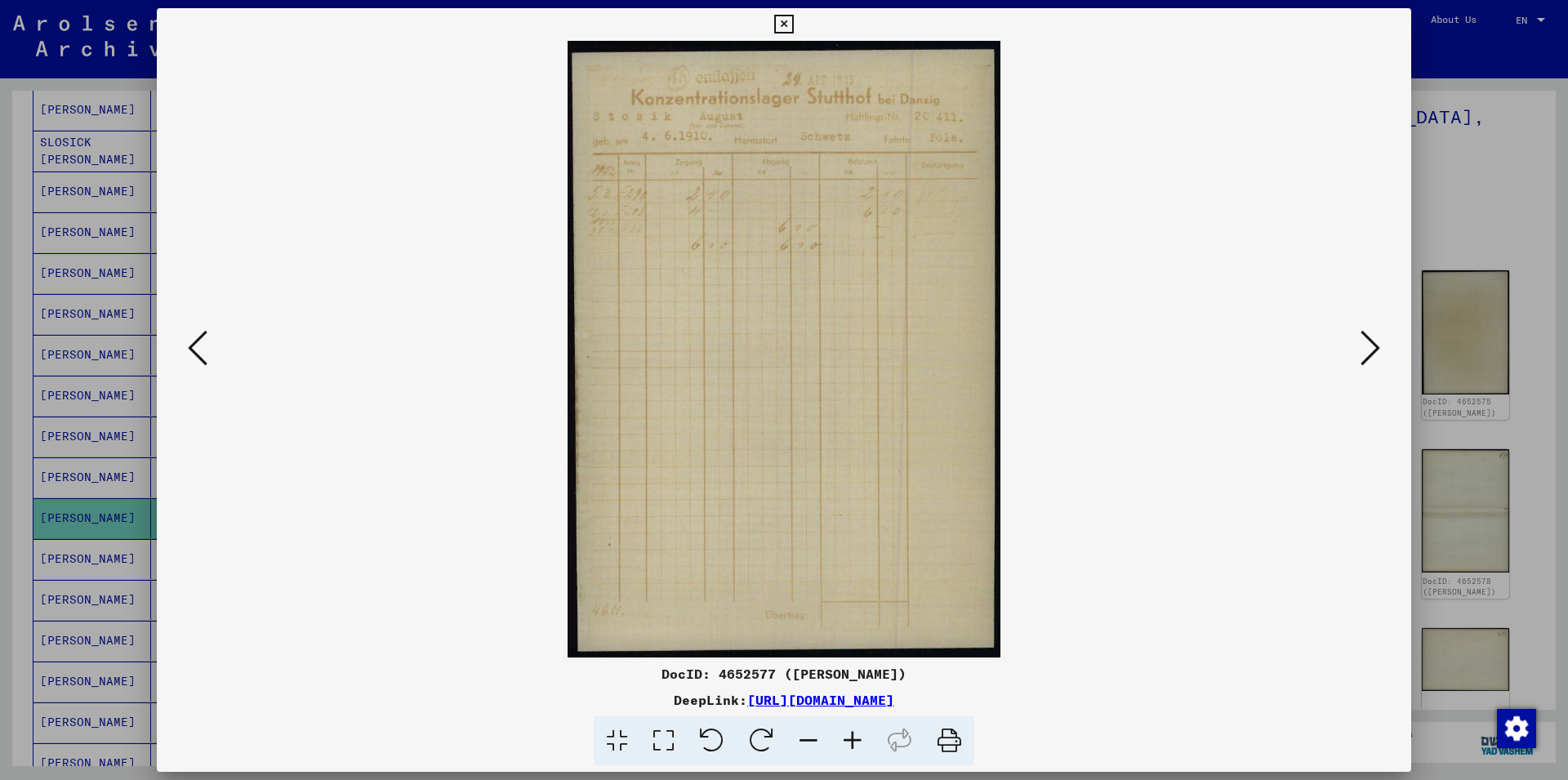
click at [1360, 355] on button at bounding box center [1370, 349] width 29 height 47
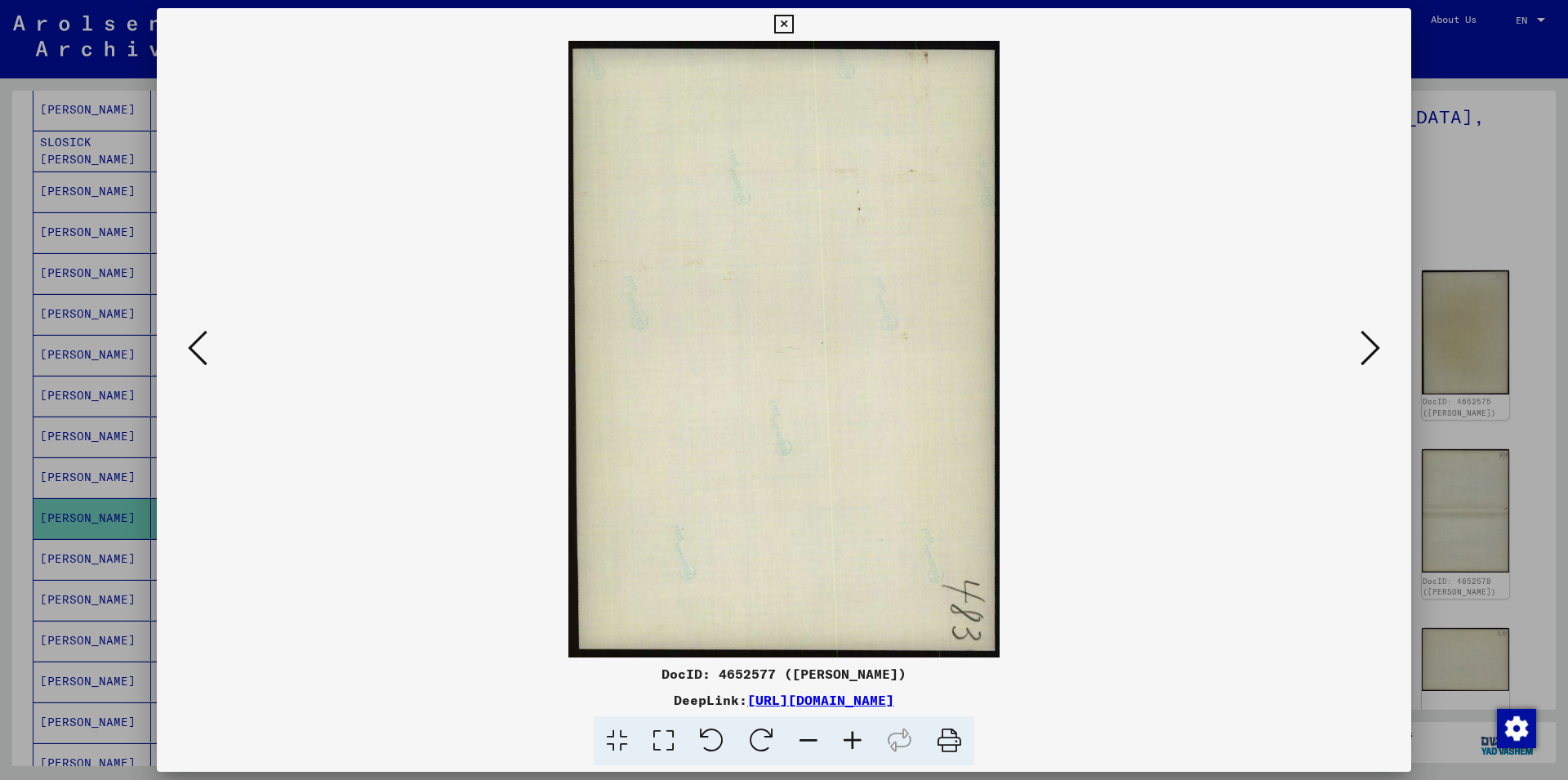
click at [1360, 355] on button at bounding box center [1370, 349] width 29 height 47
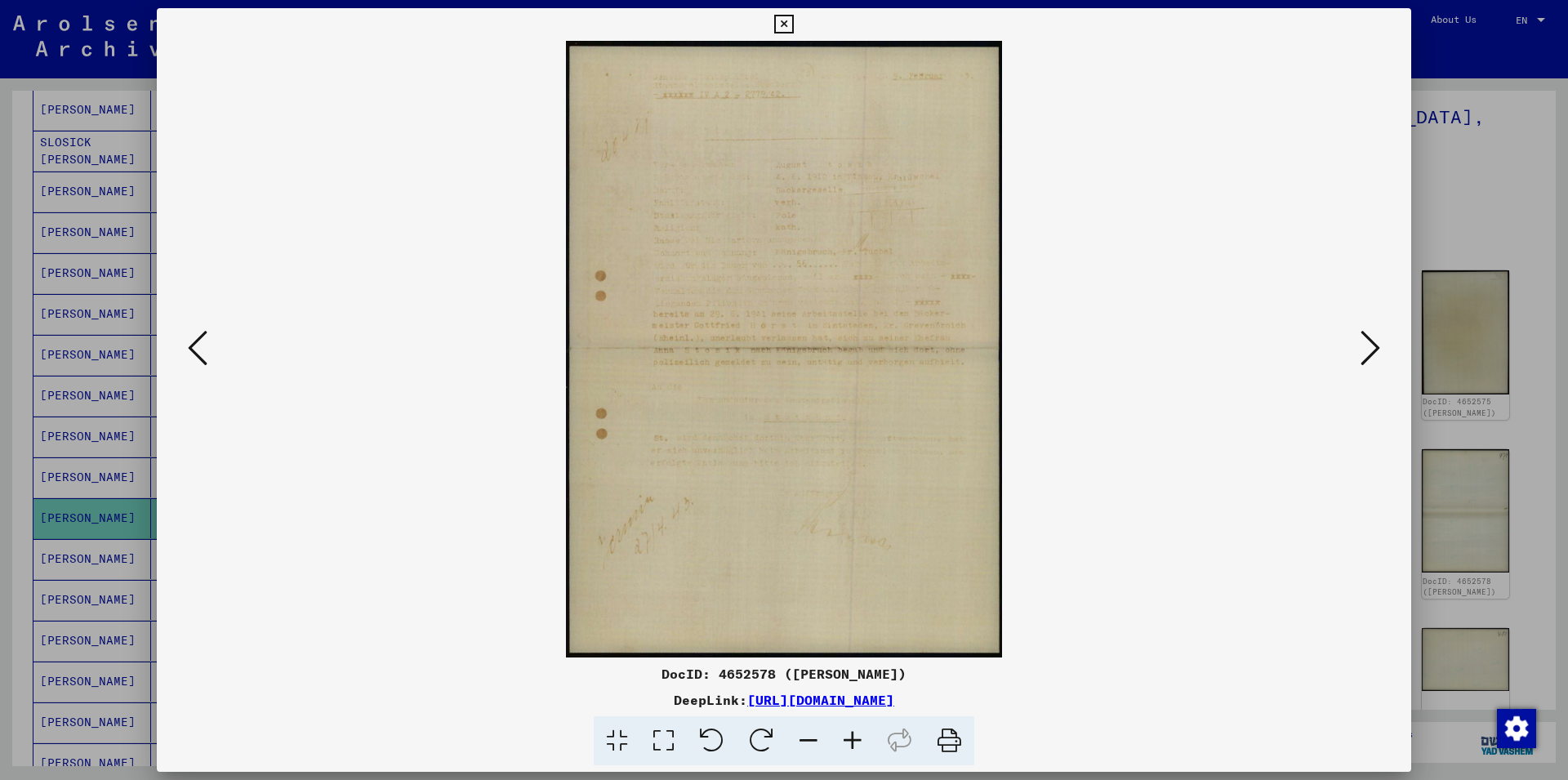
click at [1363, 354] on icon at bounding box center [1370, 348] width 20 height 39
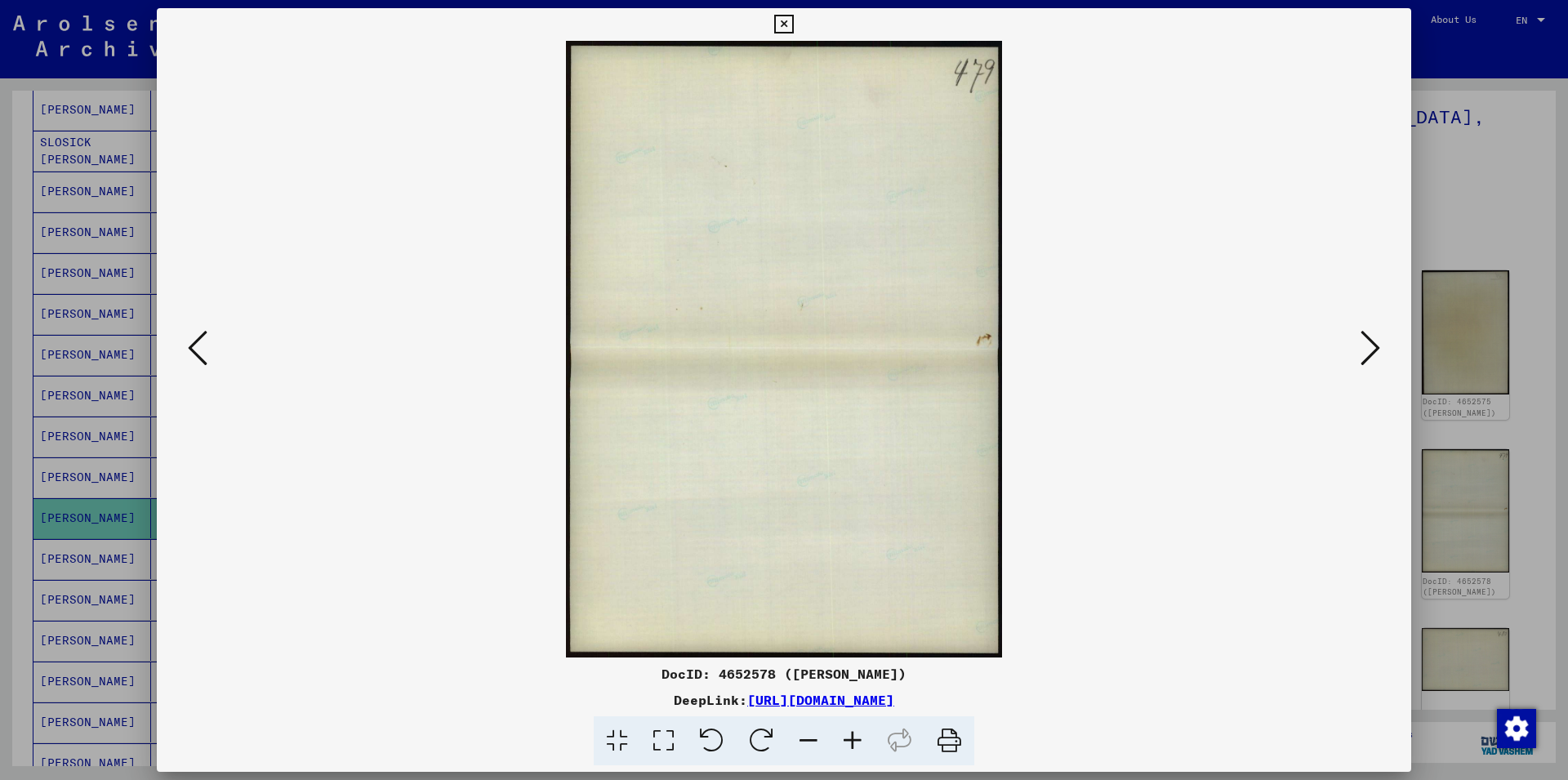
click at [1363, 354] on icon at bounding box center [1370, 348] width 20 height 39
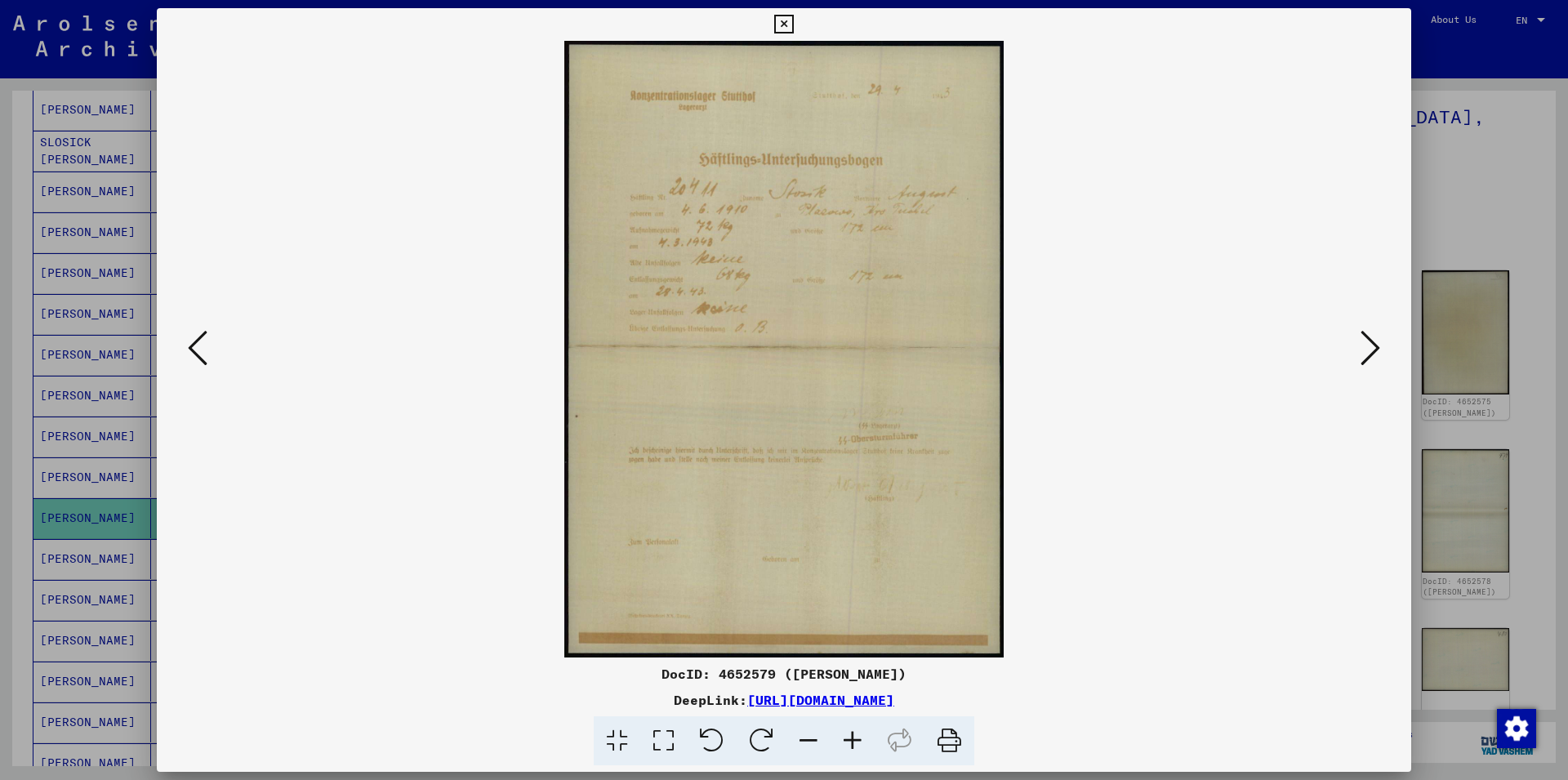
click at [1363, 354] on icon at bounding box center [1370, 348] width 20 height 39
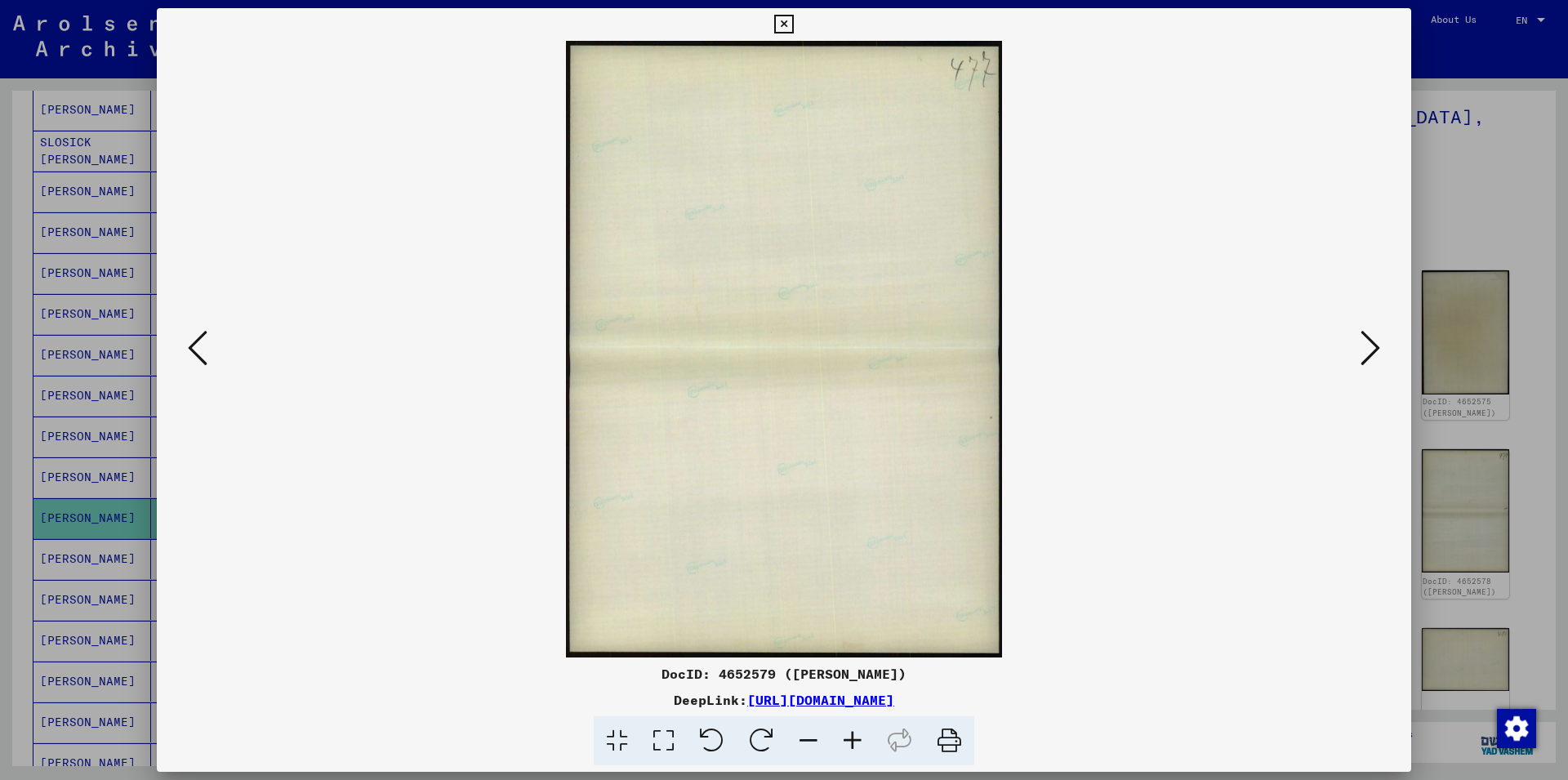
click at [798, 21] on button at bounding box center [784, 25] width 29 height 33
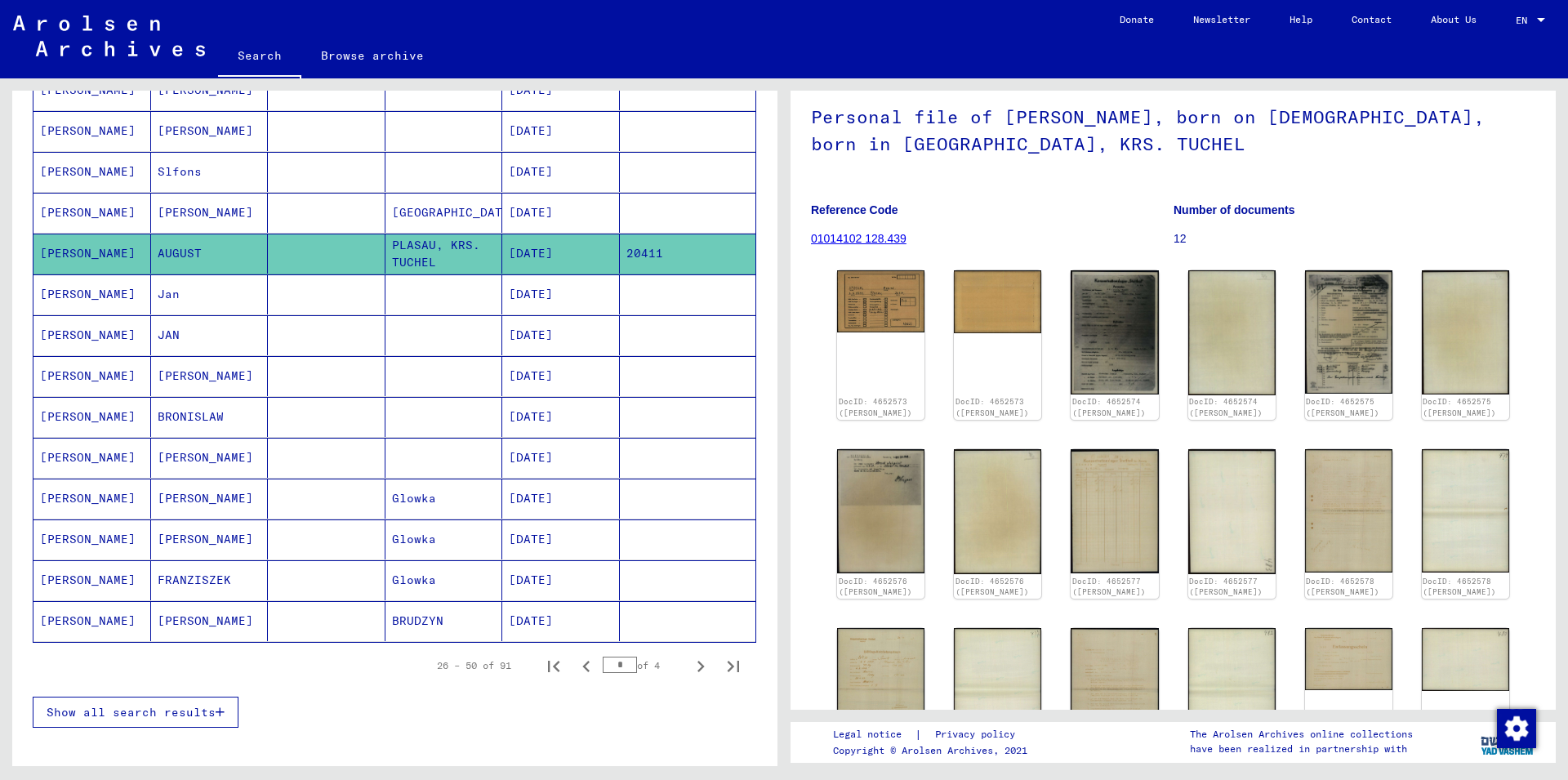
scroll to position [885, 0]
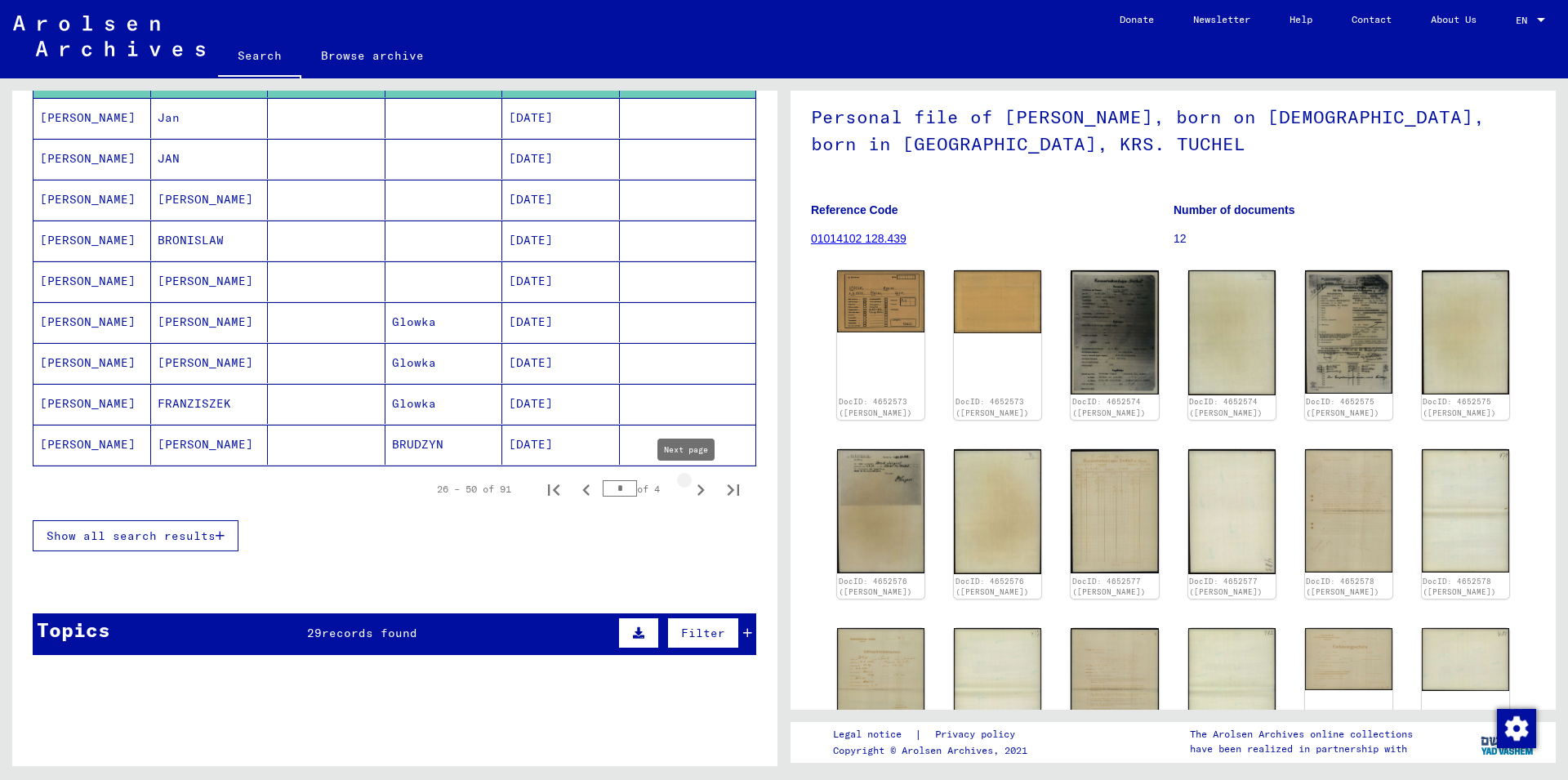
click at [690, 494] on icon "Next page" at bounding box center [701, 490] width 23 height 23
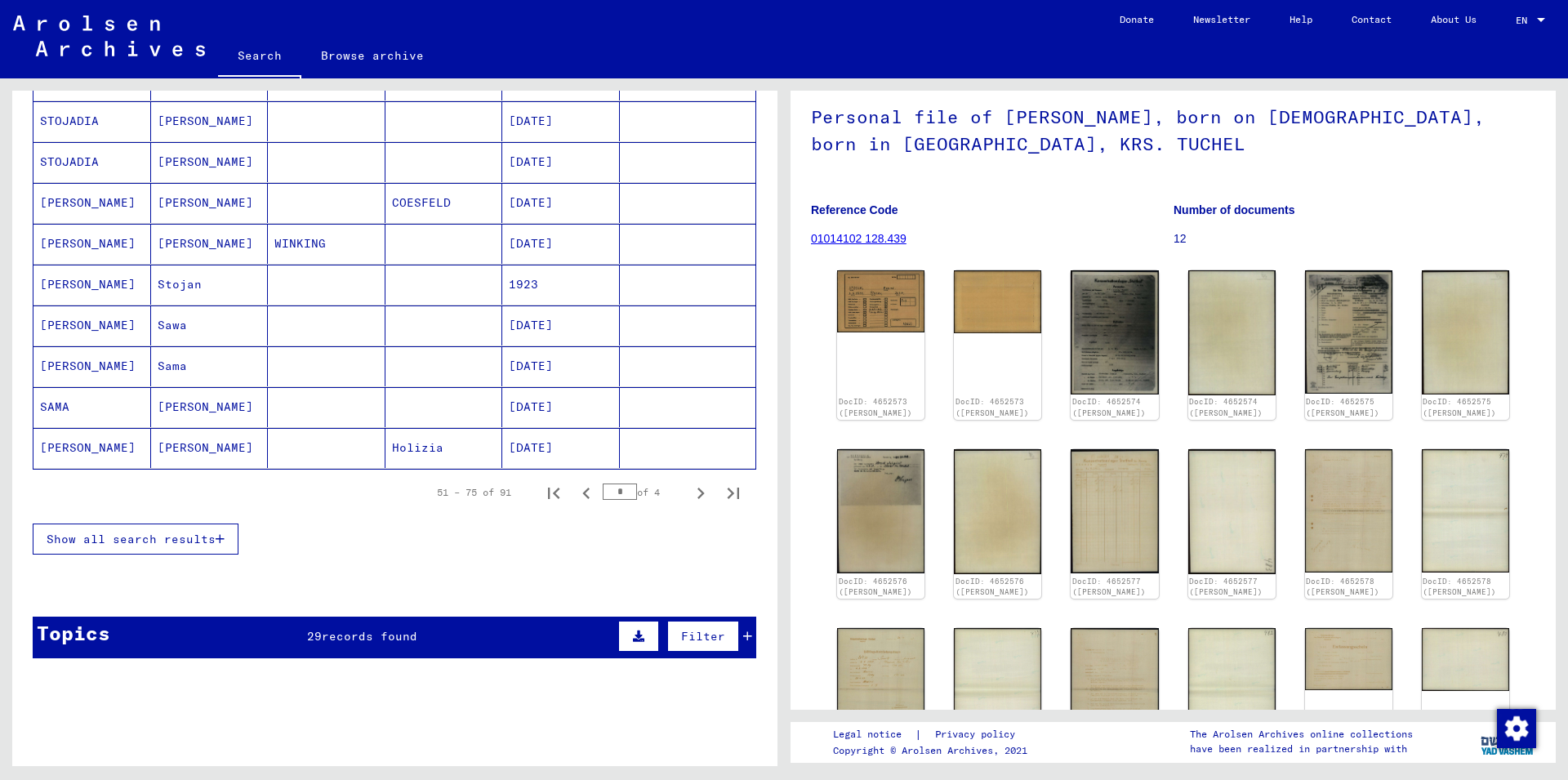
scroll to position [974, 0]
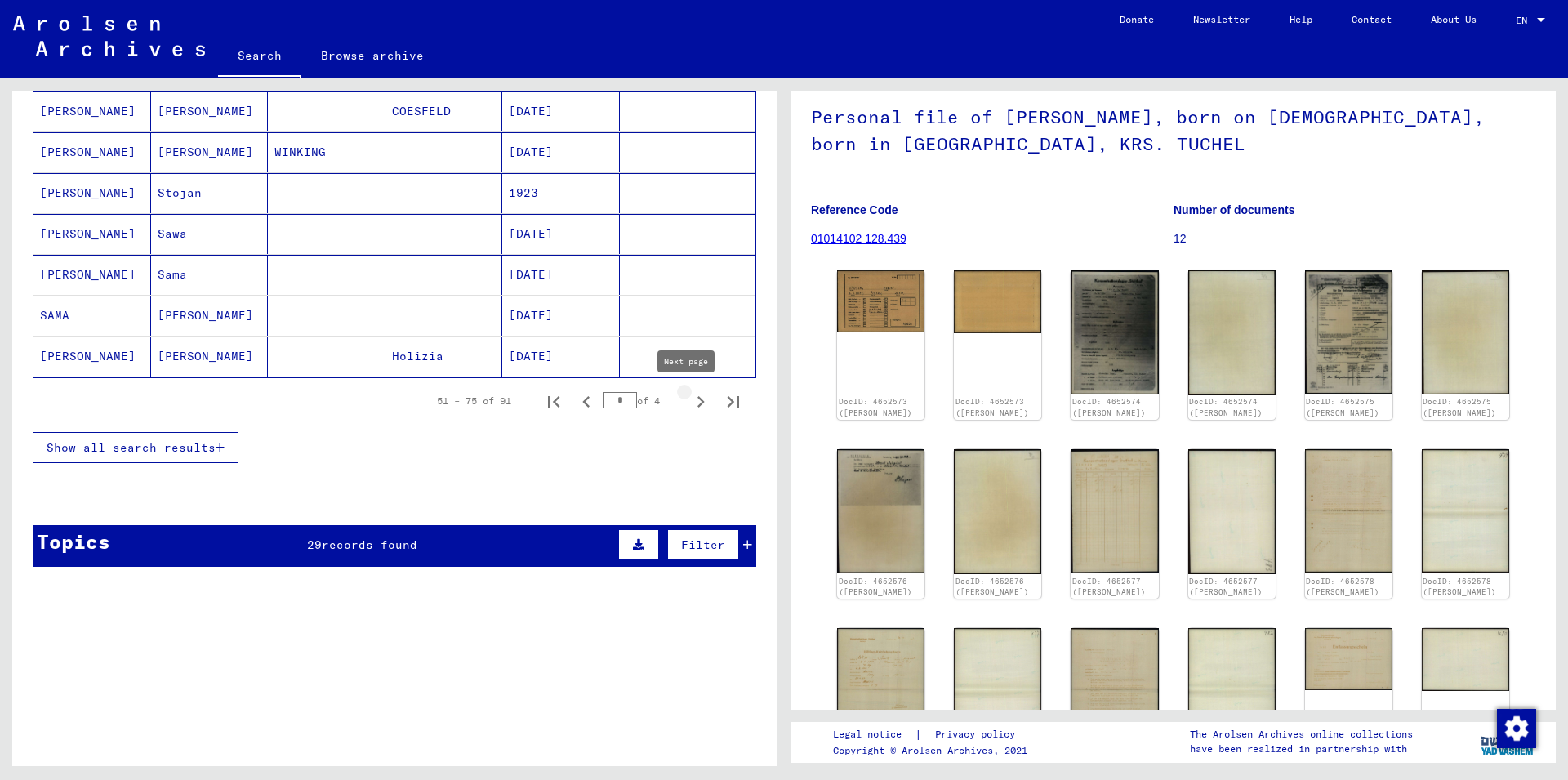
click at [698, 403] on icon "Next page" at bounding box center [701, 402] width 7 height 11
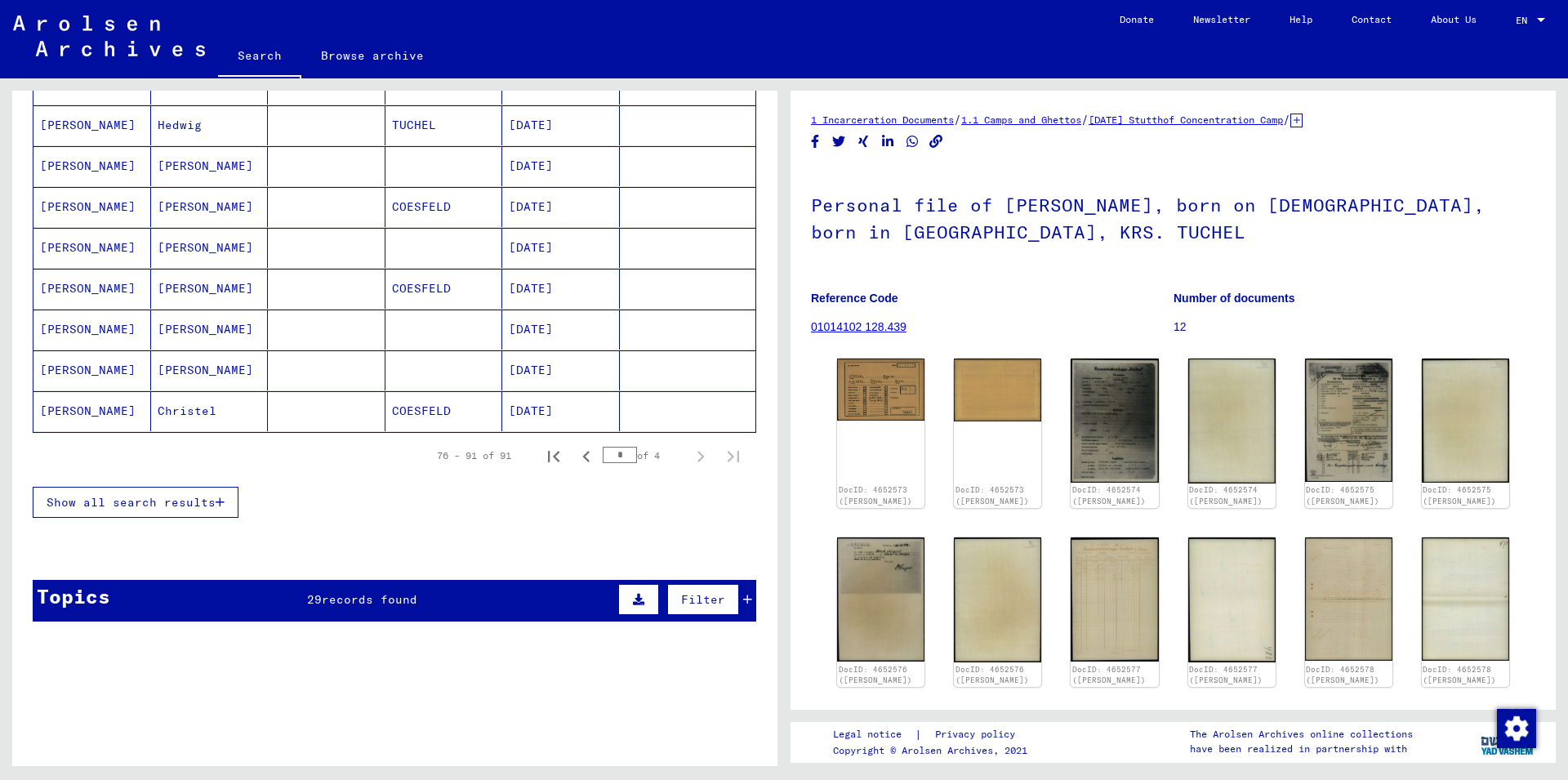
scroll to position [584, 0]
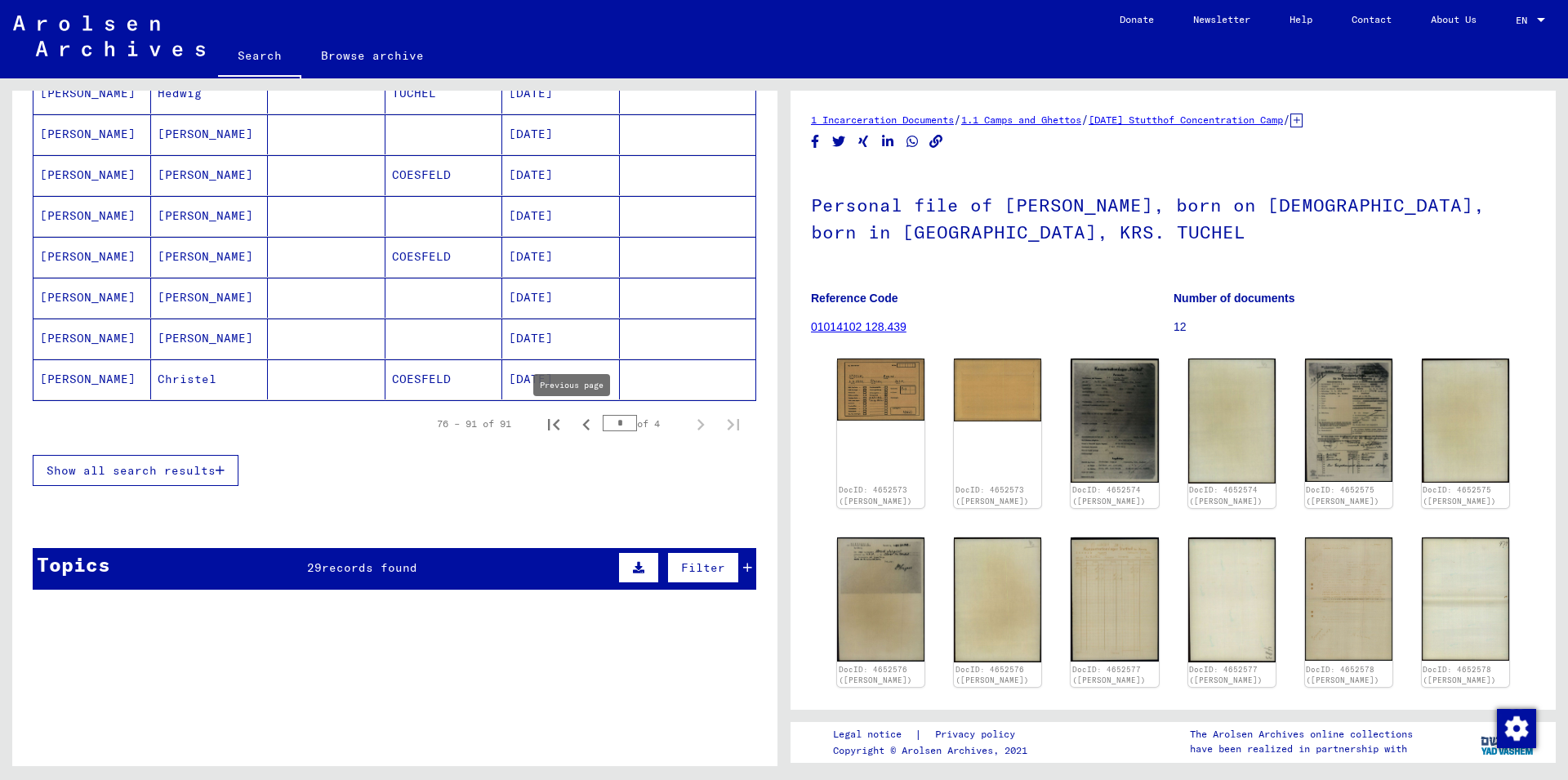
click at [575, 426] on icon "Previous page" at bounding box center [587, 425] width 23 height 23
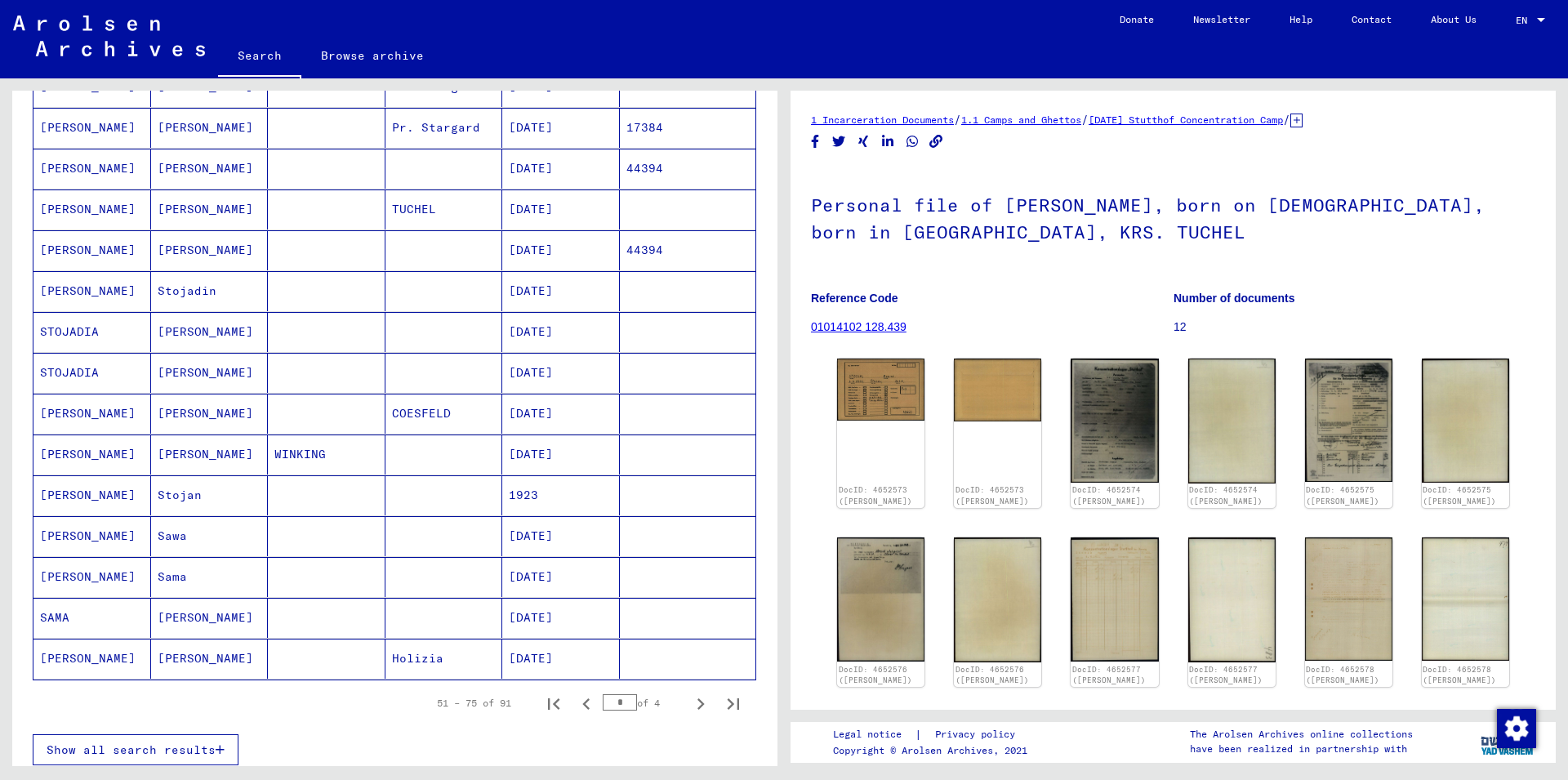
scroll to position [1024, 0]
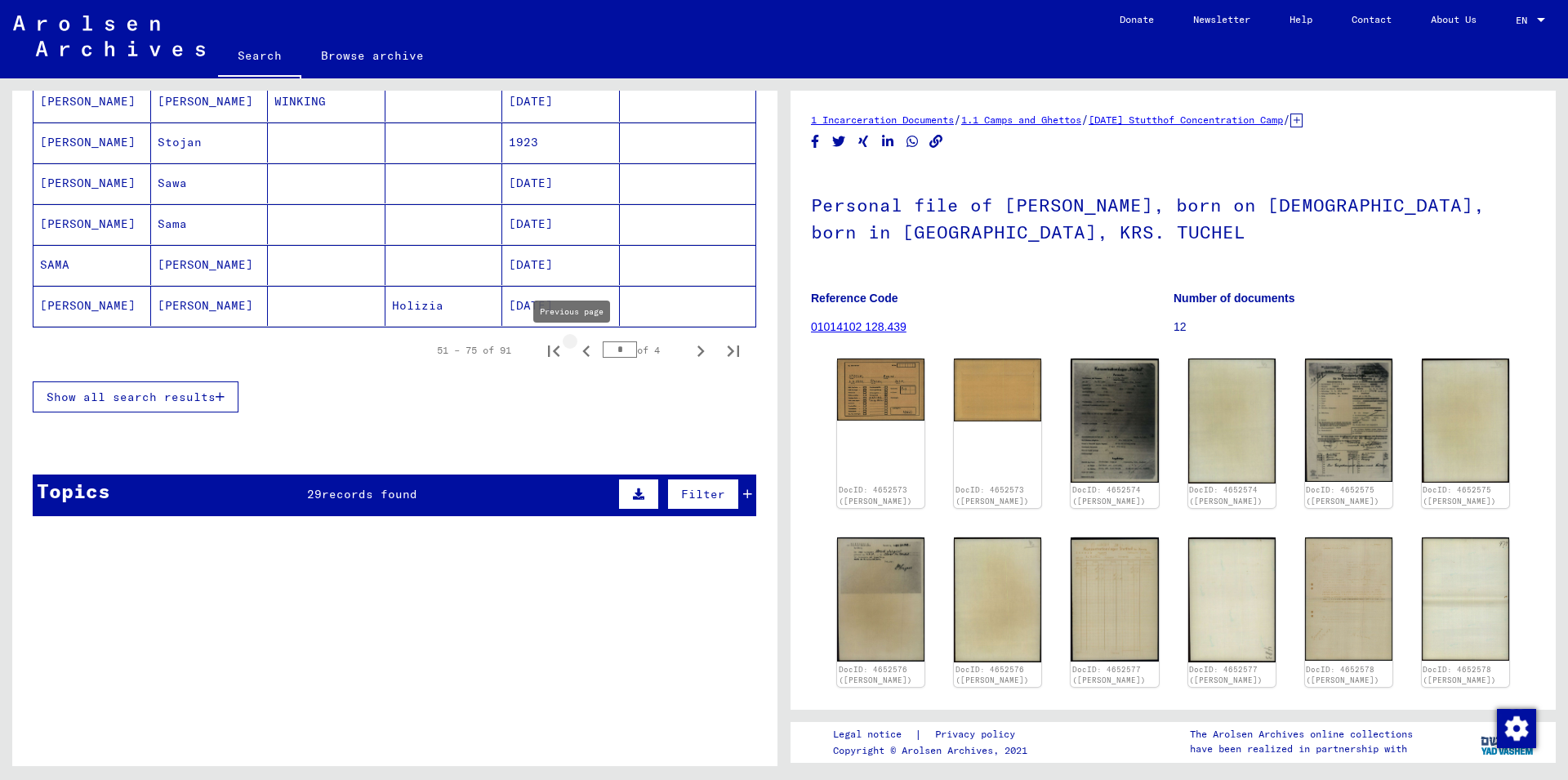
click at [575, 350] on icon "Previous page" at bounding box center [587, 351] width 23 height 23
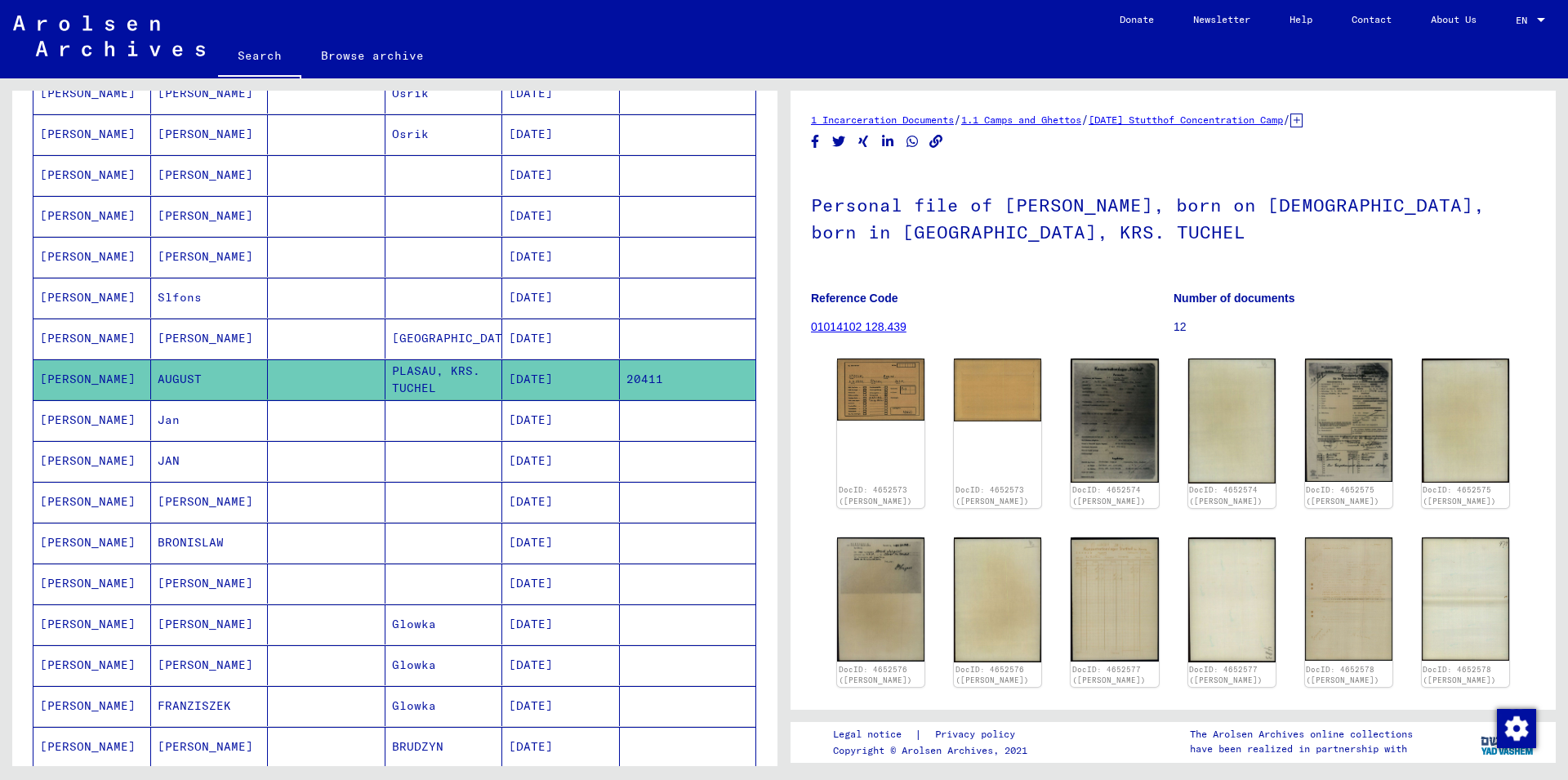
scroll to position [760, 0]
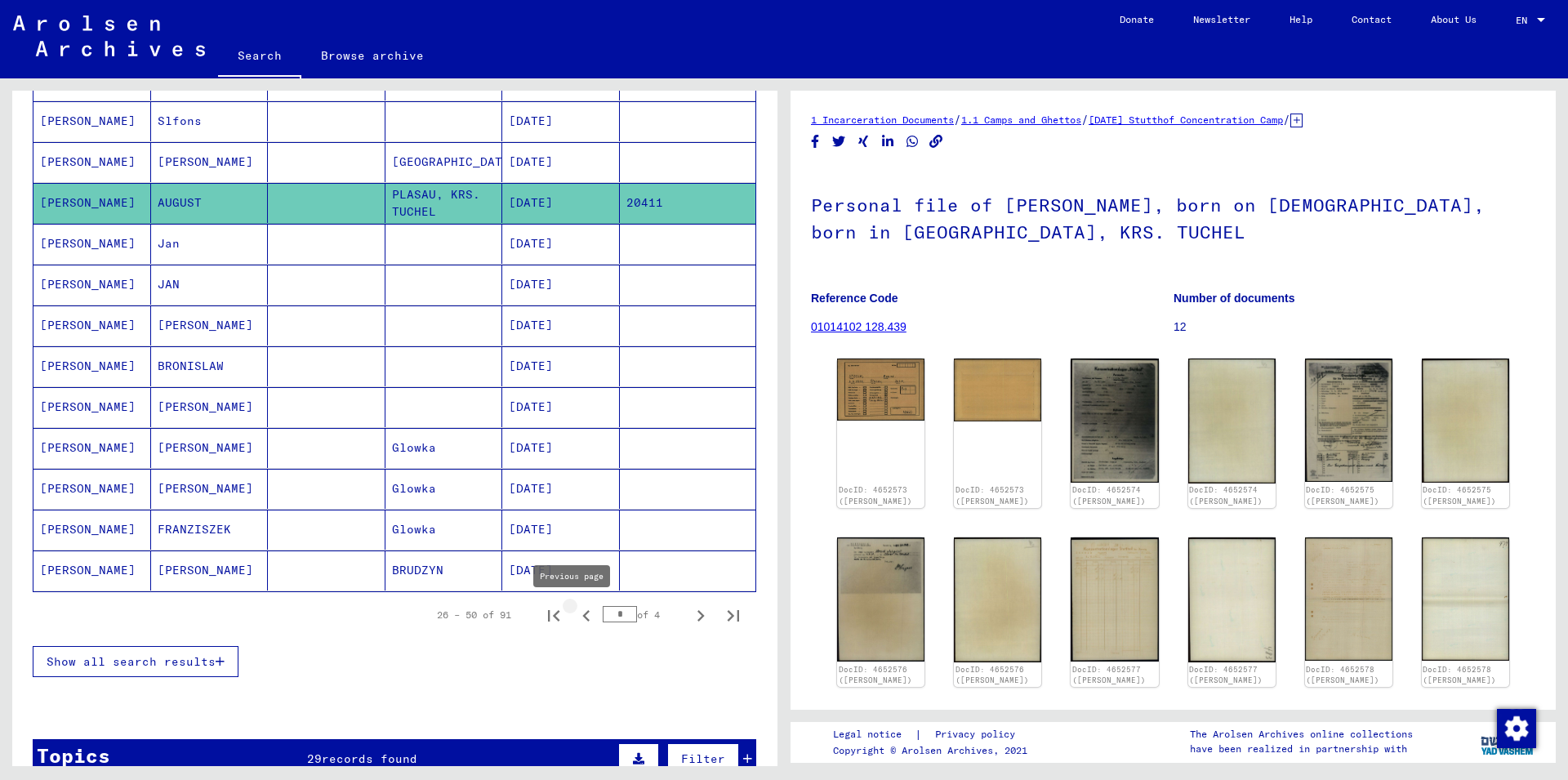
click at [583, 620] on icon "Previous page" at bounding box center [586, 616] width 7 height 11
type input "*"
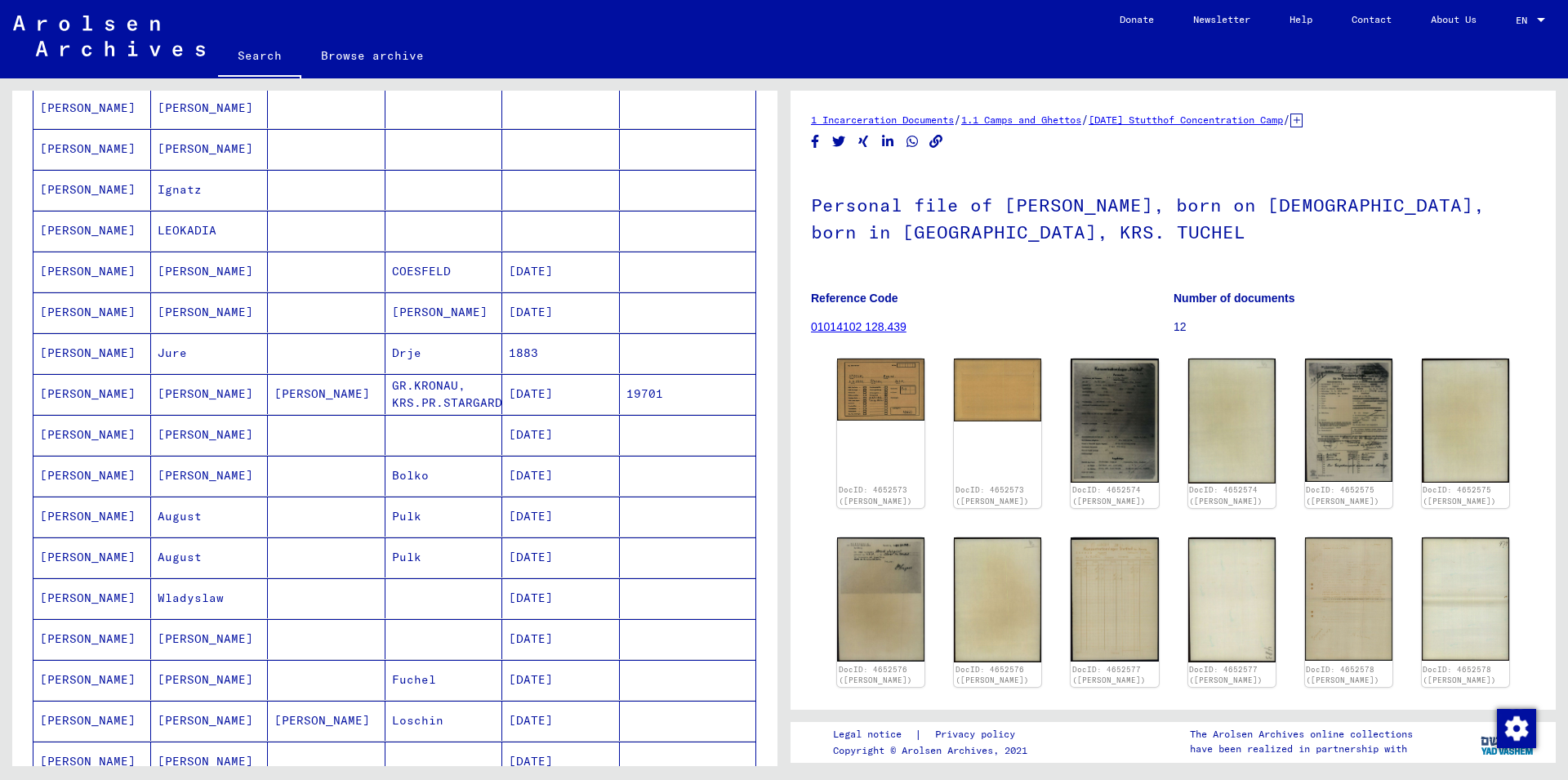
scroll to position [496, 0]
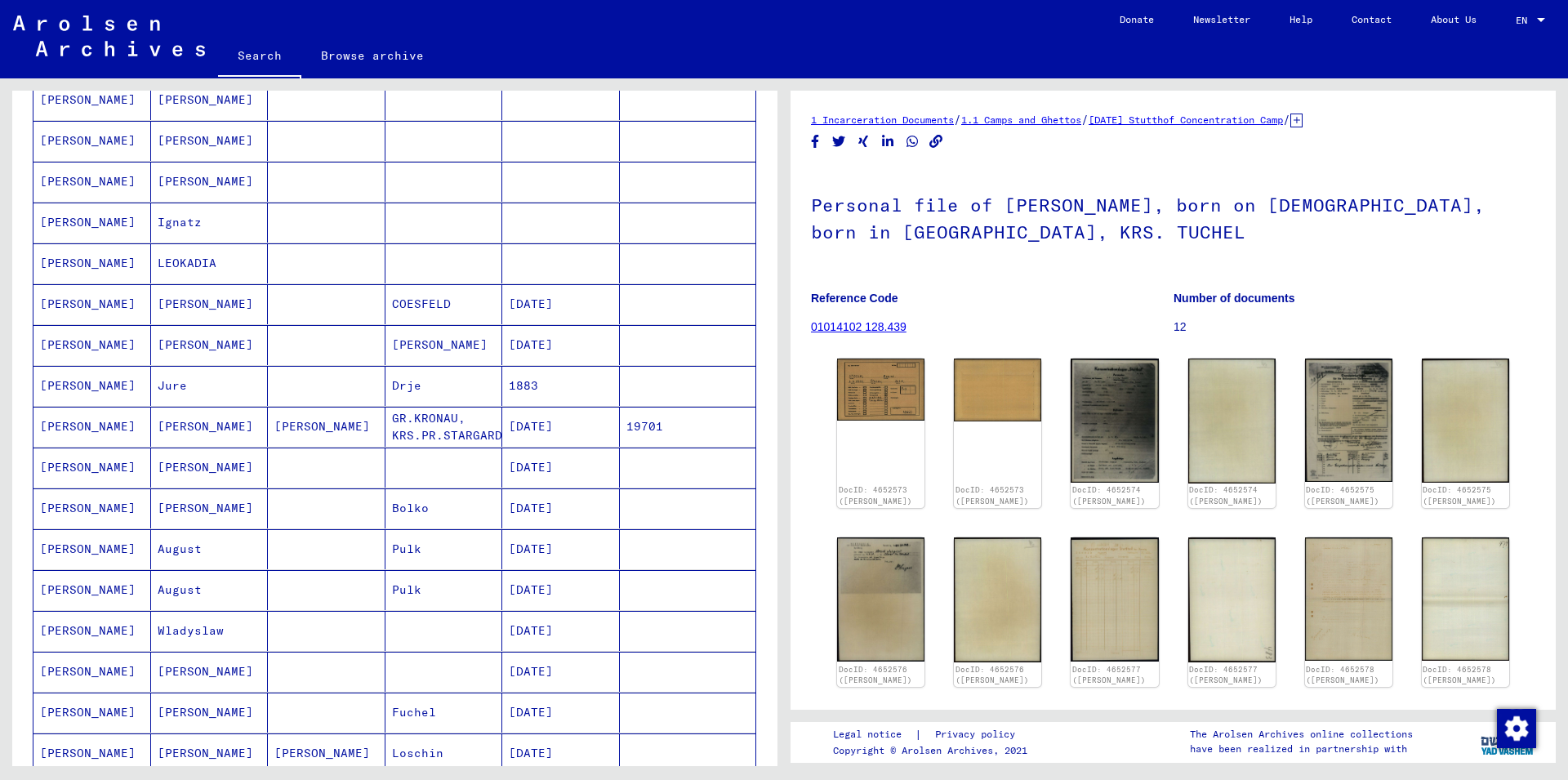
click at [181, 228] on mat-cell "Ignatz" at bounding box center [210, 222] width 118 height 40
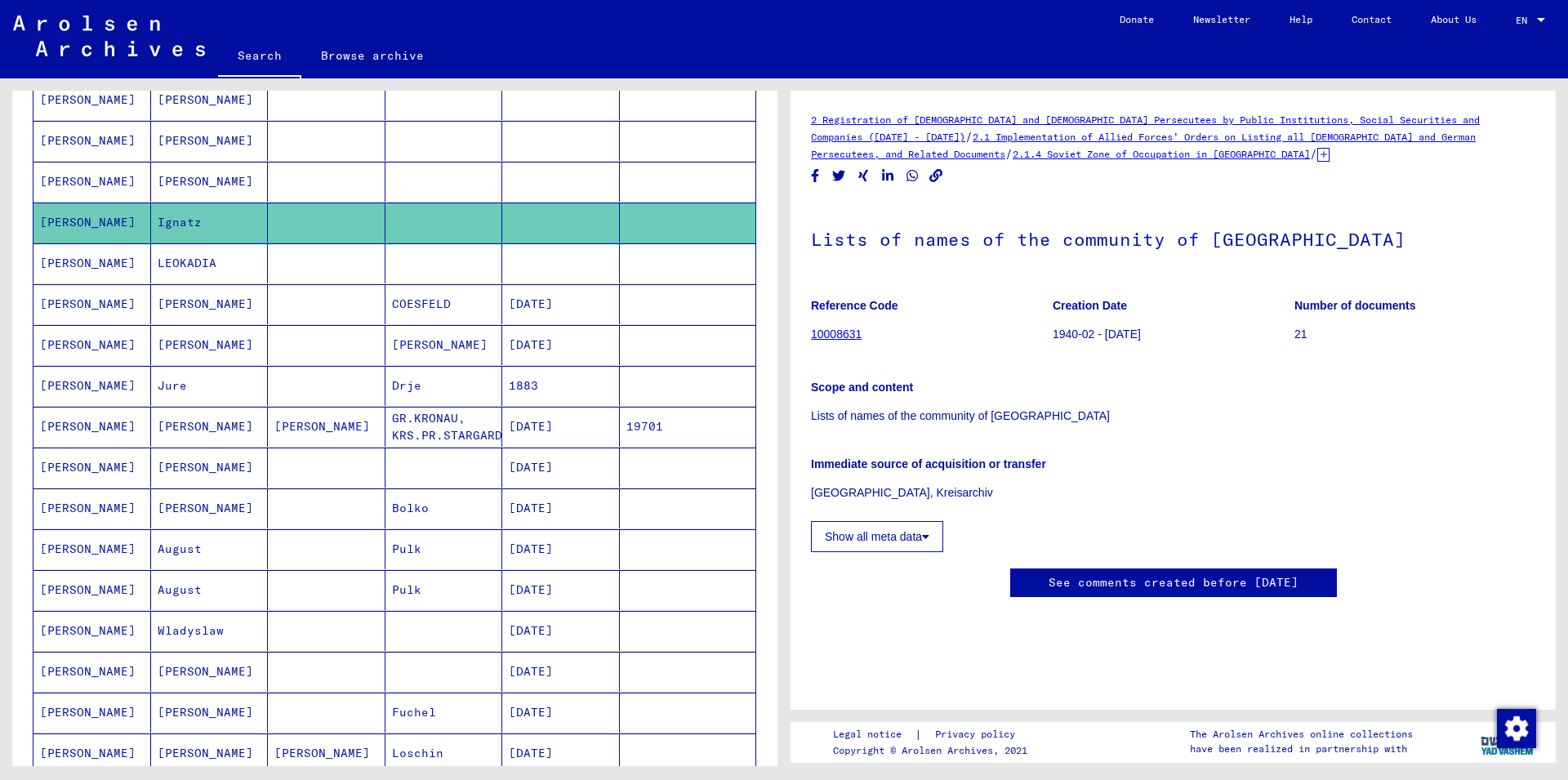
click at [928, 532] on icon at bounding box center [925, 537] width 7 height 11
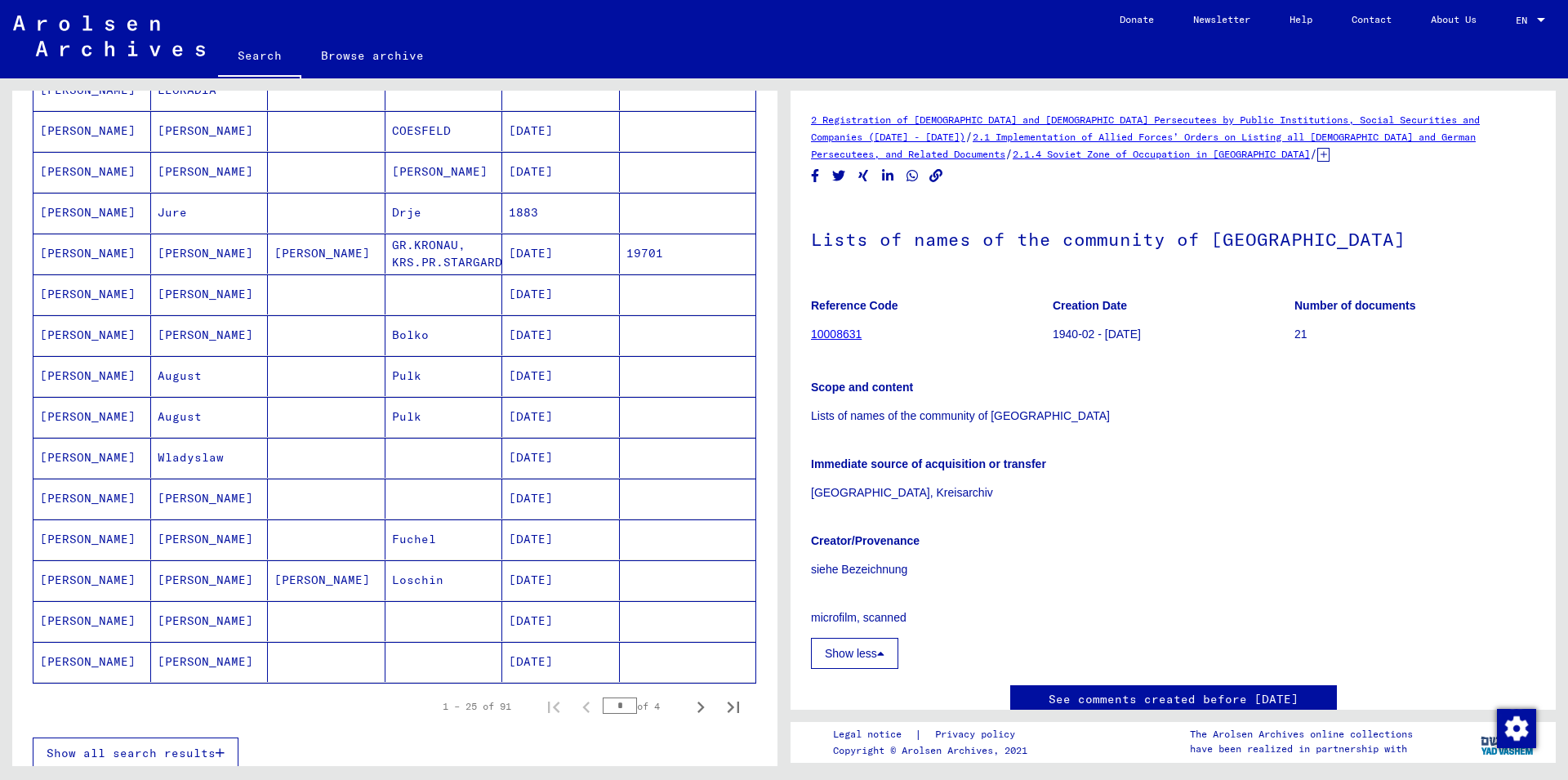
scroll to position [760, 0]
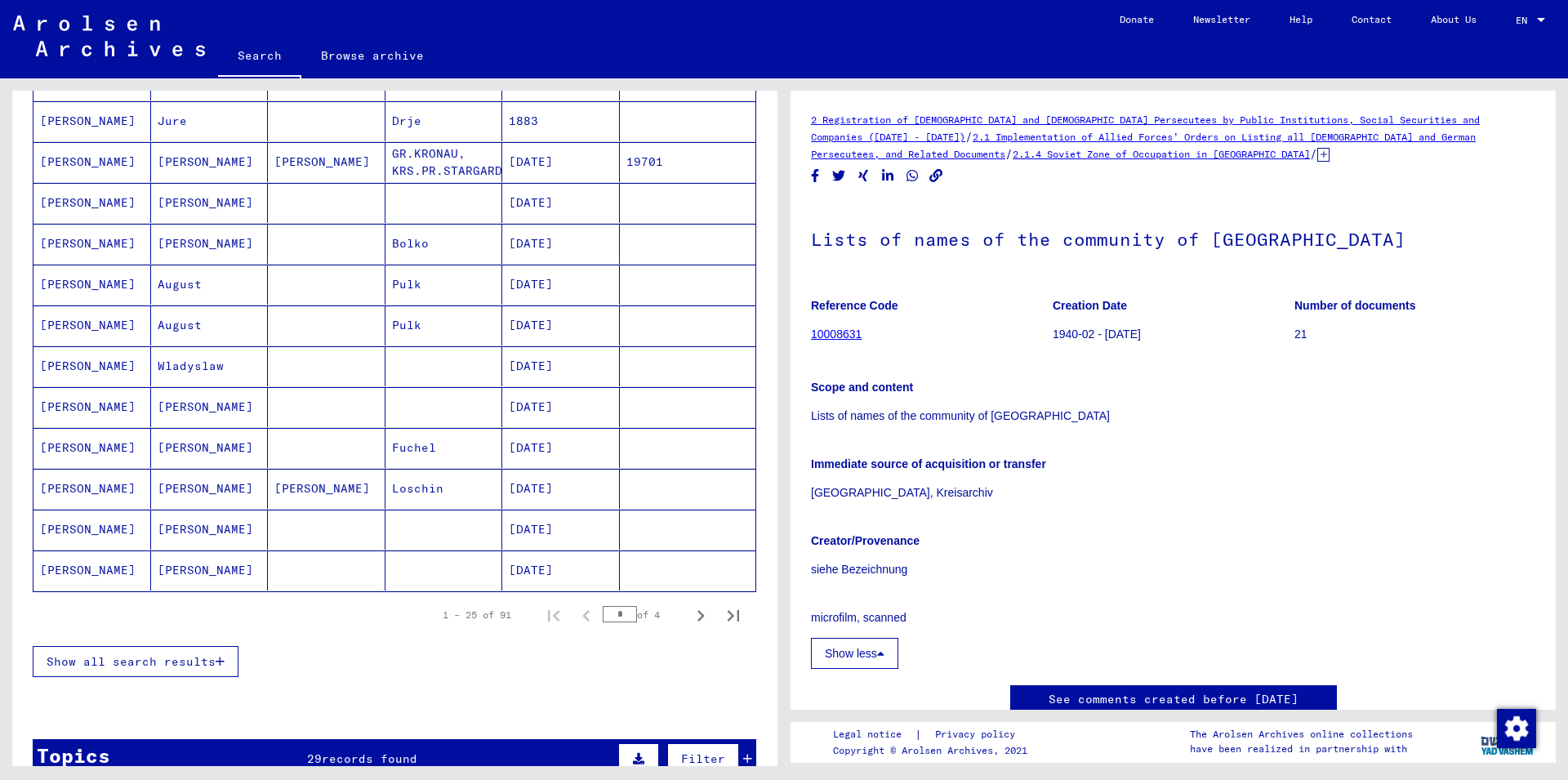
click at [80, 484] on mat-cell "[PERSON_NAME]" at bounding box center [92, 488] width 118 height 40
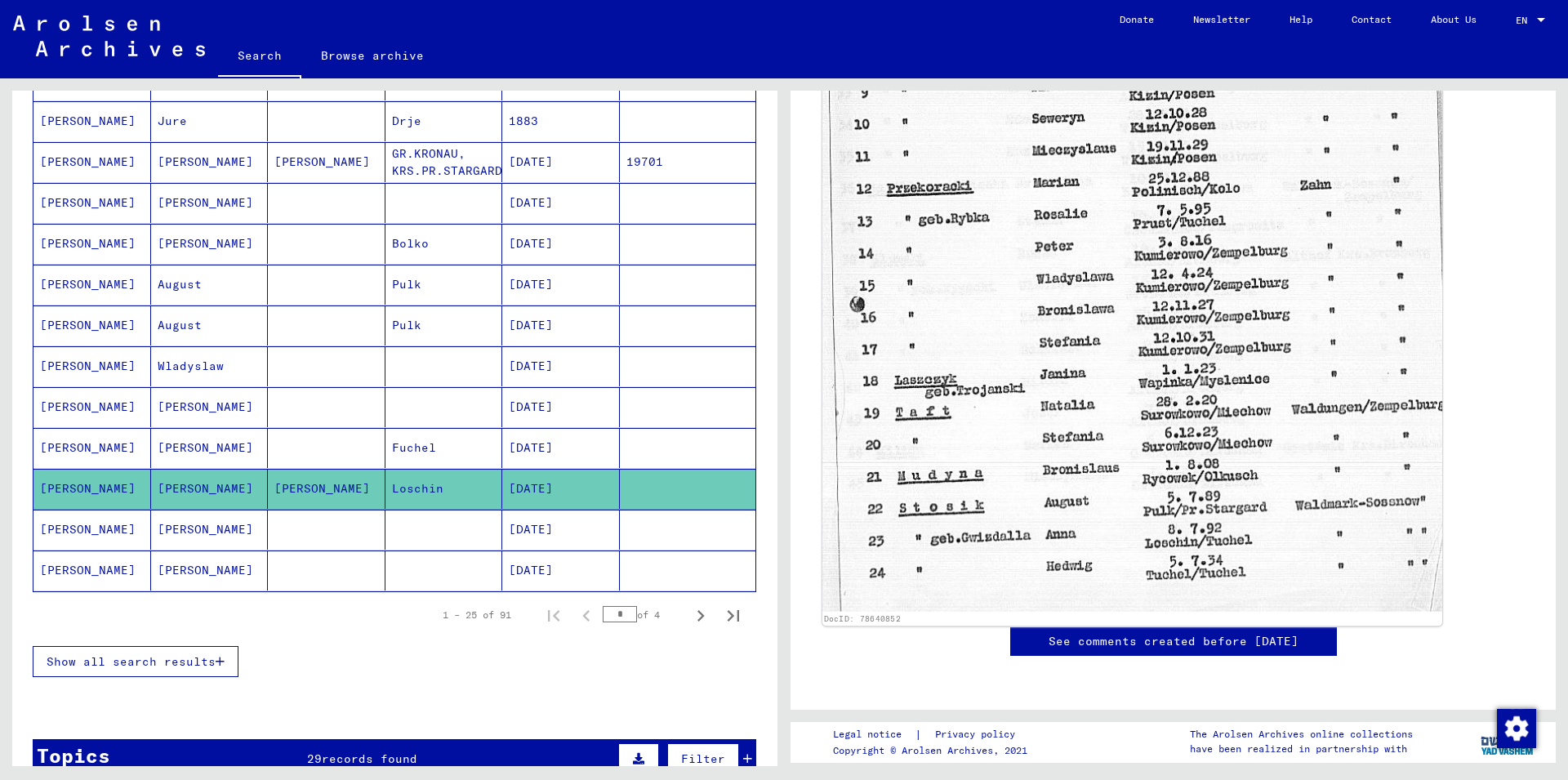
scroll to position [881, 0]
